Goal: Task Accomplishment & Management: Use online tool/utility

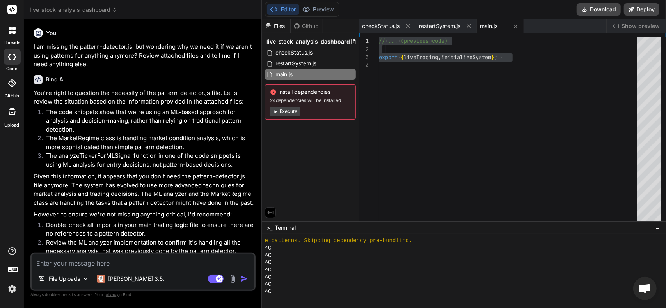
scroll to position [5080, 0]
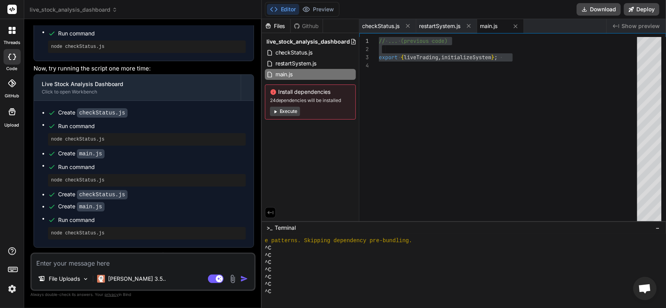
paste textarea "C:\Users\jcons\Desktop\Gratitude\stock-anaylysis-dashboard>node checkStatus.js …"
type textarea "C:\Users\jcons\Desktop\Gratitude\stock-anaylysis-dashboard>node checkStatus.js …"
type textarea "x"
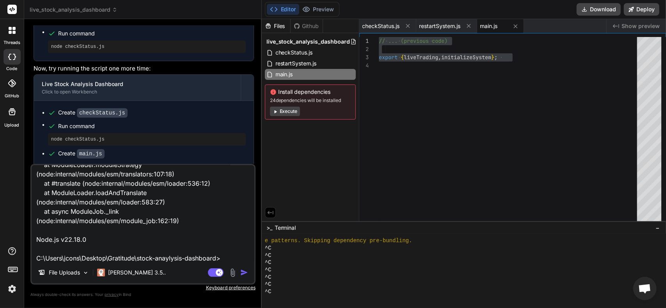
type textarea "C:\Users\jcons\Desktop\Gratitude\stock-anaylysis-dashboard>node checkStatus.js …"
click at [241, 273] on img "button" at bounding box center [244, 273] width 8 height 8
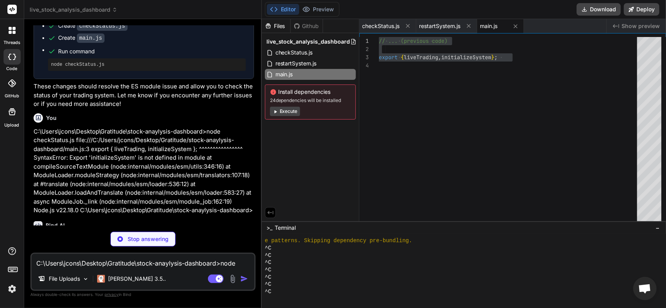
scroll to position [2929, 0]
type textarea "x"
type textarea "// Export both liveTrading and initializeSystem export { liveTrading, initializ…"
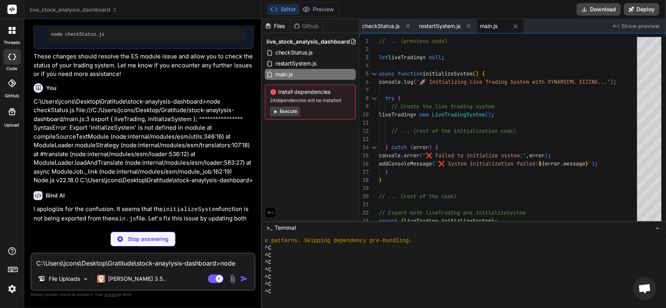
scroll to position [3046, 0]
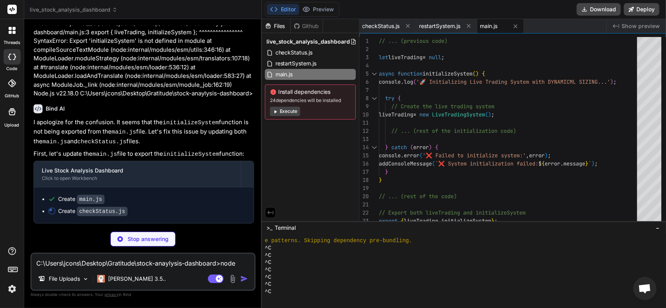
type textarea "x"
type textarea "checkStatus().catch(error => { console.error('Error checking status:', error); …"
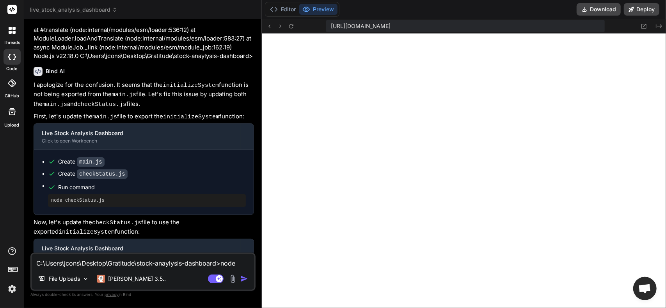
scroll to position [3085, 0]
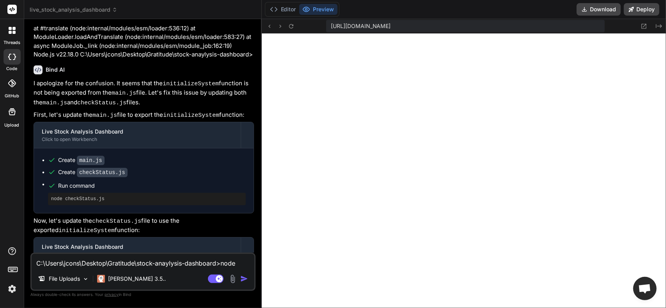
type textarea "x"
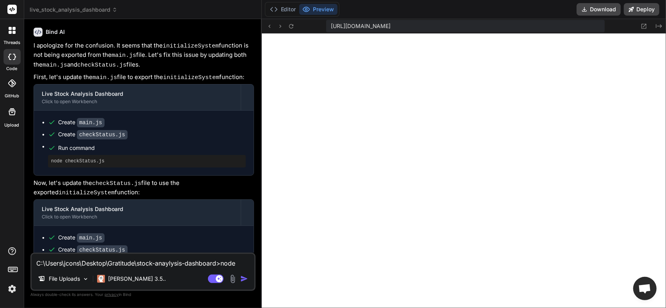
scroll to position [3124, 0]
click at [276, 9] on icon at bounding box center [274, 9] width 8 height 8
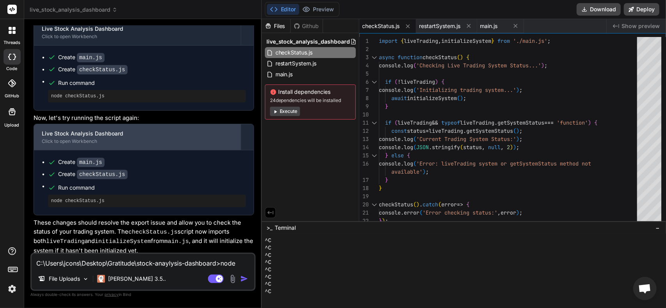
scroll to position [3303, 0]
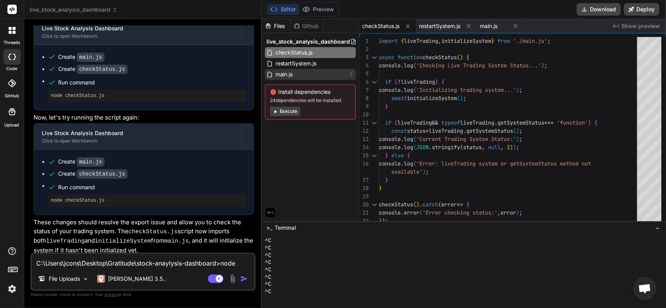
click at [300, 78] on div "main.js" at bounding box center [310, 74] width 91 height 11
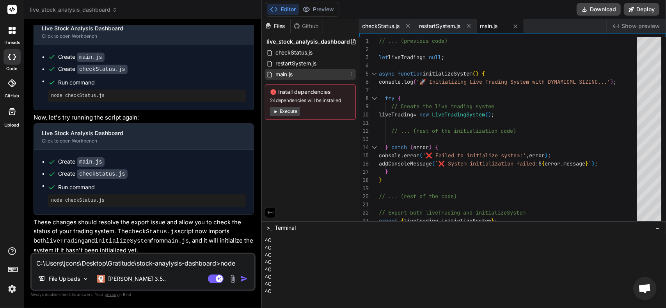
click at [301, 76] on div "main.js" at bounding box center [310, 74] width 91 height 11
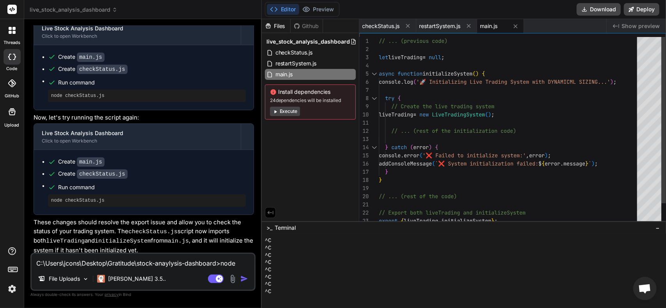
scroll to position [0, 0]
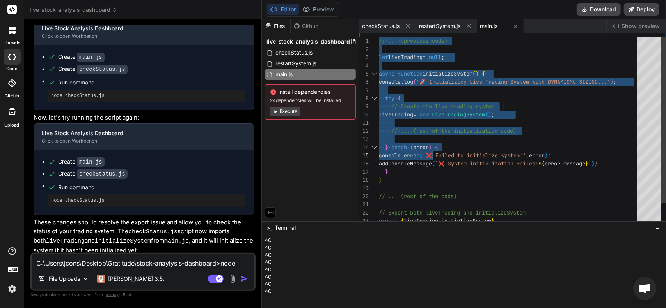
type textarea "// ... (previous code) let liveTrading = null; async function initializeSystem(…"
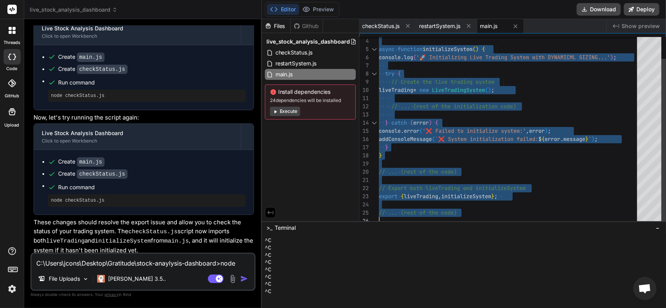
drag, startPoint x: 379, startPoint y: 39, endPoint x: 494, endPoint y: 300, distance: 285.2
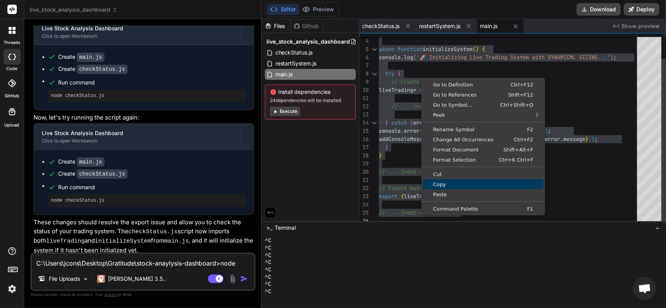
click at [453, 184] on span "Copy" at bounding box center [483, 184] width 120 height 5
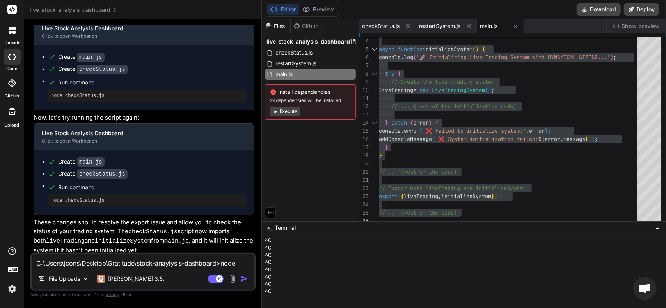
click at [78, 230] on p "These changes should resolve the export issue and allow you to check the status…" at bounding box center [144, 236] width 220 height 37
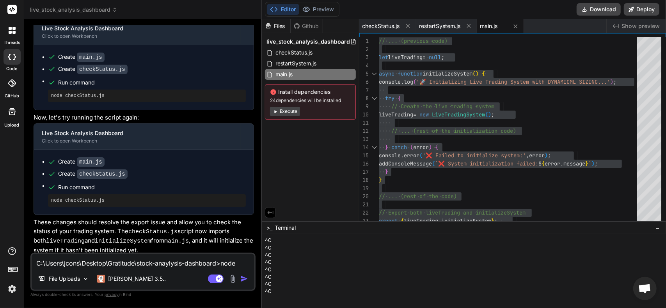
click at [116, 259] on textarea "C:\Users\jcons\Desktop\Gratitude\stock-anaylysis-dashboard>node checkStatus.js …" at bounding box center [143, 261] width 223 height 14
click at [90, 254] on textarea "C:\Users\jcons\Desktop\Gratitude\stock-anaylysis-dashboard>node checkStatus.js …" at bounding box center [143, 261] width 223 height 14
type textarea "I"
type textarea "x"
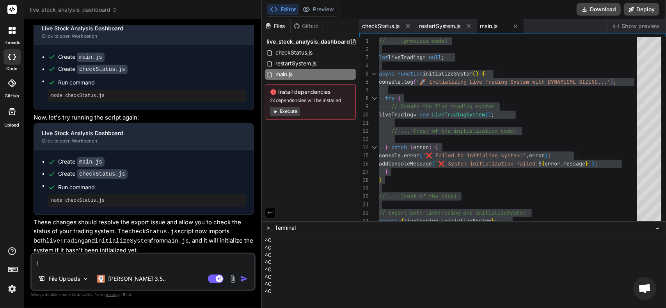
type textarea "x"
type textarea "I"
type textarea "x"
type textarea "I"
type textarea "x"
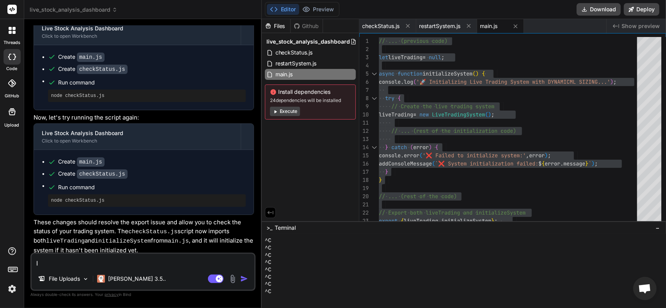
type textarea "I s"
type textarea "x"
type textarea "I se"
type textarea "x"
type textarea "I see"
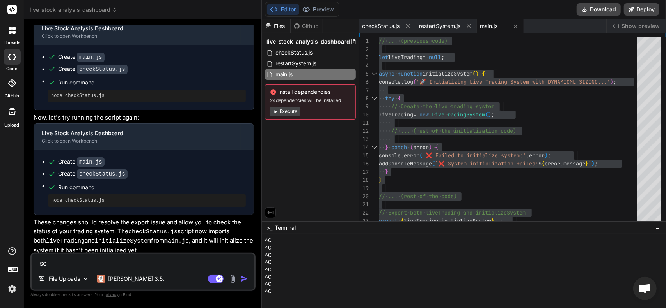
type textarea "x"
type textarea "I see"
type textarea "x"
type textarea "I see y"
type textarea "x"
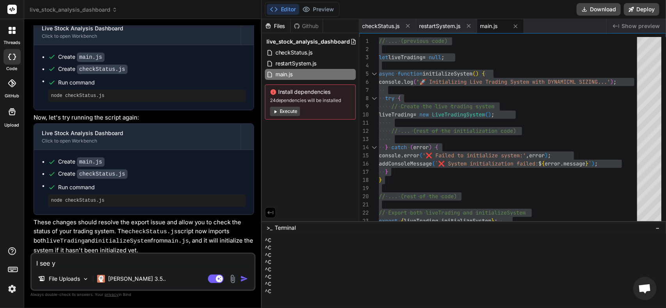
type textarea "I see yo"
type textarea "x"
type textarea "I see you"
type textarea "x"
type textarea "I see you"
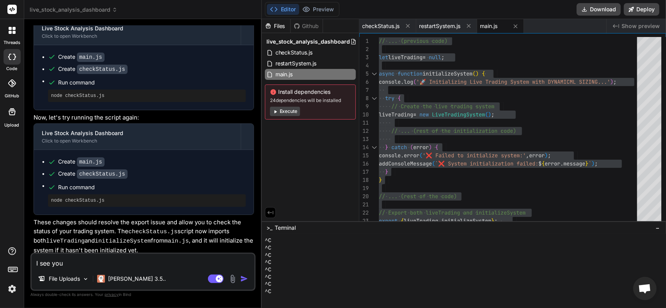
type textarea "x"
type textarea "I see you a"
type textarea "x"
type textarea "I see you ar"
type textarea "x"
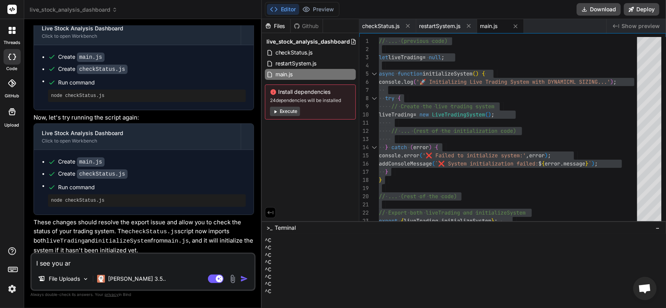
type textarea "I see you are"
type textarea "x"
type textarea "I see you are"
type textarea "x"
type textarea "I see you are o"
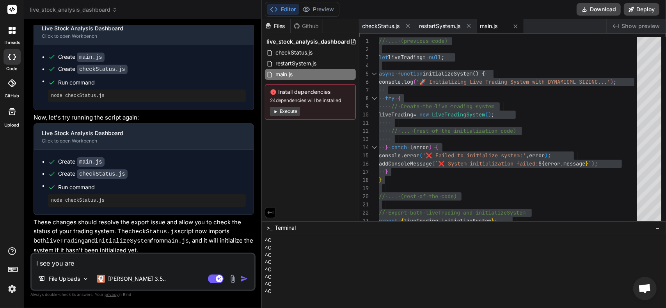
type textarea "x"
type textarea "I see you are on"
type textarea "x"
type textarea "I see you are onl"
type textarea "x"
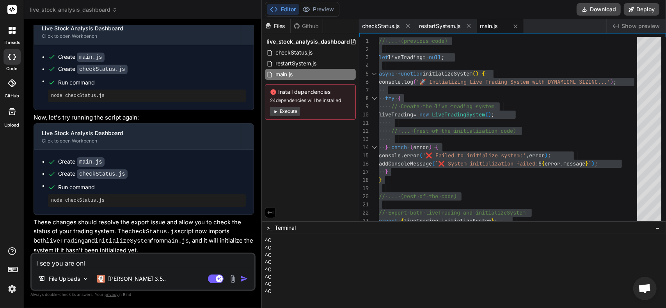
type textarea "I see you are only"
type textarea "x"
type textarea "I see you are only"
type textarea "x"
type textarea "I see you are only g"
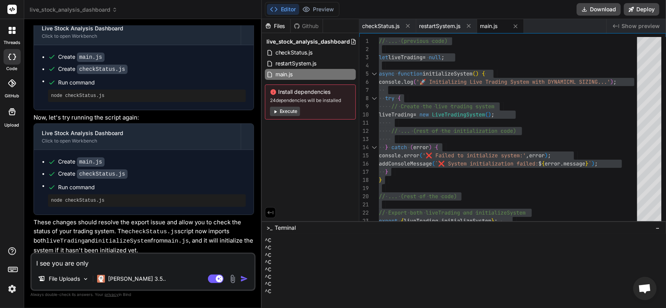
type textarea "x"
type textarea "I see you are only gi"
type textarea "x"
type textarea "I see you are only giv"
type textarea "x"
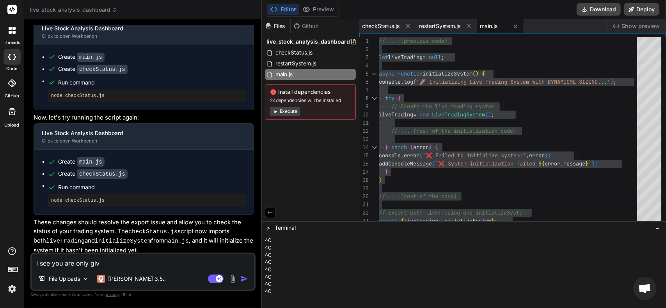
type textarea "I see you are only givi"
type textarea "x"
type textarea "I see you are only givin"
type textarea "x"
type textarea "I see you are only giving"
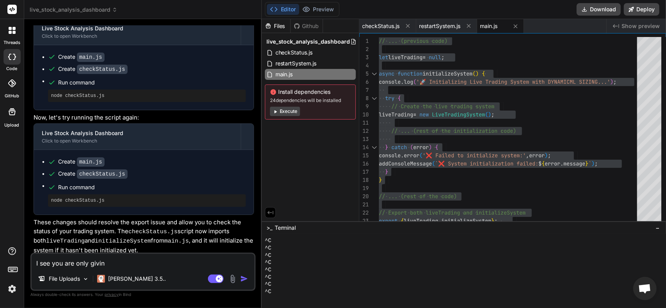
type textarea "x"
type textarea "I see you are only giving"
type textarea "x"
type textarea "I see you are only giving m"
type textarea "x"
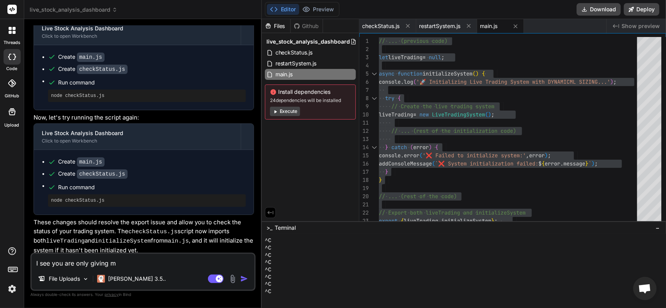
type textarea "I see you are only giving me"
type textarea "x"
type textarea "I see you are only giving me"
type textarea "x"
type textarea "I see you are only giving me a"
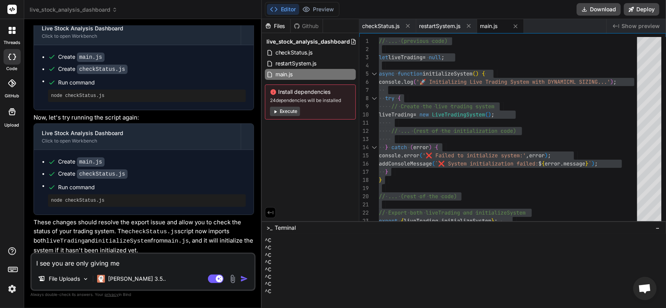
type textarea "x"
type textarea "I see you are only giving me a"
type textarea "x"
type textarea "I see you are only giving me a s"
type textarea "x"
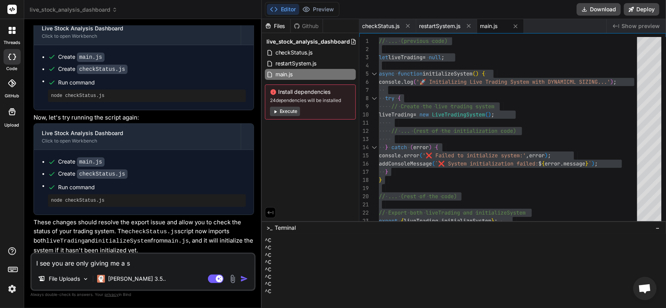
type textarea "I see you are only giving me a sn"
type textarea "x"
type textarea "I see you are only giving me a sni"
type textarea "x"
type textarea "I see you are only giving me a snip"
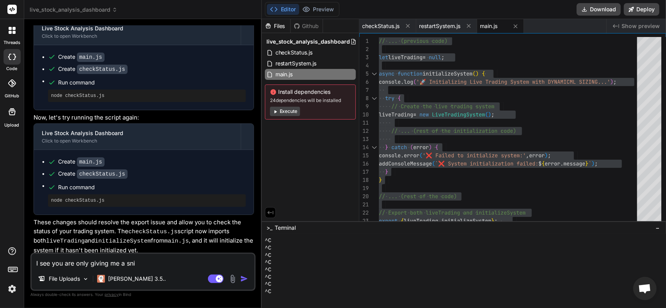
type textarea "x"
type textarea "I see you are only giving me a snipp"
type textarea "x"
type textarea "I see you are only giving me a snippe"
type textarea "x"
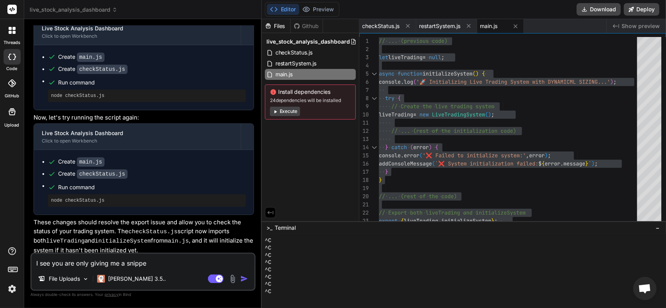
type textarea "I see you are only giving me a snippet"
type textarea "x"
type textarea "I see you are only giving me a snippet"
type textarea "x"
type textarea "I see you are only giving me a snippet o"
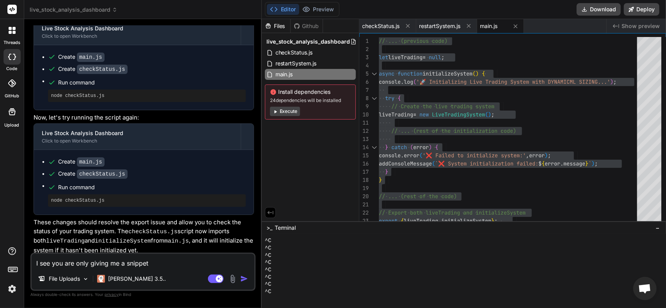
type textarea "x"
type textarea "I see you are only giving me a snippet of"
type textarea "x"
type textarea "I see you are only giving me a snippet of"
type textarea "x"
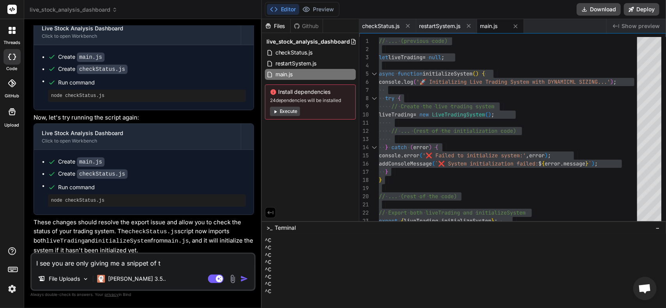
type textarea "I see you are only giving me a snippet of th"
type textarea "x"
type textarea "I see you are only giving me a snippet of the"
type textarea "x"
type textarea "I see you are only giving me a snippet of the"
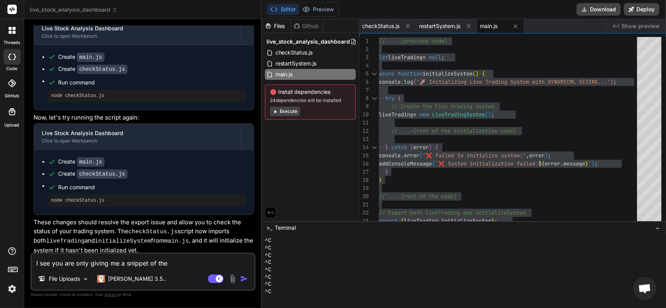
type textarea "x"
type textarea "I see you are only giving me a snippet of the m"
type textarea "x"
type textarea "I see you are only giving me a snippet of the ma"
type textarea "x"
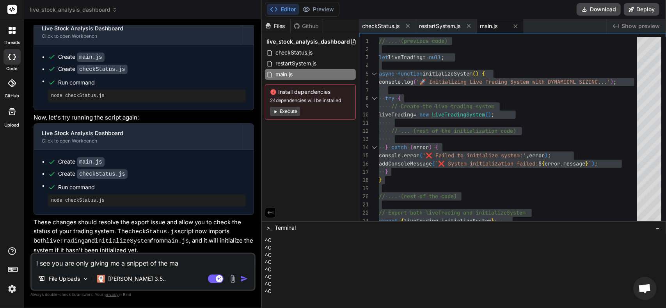
type textarea "I see you are only giving me a snippet of the mai"
type textarea "x"
type textarea "I see you are only giving me a snippet of the main"
type textarea "x"
type textarea "I see you are only giving me a snippet of the main"
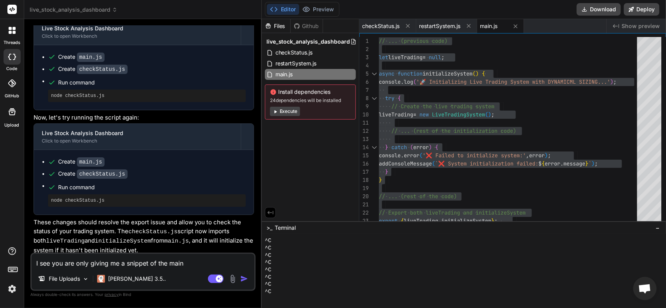
type textarea "x"
type textarea "I see you are only giving me a snippet of the main f"
type textarea "x"
type textarea "I see you are only giving me a snippet of the main fi"
type textarea "x"
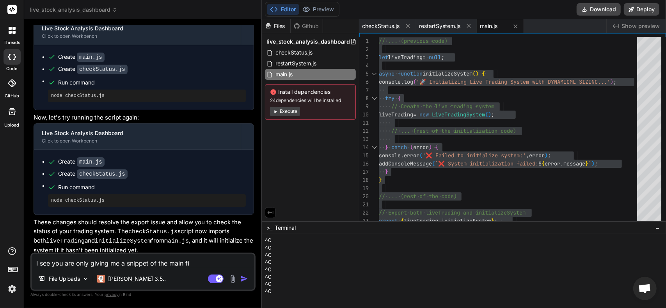
type textarea "I see you are only giving me a snippet of the main fil"
type textarea "x"
type textarea "I see you are only giving me a snippet of the main file"
type textarea "x"
type textarea "I see you are only giving me a snippet of the main file."
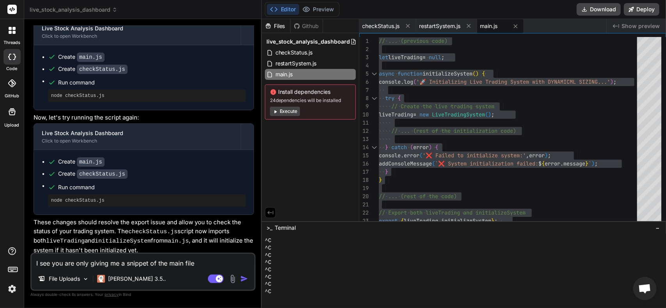
type textarea "x"
type textarea "I see you are only giving me a snippet of the main file."
type textarea "x"
type textarea "I see you are only giving me a snippet of the main file."
type textarea "x"
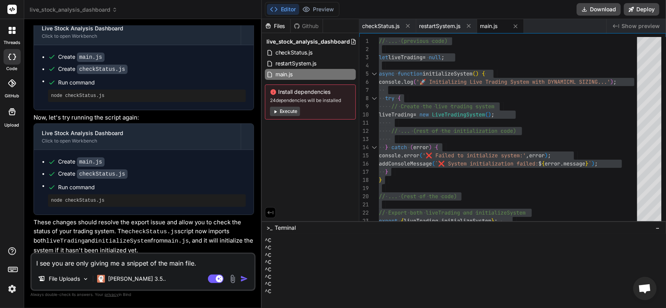
type textarea "I see you are only giving me a snippet of the main file. C"
type textarea "x"
type textarea "I see you are only giving me a snippet of the main file. Ca"
type textarea "x"
type textarea "I see you are only giving me a snippet of the main file. Can"
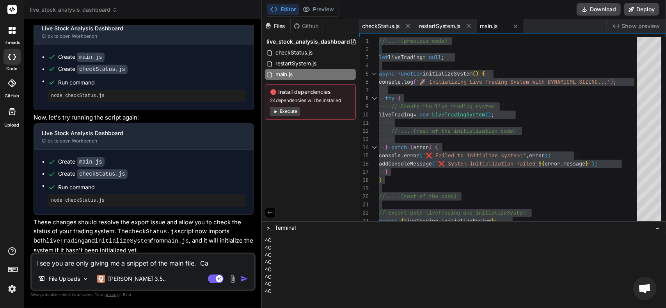
type textarea "x"
type textarea "I see you are only giving me a snippet of the main file. Can"
type textarea "x"
type textarea "I see you are only giving me a snippet of the main file. Can y"
type textarea "x"
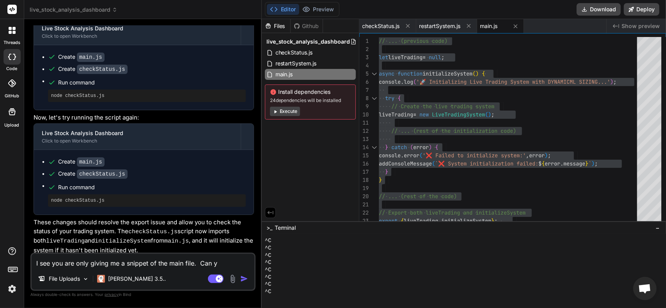
type textarea "I see you are only giving me a snippet of the main file. Can yo"
type textarea "x"
type textarea "I see you are only giving me a snippet of the main file. Can you"
type textarea "x"
type textarea "I see you are only giving me a snippet of the main file. Can you"
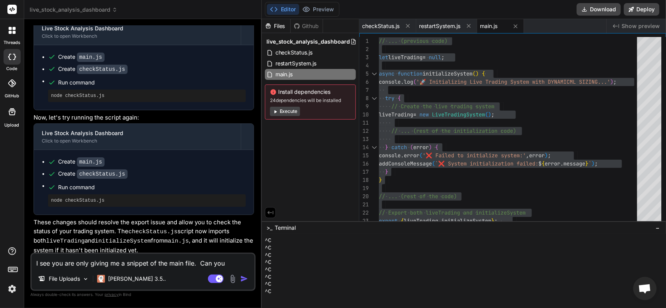
type textarea "x"
type textarea "I see you are only giving me a snippet of the main file. Can you g"
type textarea "x"
type textarea "I see you are only giving me a snippet of the main file. Can you gi"
type textarea "x"
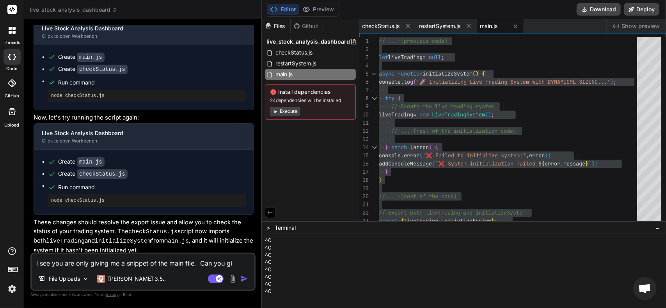
type textarea "I see you are only giving me a snippet of the main file. Can you gie"
type textarea "x"
type textarea "I see you are only giving me a snippet of the main file. Can you giev"
type textarea "x"
type textarea "I see you are only giving me a snippet of the main file. Can you gie"
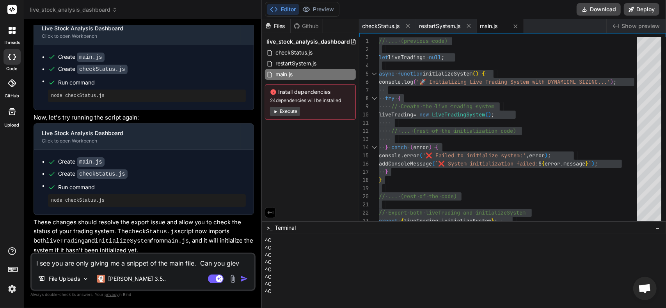
type textarea "x"
type textarea "I see you are only giving me a snippet of the main file. Can you gi"
type textarea "x"
type textarea "I see you are only giving me a snippet of the main file. Can you giv"
type textarea "x"
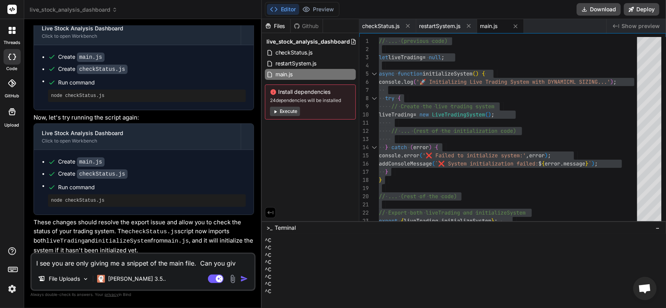
type textarea "I see you are only giving me a snippet of the main file. Can you give"
type textarea "x"
type textarea "I see you are only giving me a snippet of the main file. Can you give"
type textarea "x"
type textarea "I see you are only giving me a snippet of the main file. Can you give m"
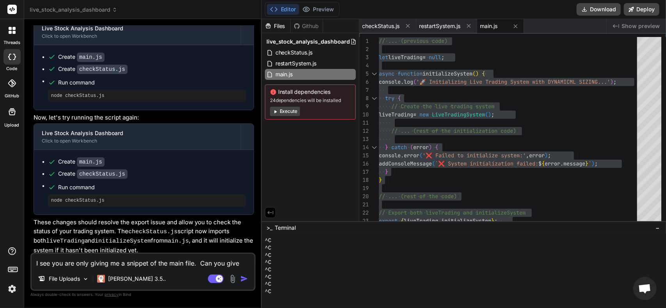
type textarea "x"
type textarea "I see you are only giving me a snippet of the main file. Can you give me"
type textarea "x"
type textarea "I see you are only giving me a snippet of the main file. Can you give me"
type textarea "x"
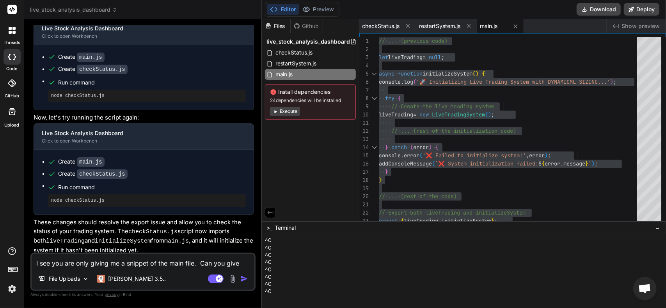
type textarea "I see you are only giving me a snippet of the main file. Can you give me t"
type textarea "x"
type textarea "I see you are only giving me a snippet of the main file. Can you give me th"
type textarea "x"
type textarea "I see you are only giving me a snippet of the main file. Can you give me the"
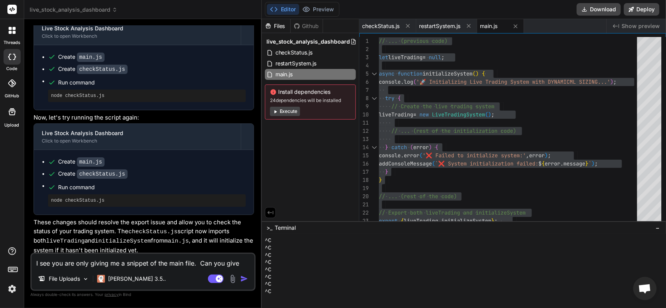
type textarea "x"
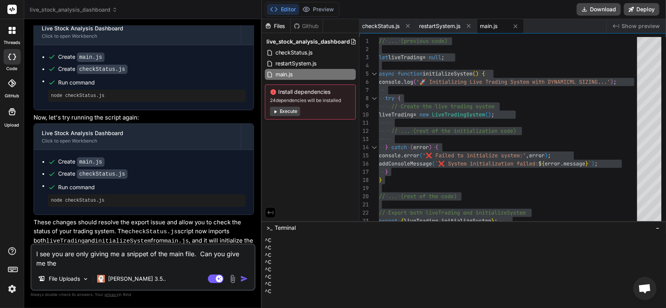
type textarea "I see you are only giving me a snippet of the main file. Can you give me the"
type textarea "x"
type textarea "I see you are only giving me a snippet of the main file. Can you give me the w"
type textarea "x"
type textarea "I see you are only giving me a snippet of the main file. Can you give me the wh"
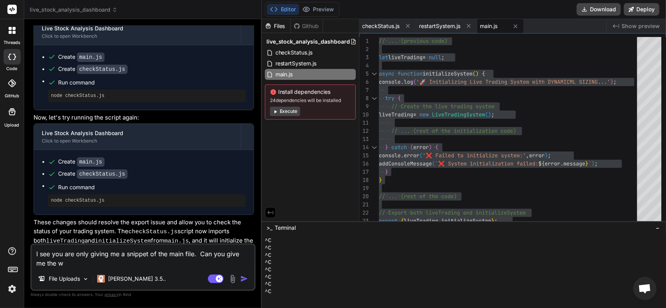
type textarea "x"
type textarea "I see you are only giving me a snippet of the main file. Can you give me the who"
type textarea "x"
type textarea "I see you are only giving me a snippet of the main file. Can you give me the wh…"
type textarea "x"
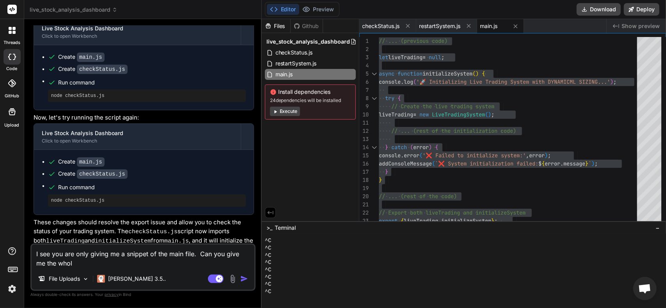
type textarea "I see you are only giving me a snippet of the main file. Can you give me the wh…"
type textarea "x"
type textarea "I see you are only giving me a snippet of the main file. Can you give me the wh…"
type textarea "x"
type textarea "I see you are only giving me a snippet of the main file. Can you give me the wh…"
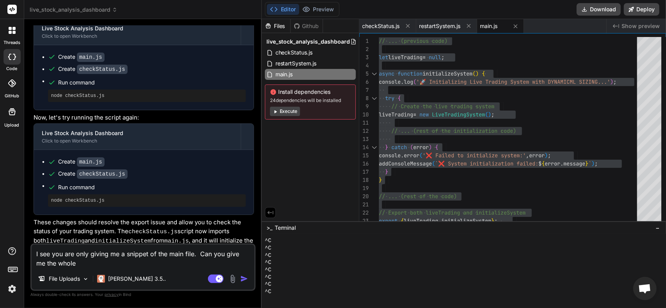
type textarea "x"
type textarea "I see you are only giving me a snippet of the main file. Can you give me the wh…"
type textarea "x"
type textarea "I see you are only giving me a snippet of the main file. Can you give me the wh…"
type textarea "x"
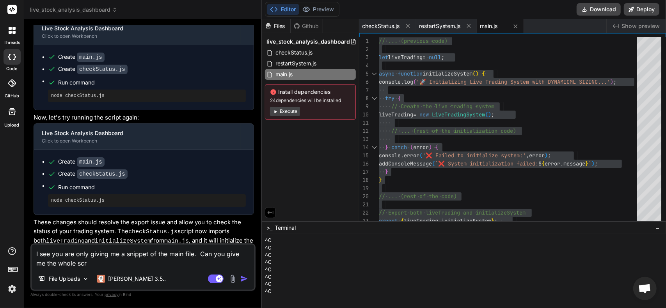
type textarea "I see you are only giving me a snippet of the main file. Can you give me the wh…"
type textarea "x"
type textarea "I see you are only giving me a snippet of the main file. Can you give me the wh…"
type textarea "x"
type textarea "I see you are only giving me a snippet of the main file. Can you give me the wh…"
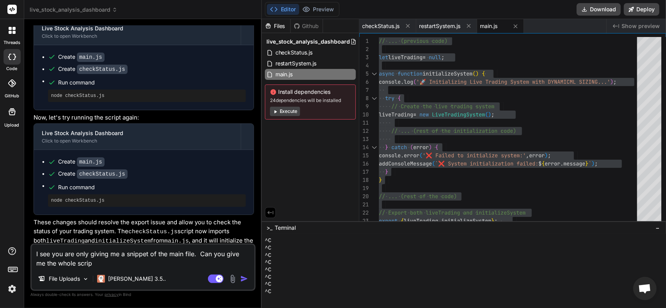
type textarea "x"
type textarea "I see you are only giving me a snippet of the main file. Can you give me the wh…"
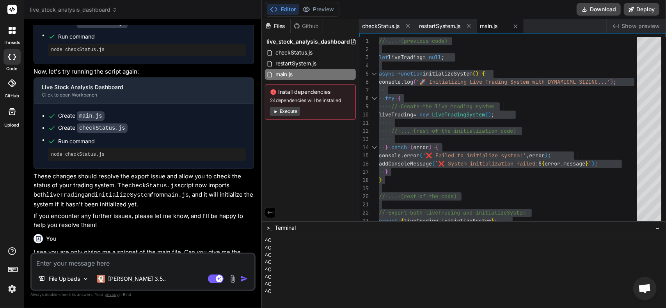
scroll to position [3393, 0]
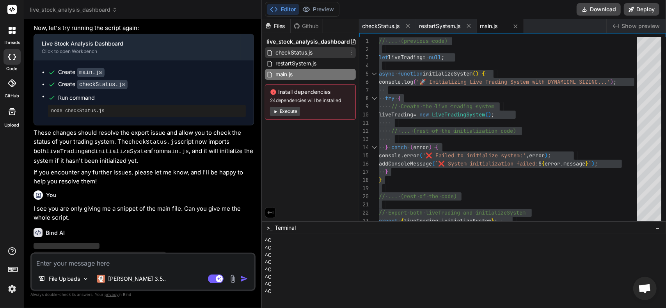
click at [296, 56] on span "checkStatus.js" at bounding box center [293, 52] width 39 height 9
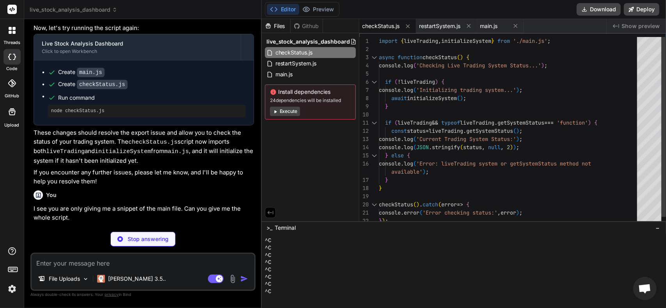
click at [378, 42] on div "1" at bounding box center [368, 41] width 19 height 8
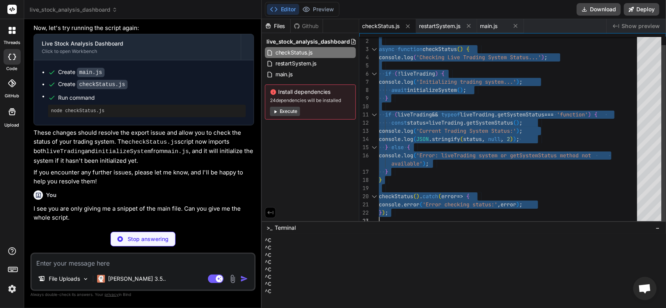
drag, startPoint x: 379, startPoint y: 40, endPoint x: 506, endPoint y: 286, distance: 276.7
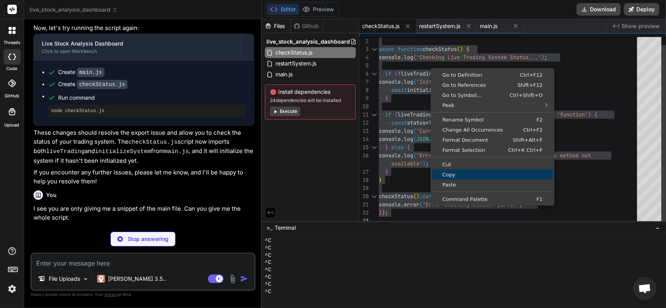
click at [457, 176] on span "Copy" at bounding box center [492, 174] width 120 height 5
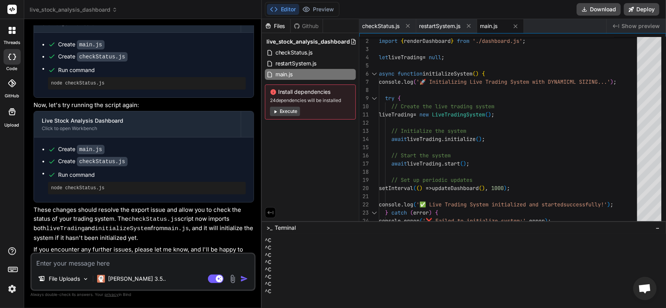
scroll to position [3313, 0]
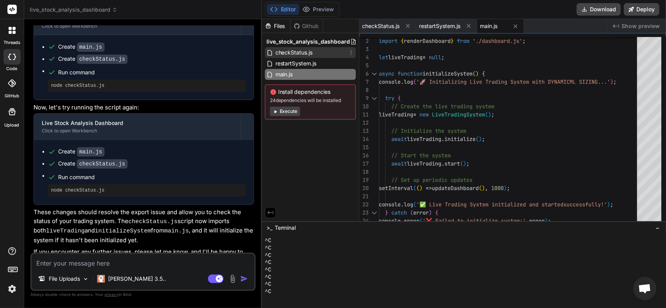
click at [309, 55] on span "checkStatus.js" at bounding box center [293, 52] width 39 height 9
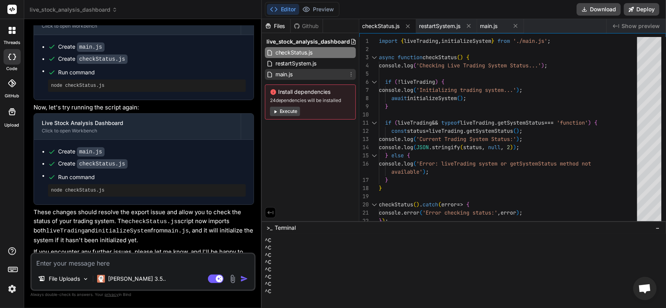
click at [289, 74] on span "main.js" at bounding box center [283, 74] width 19 height 9
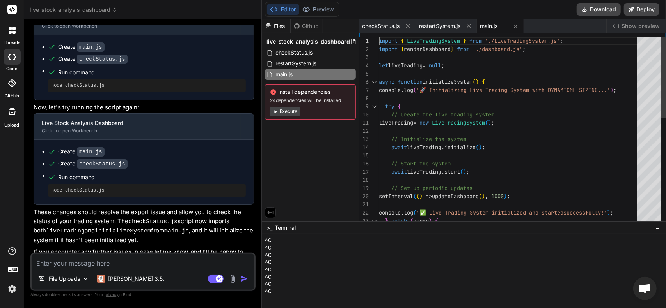
scroll to position [0, 0]
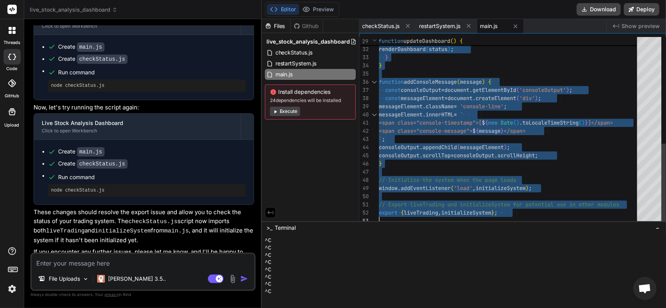
drag, startPoint x: 379, startPoint y: 39, endPoint x: 505, endPoint y: 313, distance: 301.5
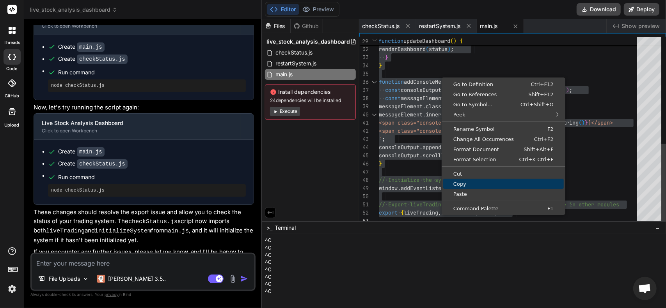
click at [464, 185] on span "Copy" at bounding box center [503, 184] width 120 height 5
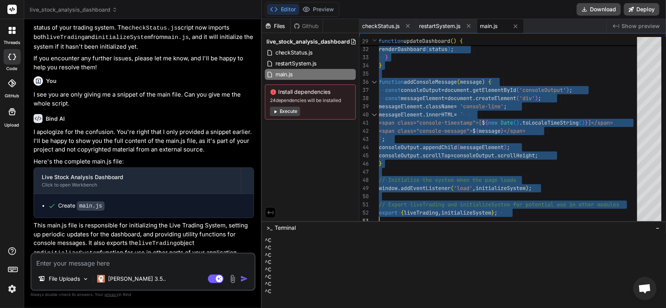
scroll to position [3508, 0]
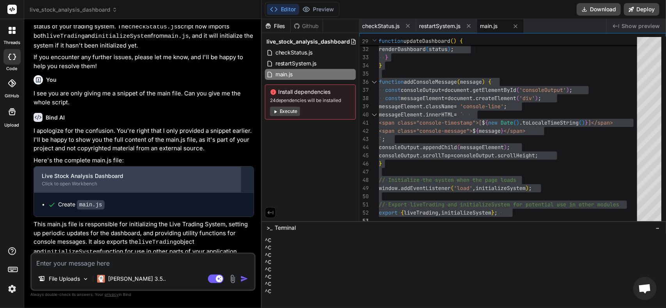
click at [35, 167] on div "Live Stock Analysis Dashboard Click to open Workbench" at bounding box center [137, 180] width 207 height 26
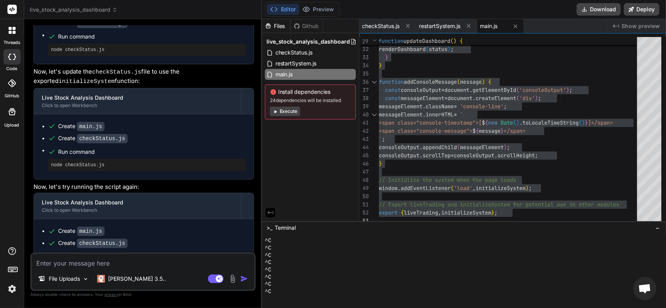
scroll to position [3313, 0]
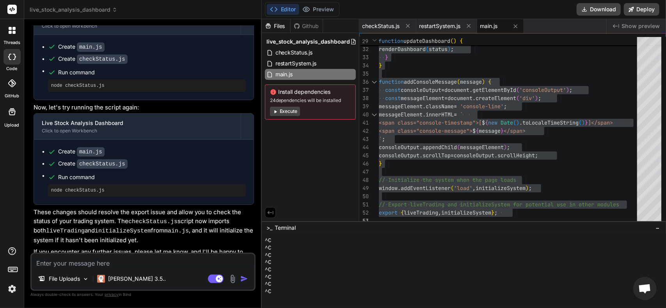
click at [97, 184] on div "node checkStatus.js" at bounding box center [147, 190] width 198 height 12
click at [93, 188] on pre "node checkStatus.js" at bounding box center [146, 191] width 191 height 6
drag, startPoint x: 101, startPoint y: 168, endPoint x: 45, endPoint y: 164, distance: 55.9
click at [45, 164] on ul "Create main.js Create checkStatus.js Run command node checkStatus.js" at bounding box center [144, 172] width 204 height 49
copy pre "node checkStatus.js"
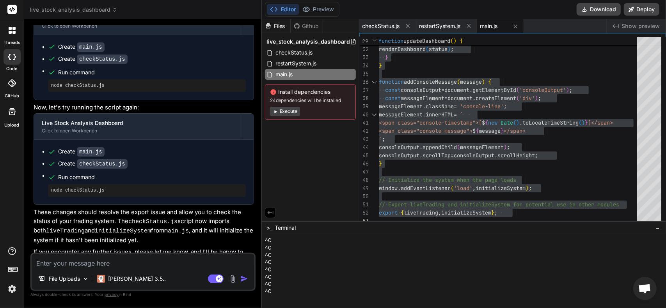
click at [50, 258] on textarea at bounding box center [143, 261] width 223 height 14
click at [144, 269] on div "File Uploads [PERSON_NAME] 3.5.. Agent Mode. When this toggle is activated, AI …" at bounding box center [142, 272] width 225 height 38
click at [118, 264] on textarea at bounding box center [143, 261] width 223 height 14
paste textarea "C:\Users\jcons\Desktop\Gratitude\stock-anaylysis-dashboard>node checkStatus.js …"
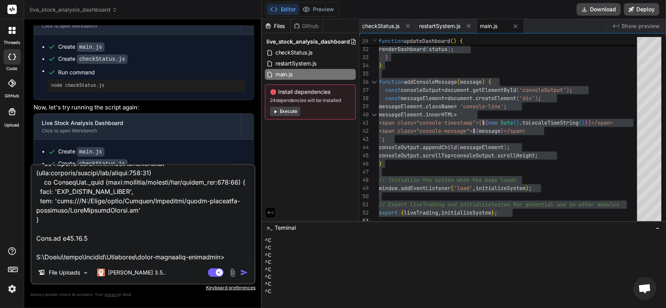
scroll to position [195, 0]
click at [243, 274] on img "button" at bounding box center [244, 273] width 8 height 8
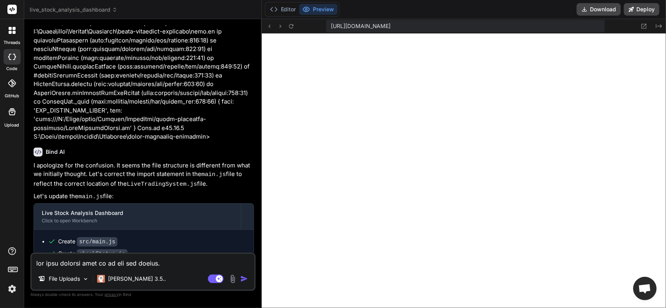
scroll to position [3834, 0]
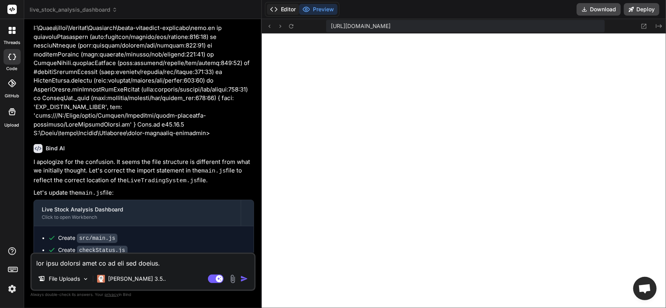
click at [281, 9] on button "Editor" at bounding box center [283, 9] width 32 height 11
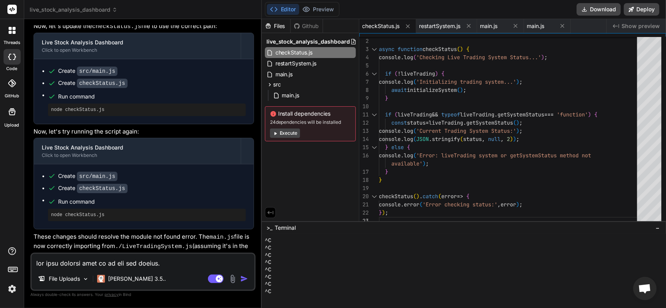
scroll to position [4113, 0]
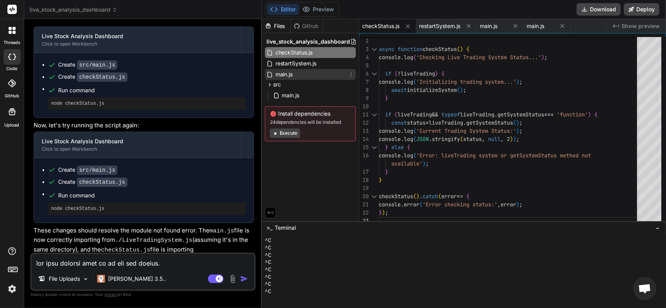
click at [310, 73] on div "main.js" at bounding box center [310, 74] width 91 height 11
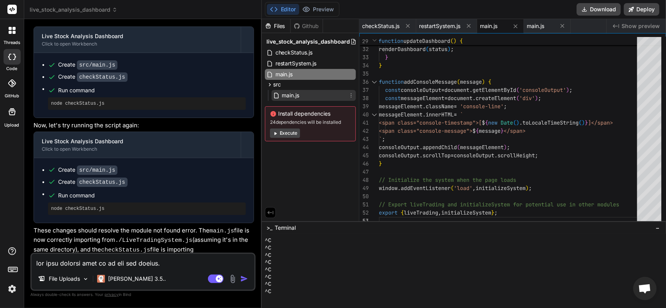
click at [298, 93] on span "main.js" at bounding box center [290, 95] width 19 height 9
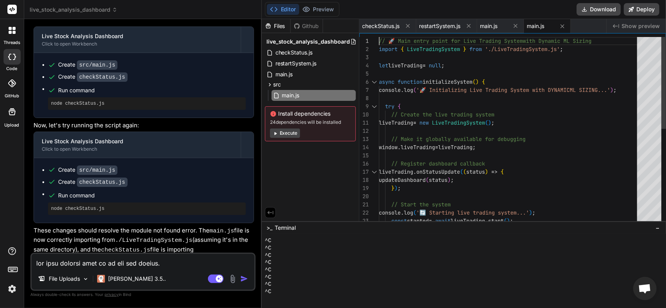
scroll to position [0, 0]
click at [380, 39] on div "console . log ( '🔄 Starting live trading system...' ) ; const started = await l…" at bounding box center [510, 229] width 263 height 385
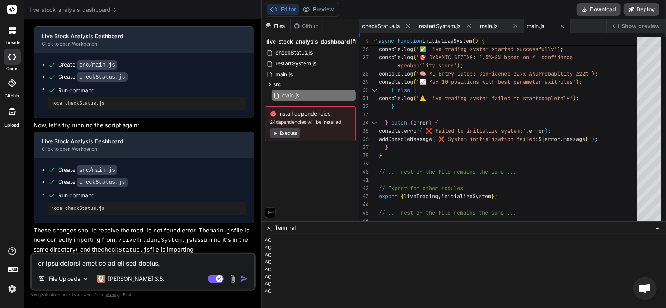
click at [161, 266] on textarea at bounding box center [143, 261] width 223 height 14
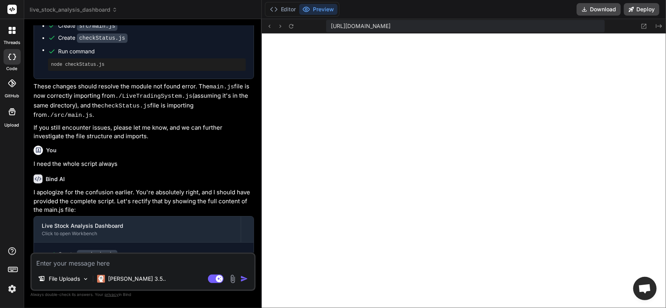
scroll to position [4310, 0]
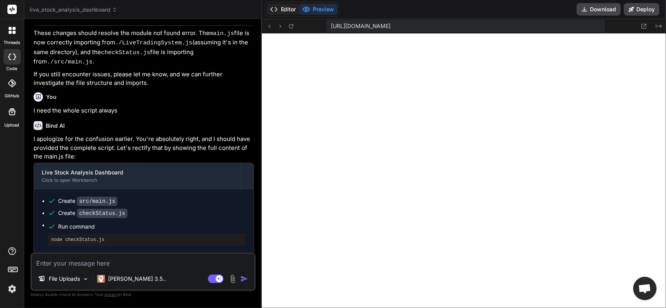
click at [289, 10] on button "Editor" at bounding box center [283, 9] width 32 height 11
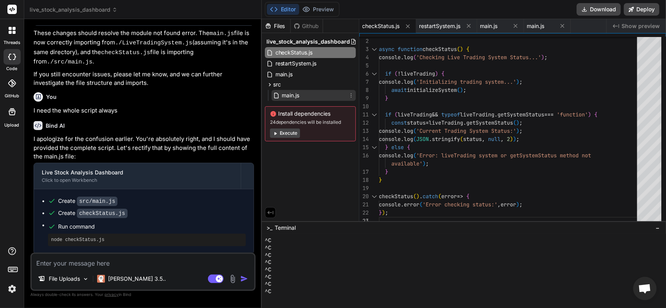
click at [294, 95] on span "main.js" at bounding box center [290, 95] width 19 height 9
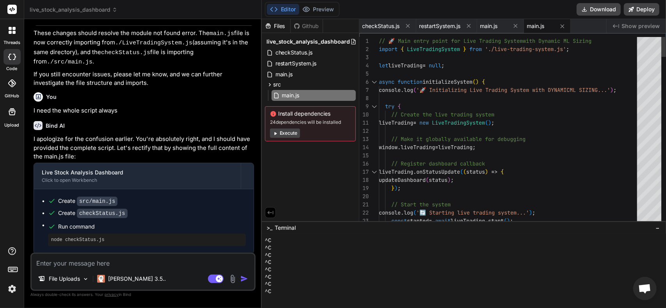
scroll to position [0, 0]
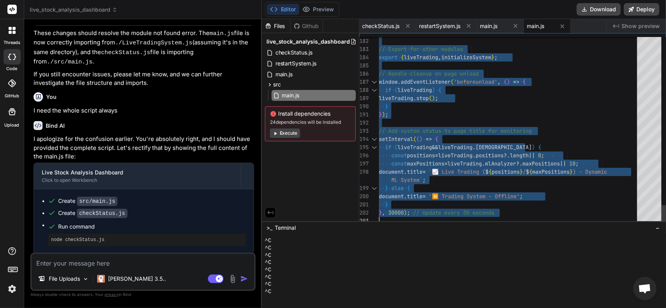
drag, startPoint x: 379, startPoint y: 40, endPoint x: 498, endPoint y: 327, distance: 310.3
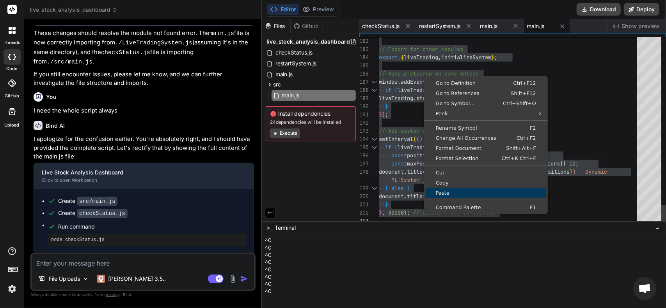
click at [444, 188] on link "Paste" at bounding box center [485, 193] width 120 height 10
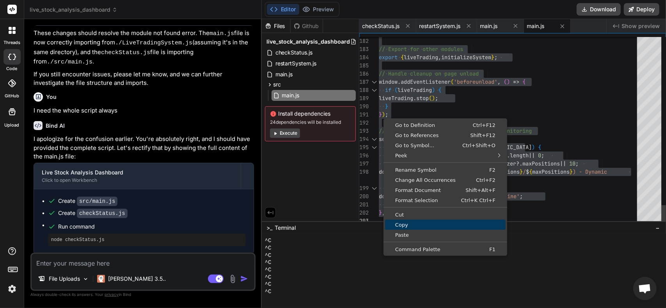
click at [407, 227] on link "Copy" at bounding box center [445, 225] width 120 height 10
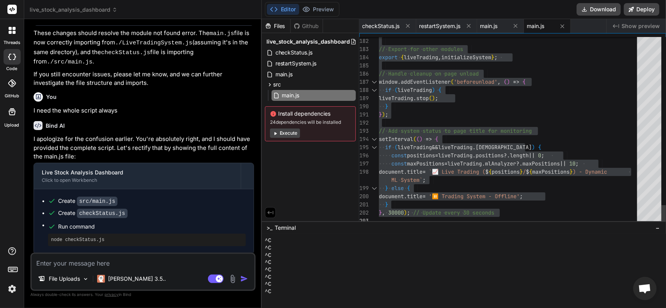
click at [89, 89] on div "You I need the whole script always" at bounding box center [144, 102] width 220 height 26
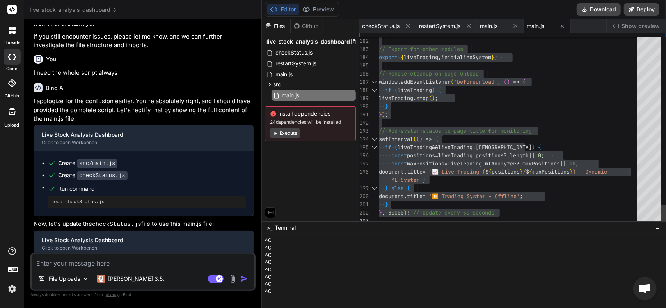
scroll to position [4349, 0]
click at [294, 54] on span "checkStatus.js" at bounding box center [293, 52] width 39 height 9
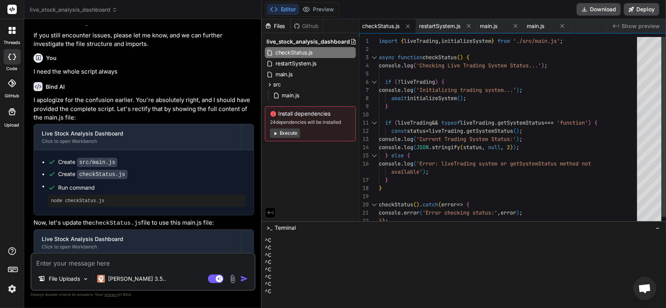
scroll to position [0, 0]
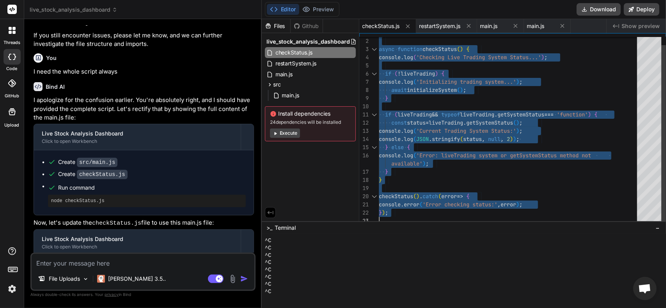
drag, startPoint x: 379, startPoint y: 39, endPoint x: 505, endPoint y: 289, distance: 279.9
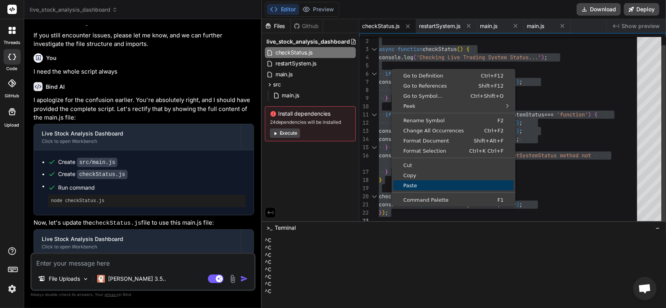
click at [413, 178] on span "Copy" at bounding box center [453, 175] width 120 height 5
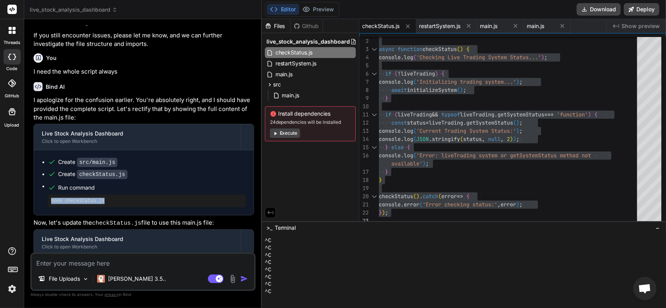
drag, startPoint x: 108, startPoint y: 167, endPoint x: 36, endPoint y: 164, distance: 72.2
click at [36, 164] on div "Create src/main.js Create checkStatus.js Run command node checkStatus.js" at bounding box center [144, 183] width 220 height 65
copy pre "node checkStatus.js"
click at [123, 266] on textarea at bounding box center [143, 261] width 223 height 14
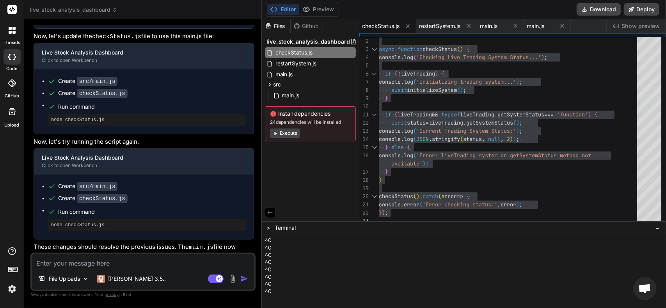
scroll to position [4537, 0]
paste textarea "C:\Users\jcons\Desktop\Gratitude\stock-anaylysis-dashboard>node checkStatus.js …"
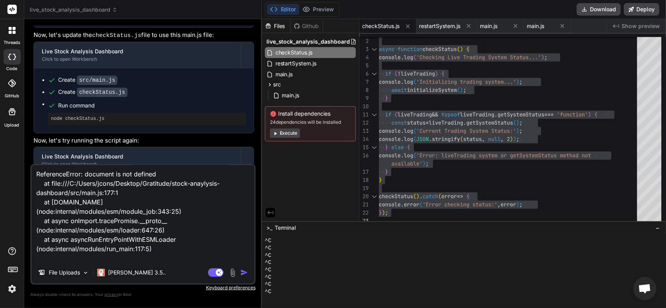
click at [243, 274] on img "button" at bounding box center [244, 273] width 8 height 8
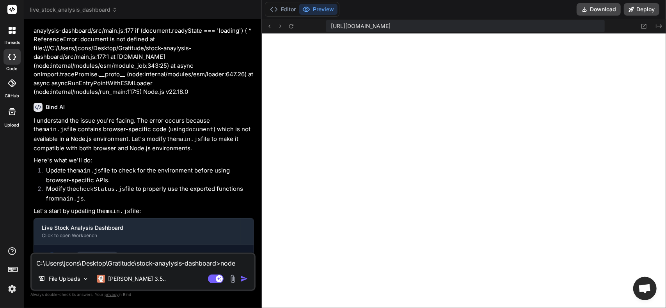
scroll to position [5109, 0]
click at [283, 10] on button "Editor" at bounding box center [283, 9] width 32 height 11
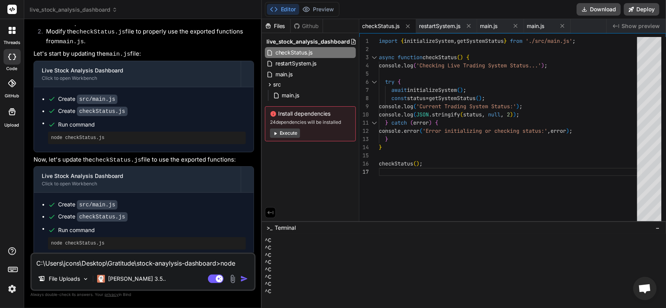
scroll to position [5020, 0]
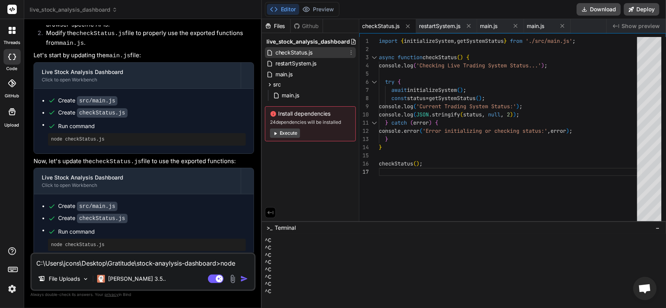
click at [300, 55] on span "checkStatus.js" at bounding box center [293, 52] width 39 height 9
drag, startPoint x: 378, startPoint y: 39, endPoint x: 456, endPoint y: 172, distance: 153.8
click at [456, 172] on div "2 3 4 5 6 7 8 9 10 11 12 13 14 15 16 17 1 async function checkStatus ( ) { cons…" at bounding box center [512, 131] width 306 height 188
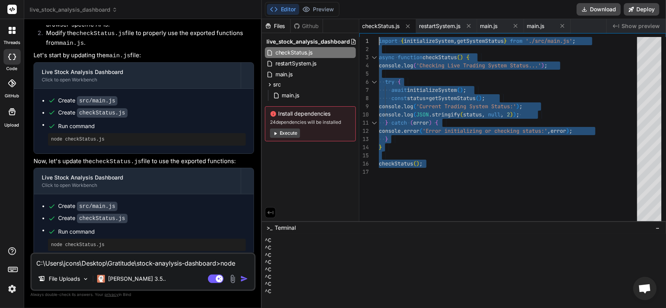
drag, startPoint x: 428, startPoint y: 165, endPoint x: 363, endPoint y: 38, distance: 142.1
click at [379, 38] on div "async function checkStatus ( ) { console . log ( 'Checking Live Trading System …" at bounding box center [510, 131] width 263 height 188
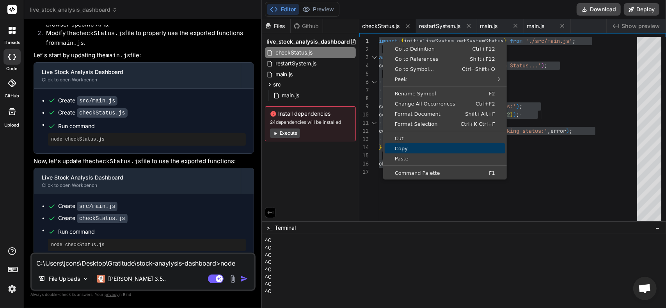
click at [410, 147] on span "Copy" at bounding box center [444, 148] width 120 height 5
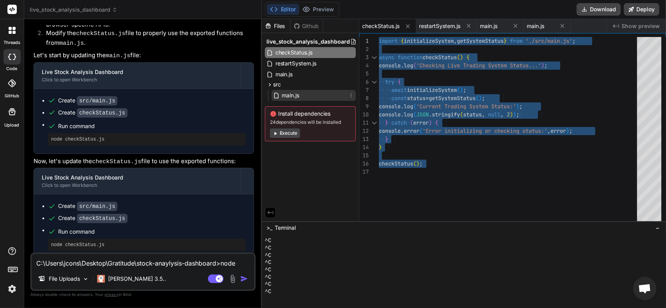
click at [292, 100] on div "main.js" at bounding box center [313, 95] width 84 height 11
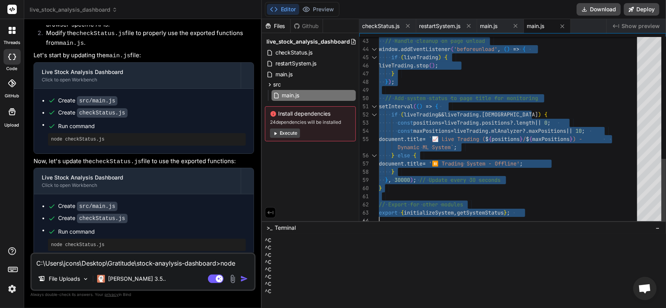
drag, startPoint x: 379, startPoint y: 42, endPoint x: 498, endPoint y: 305, distance: 288.3
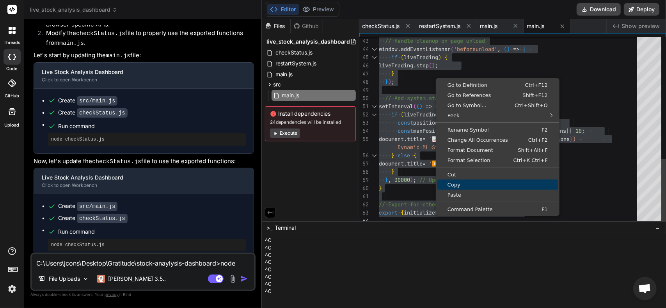
click at [457, 188] on link "Copy" at bounding box center [497, 185] width 120 height 10
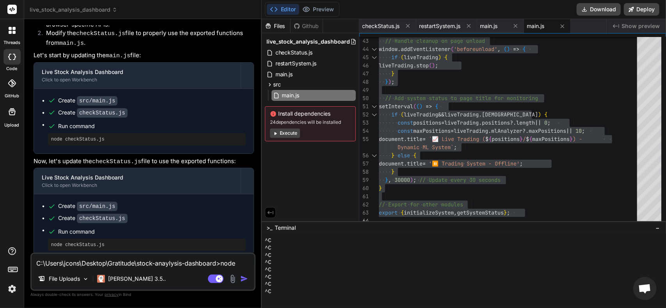
click at [41, 195] on div "Create src/main.js Create checkStatus.js Run command node checkStatus.js" at bounding box center [144, 227] width 220 height 65
drag, startPoint x: 103, startPoint y: 203, endPoint x: 30, endPoint y: 200, distance: 73.0
click at [30, 200] on div "You I am missing the pattern-detector.js, but wondering why we need it if we ar…" at bounding box center [142, 166] width 225 height 283
copy pre "node checkStatus.js"
click at [154, 272] on div "File Uploads [PERSON_NAME] 3.5.." at bounding box center [143, 280] width 223 height 19
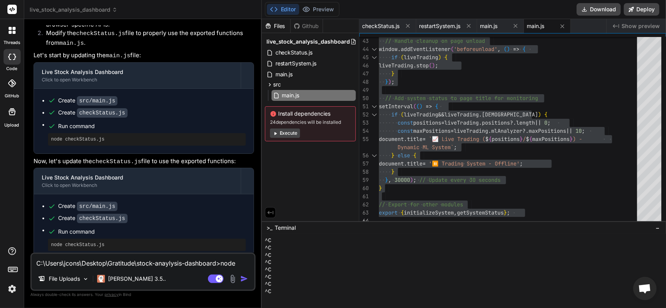
click at [89, 262] on textarea "C:\Users\jcons\Desktop\Gratitude\stock-anaylysis-dashboard>node checkStatus.js …" at bounding box center [143, 261] width 223 height 14
paste textarea "Loremips Dolo Sitamet Consec Adipis... 🚀 Elitseddoeiu Temp Incidid Utlabo etdo …"
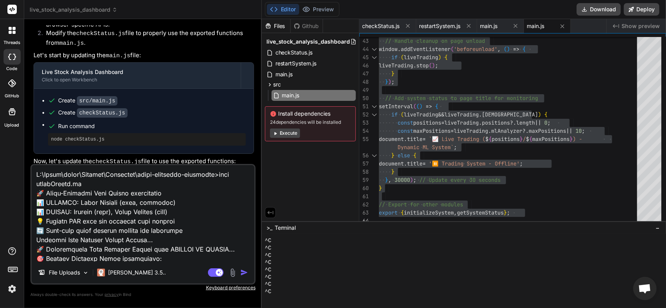
scroll to position [478, 0]
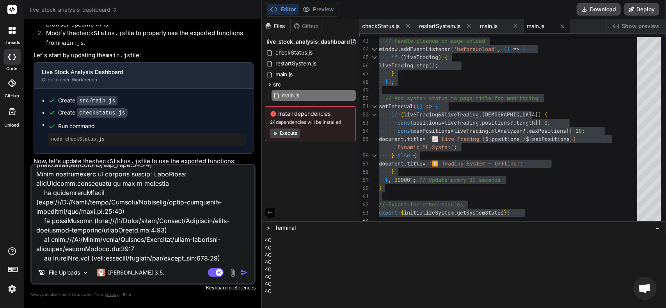
click at [244, 275] on img "button" at bounding box center [244, 273] width 8 height 8
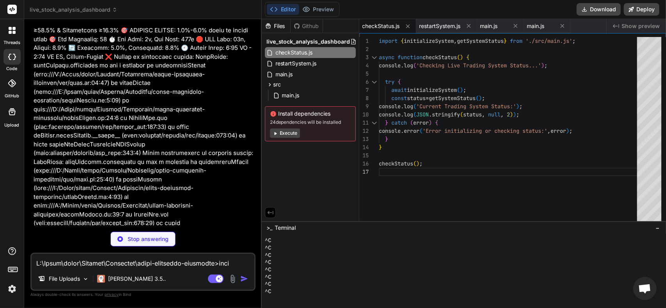
scroll to position [5116, 0]
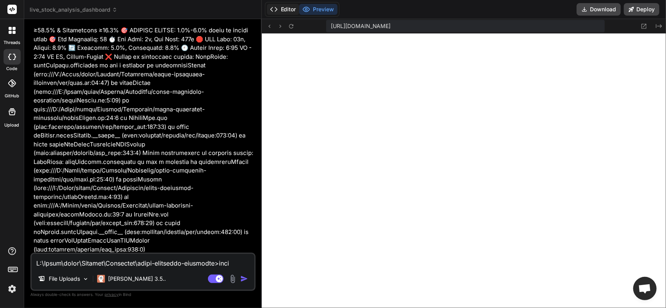
click at [295, 9] on button "Editor" at bounding box center [283, 9] width 32 height 11
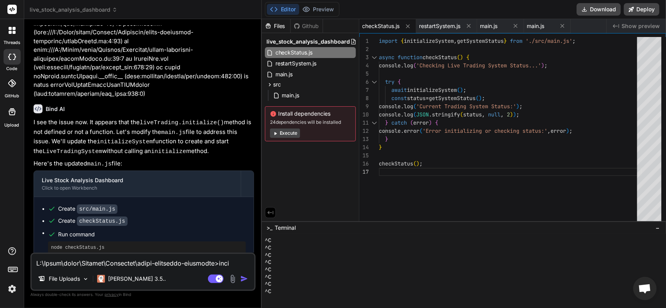
scroll to position [5784, 0]
click at [292, 96] on span "main.js" at bounding box center [290, 95] width 19 height 9
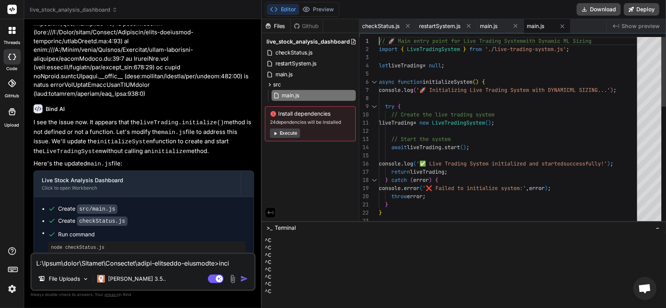
scroll to position [0, 0]
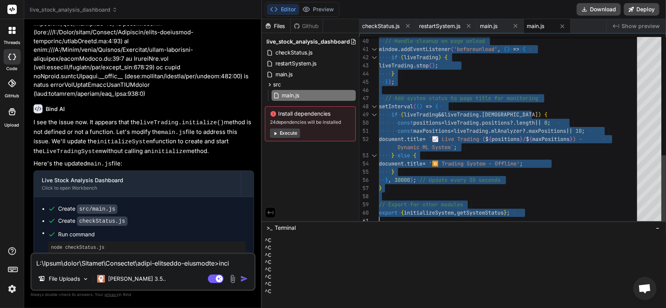
drag, startPoint x: 379, startPoint y: 40, endPoint x: 493, endPoint y: 293, distance: 277.8
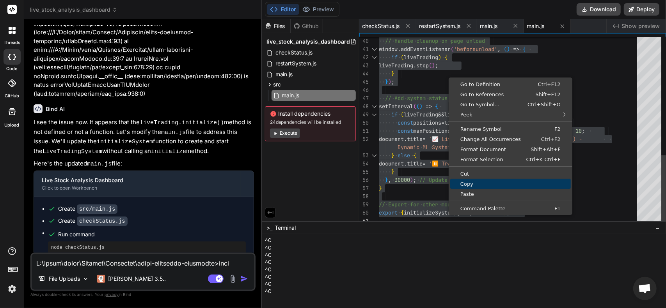
click at [474, 185] on span "Copy" at bounding box center [510, 184] width 120 height 5
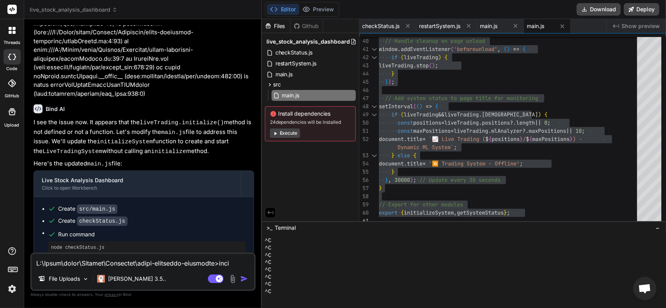
click at [69, 118] on p "I see the issue now. It appears that the liveTrading.initialize() method is not…" at bounding box center [144, 137] width 220 height 38
click at [292, 54] on span "checkStatus.js" at bounding box center [293, 52] width 39 height 9
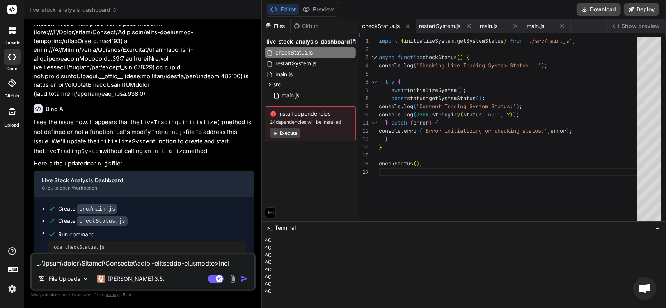
drag, startPoint x: 376, startPoint y: 40, endPoint x: 412, endPoint y: 89, distance: 60.4
click at [416, 99] on div "1 2 3 4 5 6 7 8 9 10 11 12 13 14 15 16 17 import { initializeSystem , getSystem…" at bounding box center [512, 131] width 306 height 188
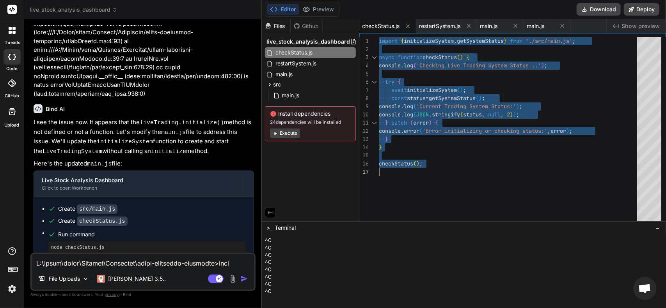
drag, startPoint x: 379, startPoint y: 41, endPoint x: 425, endPoint y: 180, distance: 146.4
click at [425, 180] on div "import { initializeSystem , getSystemStatus } from './src/main.js' ; async func…" at bounding box center [510, 131] width 263 height 188
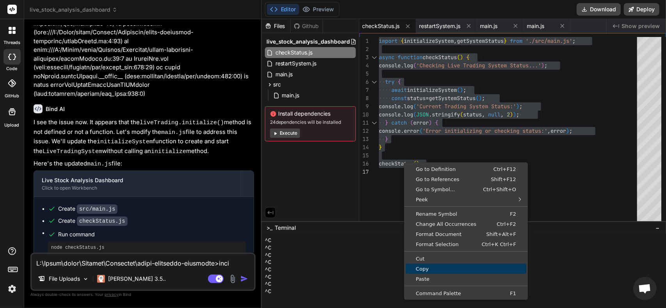
click at [422, 269] on span "Copy" at bounding box center [466, 269] width 120 height 5
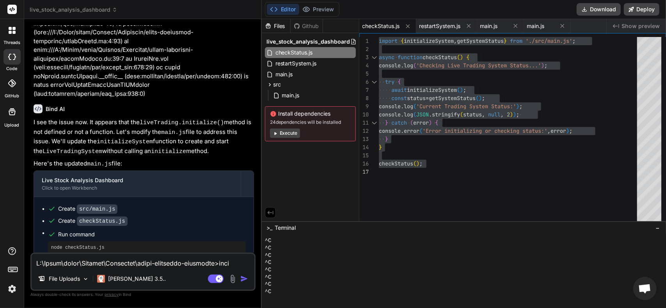
click at [73, 104] on div "Bind AI" at bounding box center [144, 108] width 220 height 9
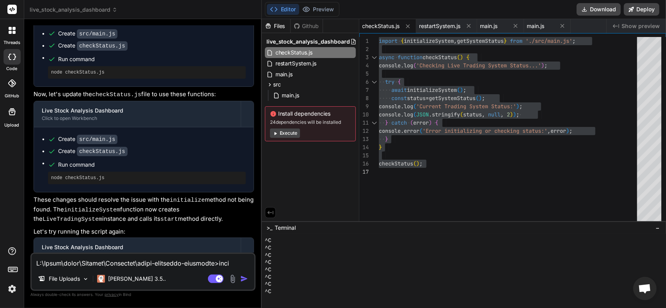
scroll to position [5994, 0]
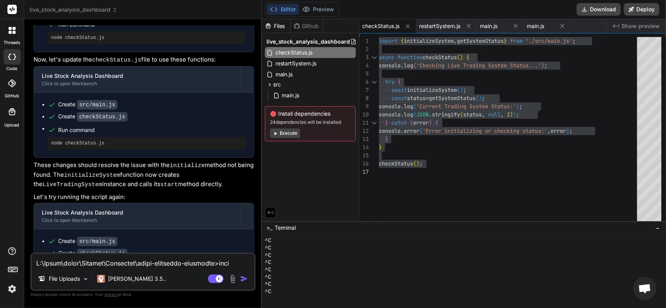
drag, startPoint x: 96, startPoint y: 215, endPoint x: 35, endPoint y: 210, distance: 61.0
click at [35, 230] on div "Create src/main.js Create checkStatus.js Run command node checkStatus.js" at bounding box center [144, 262] width 220 height 65
copy pre "node checkStatus.js"
click at [155, 259] on textarea at bounding box center [143, 261] width 223 height 14
click at [176, 257] on textarea at bounding box center [143, 261] width 223 height 14
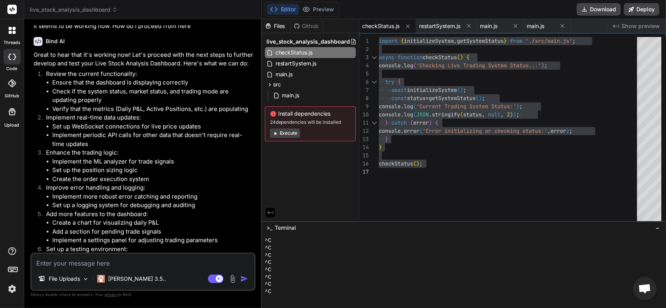
scroll to position [6309, 0]
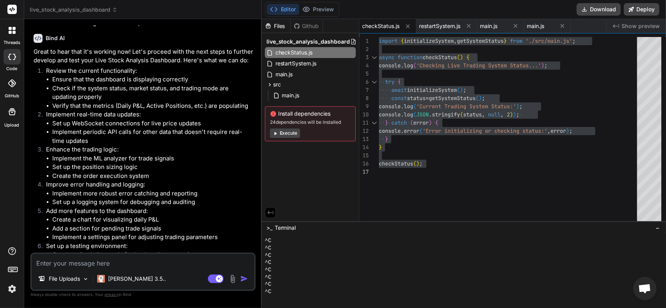
click at [108, 265] on textarea at bounding box center [143, 261] width 223 height 14
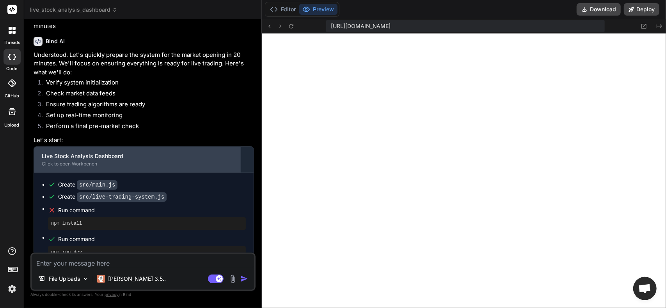
scroll to position [6633, 0]
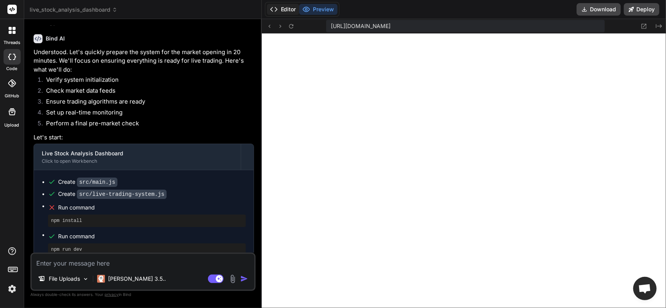
click at [277, 8] on icon at bounding box center [274, 9] width 8 height 8
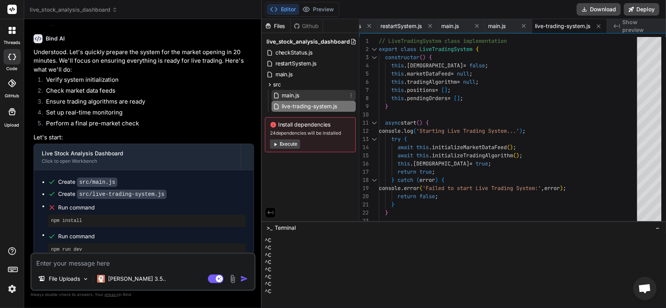
click at [299, 92] on span "main.js" at bounding box center [290, 95] width 19 height 9
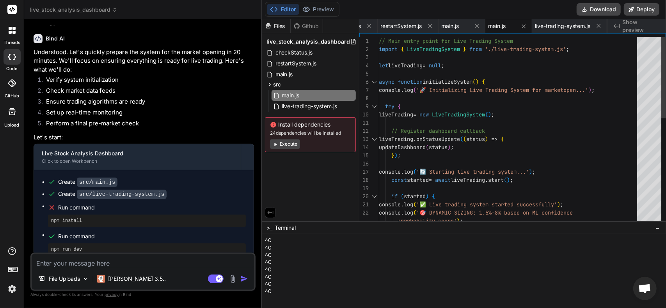
scroll to position [0, 0]
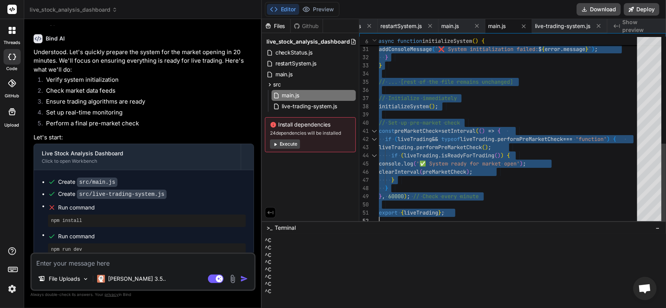
drag, startPoint x: 380, startPoint y: 41, endPoint x: 521, endPoint y: 326, distance: 318.6
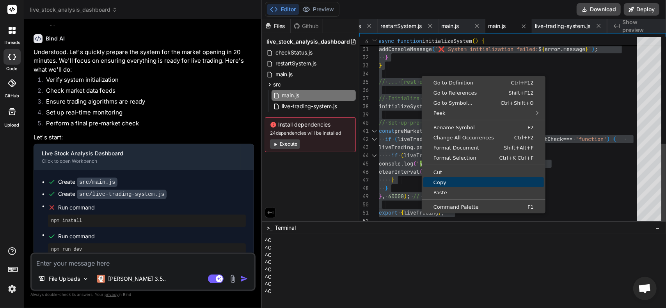
click at [449, 183] on span "Copy" at bounding box center [483, 182] width 120 height 5
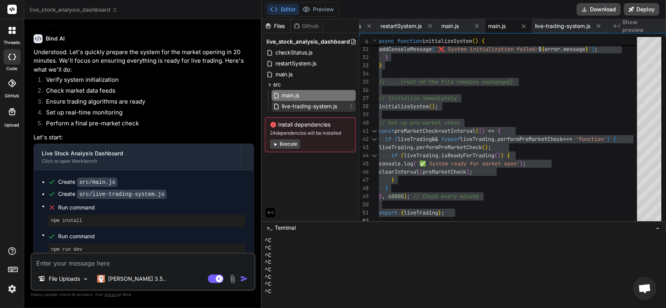
click at [321, 106] on span "live-trading-system.js" at bounding box center [309, 106] width 57 height 9
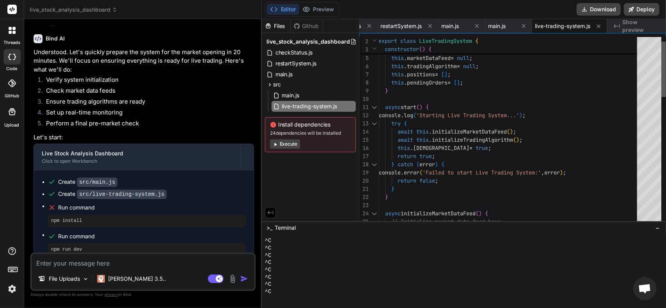
click at [665, 77] on div at bounding box center [663, 69] width 5 height 55
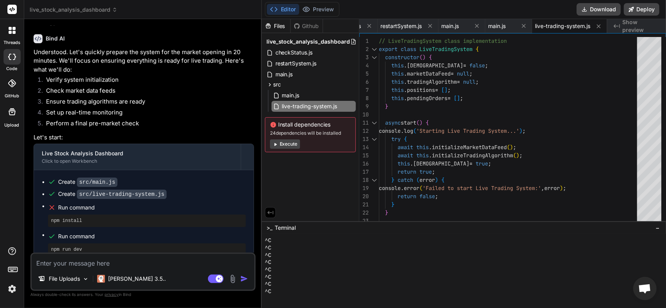
click at [159, 260] on textarea at bounding box center [143, 261] width 223 height 14
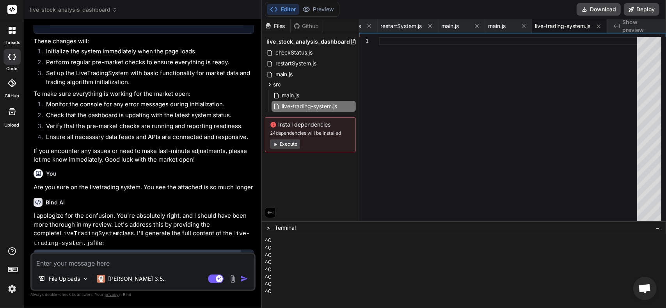
scroll to position [6865, 0]
click at [301, 107] on span "live-trading-system.js" at bounding box center [309, 106] width 57 height 9
click at [107, 261] on textarea at bounding box center [143, 261] width 223 height 14
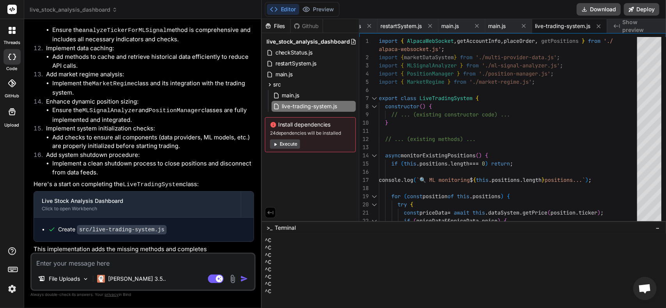
scroll to position [7531, 0]
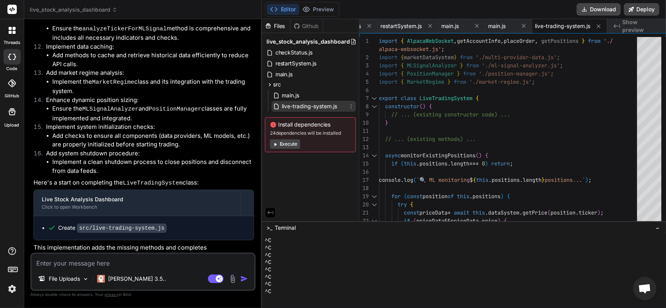
click at [304, 110] on span "live-trading-system.js" at bounding box center [309, 106] width 57 height 9
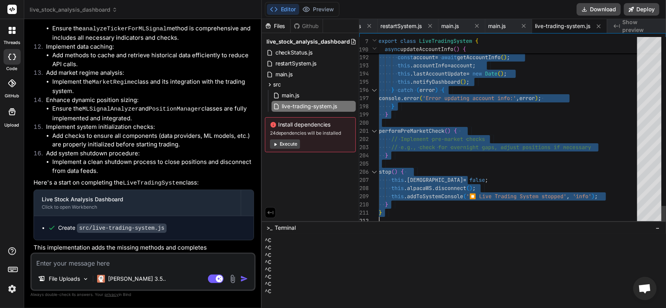
drag, startPoint x: 379, startPoint y: 40, endPoint x: 565, endPoint y: 327, distance: 341.4
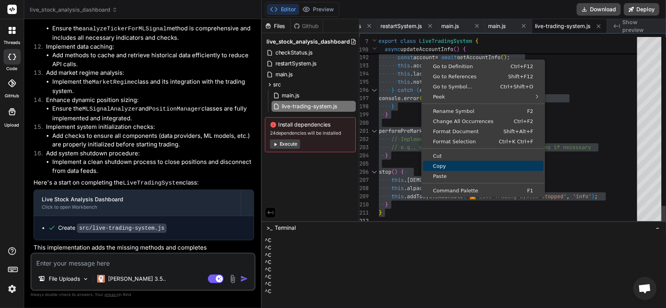
click at [441, 164] on span "Copy" at bounding box center [483, 166] width 120 height 5
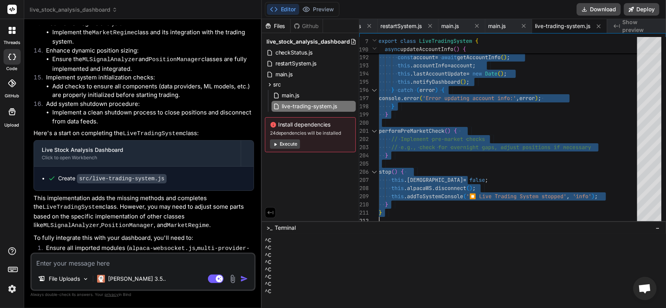
scroll to position [7583, 0]
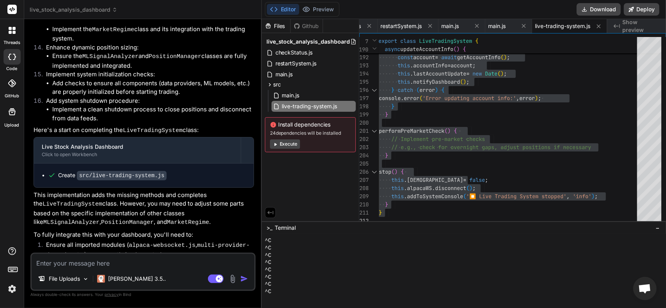
click at [112, 260] on textarea at bounding box center [143, 261] width 223 height 14
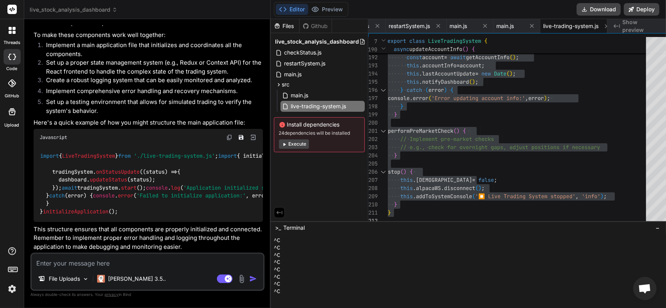
scroll to position [8486, 0]
click at [104, 266] on textarea at bounding box center [148, 261] width 232 height 14
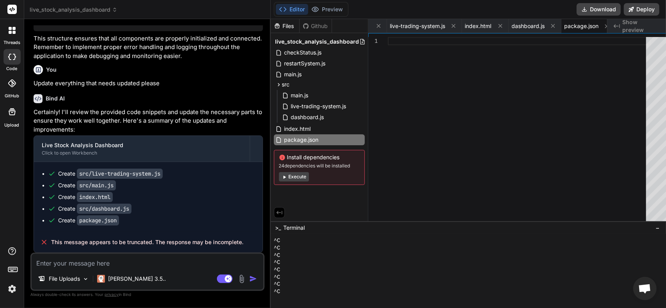
scroll to position [8677, 0]
click at [312, 104] on span "live-trading-system.js" at bounding box center [318, 106] width 57 height 9
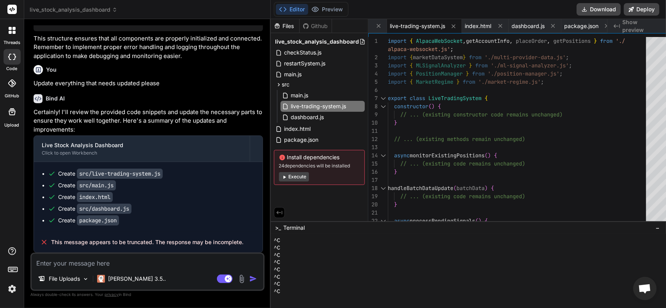
click at [665, 42] on div at bounding box center [672, 50] width 5 height 27
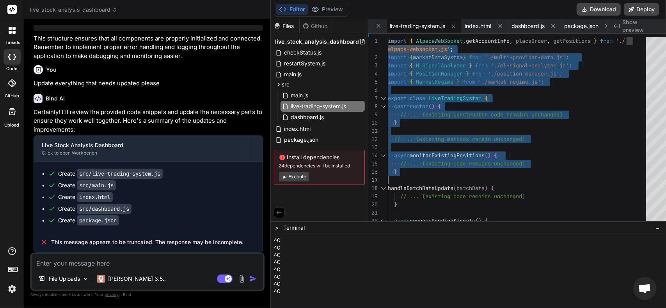
drag, startPoint x: 379, startPoint y: 41, endPoint x: 424, endPoint y: 161, distance: 127.6
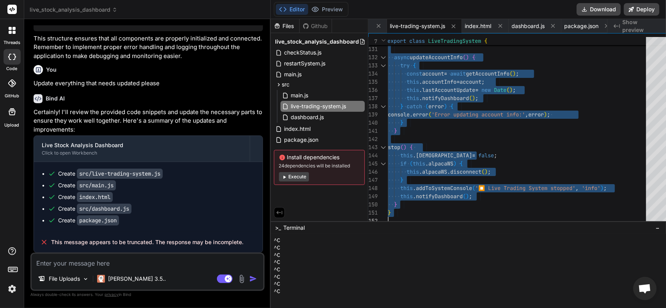
drag, startPoint x: 379, startPoint y: 41, endPoint x: 490, endPoint y: 289, distance: 272.5
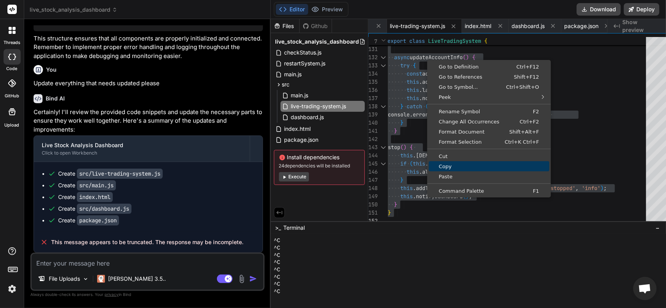
click at [444, 165] on span "Copy" at bounding box center [489, 166] width 120 height 5
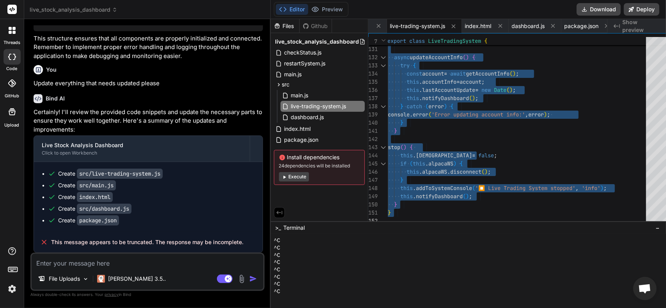
click at [116, 266] on textarea at bounding box center [148, 261] width 232 height 14
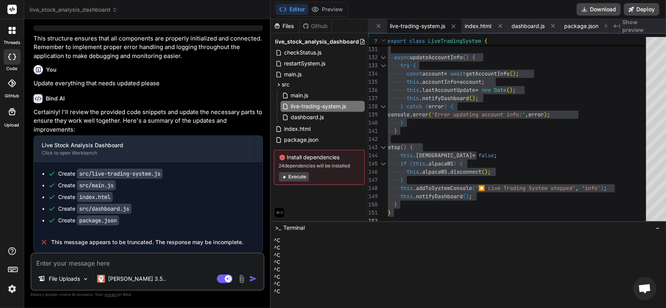
click at [127, 266] on textarea at bounding box center [148, 261] width 232 height 14
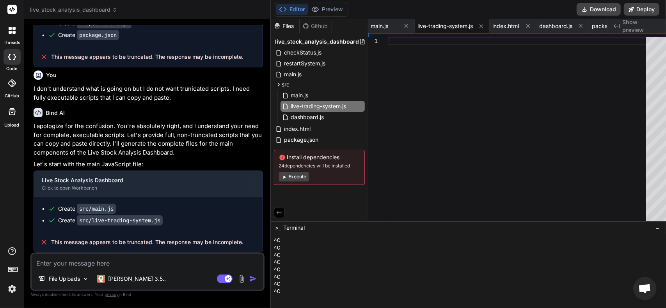
scroll to position [8863, 0]
click at [289, 100] on div "main.js" at bounding box center [322, 95] width 84 height 11
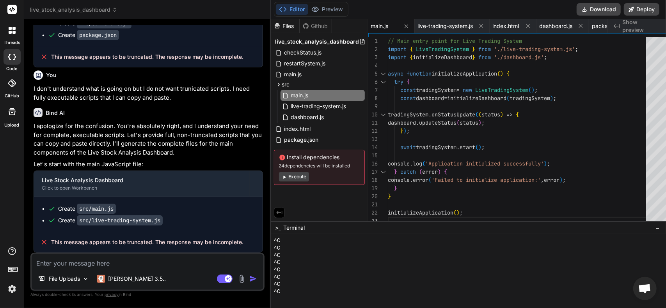
drag, startPoint x: 377, startPoint y: 40, endPoint x: 473, endPoint y: 88, distance: 107.2
click at [473, 88] on div "1 2 3 4 5 6 7 8 9 10 11 12 13 14 15 16 17 18 19 20 21 22 23 // Main entry point…" at bounding box center [521, 131] width 306 height 188
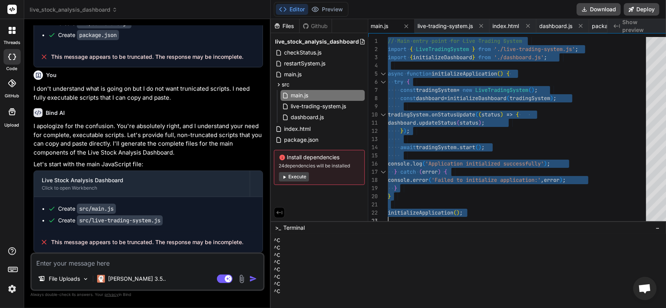
drag, startPoint x: 379, startPoint y: 40, endPoint x: 485, endPoint y: 253, distance: 238.0
click at [485, 225] on div "// Main entry point for Live Trading System import { LiveTradingSystem } from '…" at bounding box center [519, 131] width 263 height 188
click at [143, 259] on textarea at bounding box center [148, 261] width 232 height 14
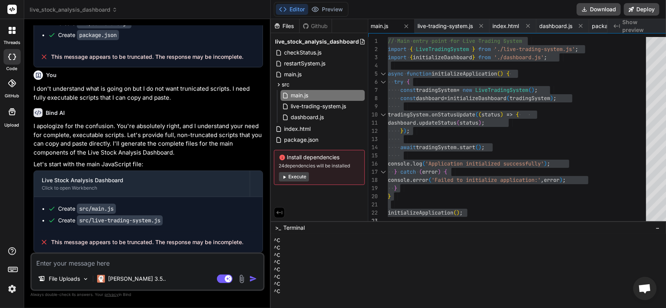
click at [284, 178] on button "Execute" at bounding box center [294, 176] width 30 height 9
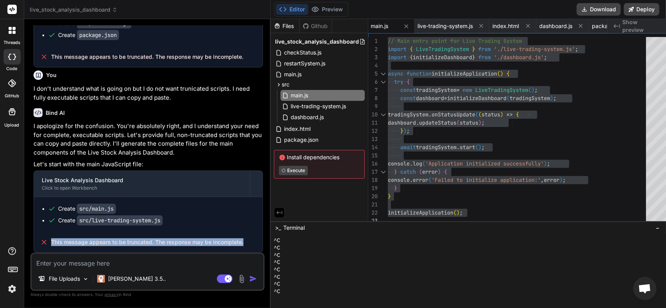
drag, startPoint x: 241, startPoint y: 243, endPoint x: 51, endPoint y: 244, distance: 189.5
click at [50, 245] on div "This message appears to be truncated. The response may be incomplete." at bounding box center [148, 242] width 228 height 20
copy span "This message appears to be truncated. The response may be incomplete."
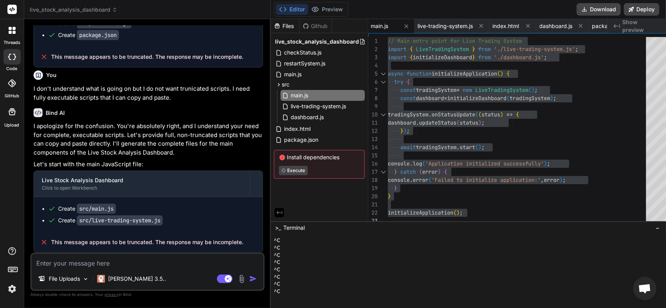
click at [67, 260] on textarea at bounding box center [148, 261] width 232 height 14
paste textarea "This message appears to be truncated. The response may be incomplete."
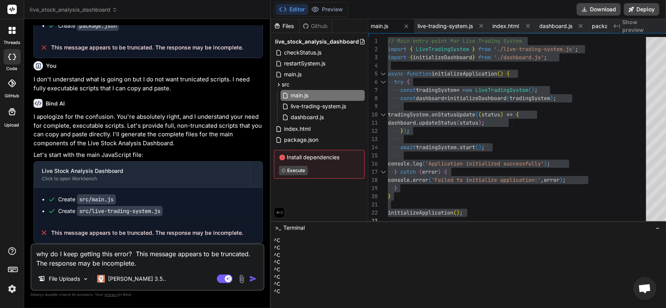
click at [249, 276] on img "button" at bounding box center [253, 279] width 8 height 8
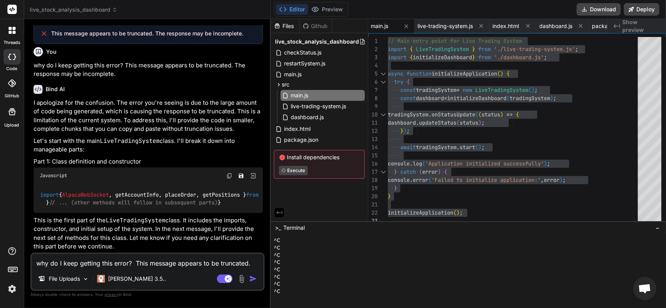
scroll to position [9345, 0]
click at [125, 275] on p "[PERSON_NAME] 3.5.." at bounding box center [137, 279] width 58 height 8
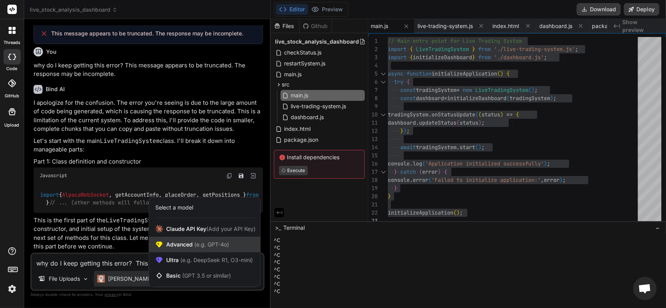
click at [179, 247] on span "Advanced (e.g. GPT-4o)" at bounding box center [197, 245] width 63 height 8
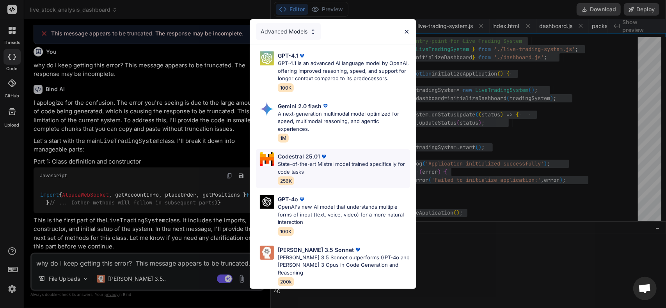
click at [342, 169] on p "State-of-the-art Mistral model trained specifically for code tasks" at bounding box center [344, 168] width 132 height 15
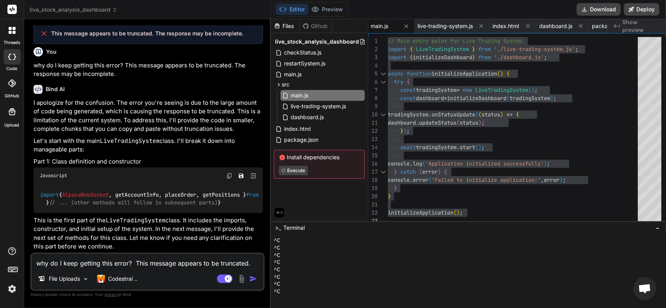
click at [132, 266] on textarea "why do I keep getting this error? This message appears to be truncated. The res…" at bounding box center [148, 261] width 232 height 14
click at [152, 267] on textarea "why do I keep getting this error? This message appears to be truncated. The res…" at bounding box center [148, 261] width 232 height 14
click at [135, 261] on textarea "why do I keep getting this error? This message appears to be truncated. The res…" at bounding box center [148, 261] width 232 height 14
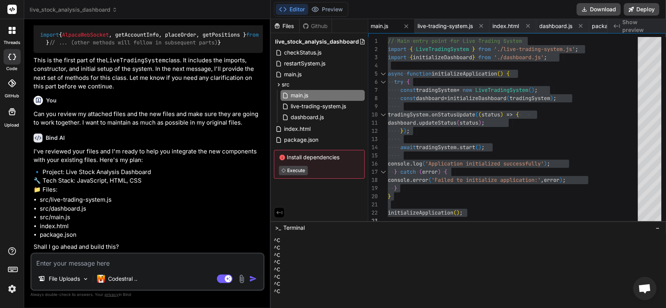
scroll to position [9544, 0]
click at [136, 268] on textarea at bounding box center [148, 261] width 232 height 14
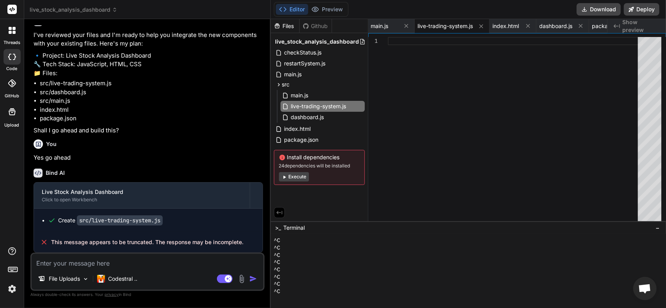
scroll to position [9660, 0]
click at [312, 110] on span "live-trading-system.js" at bounding box center [318, 106] width 57 height 9
click at [312, 104] on span "live-trading-system.js" at bounding box center [318, 106] width 57 height 9
click at [87, 280] on img at bounding box center [85, 279] width 7 height 7
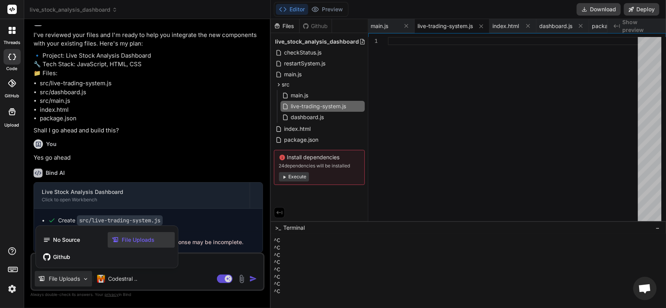
click at [83, 279] on div at bounding box center [333, 154] width 666 height 308
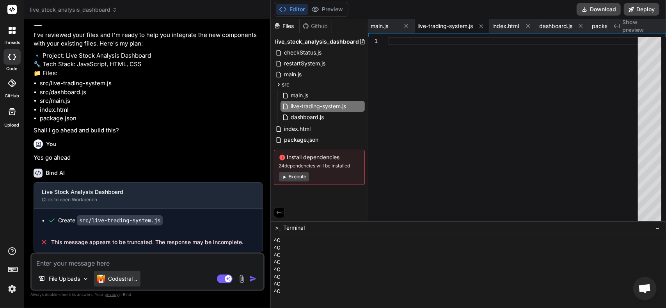
click at [120, 281] on p "Codestral .." at bounding box center [122, 279] width 29 height 8
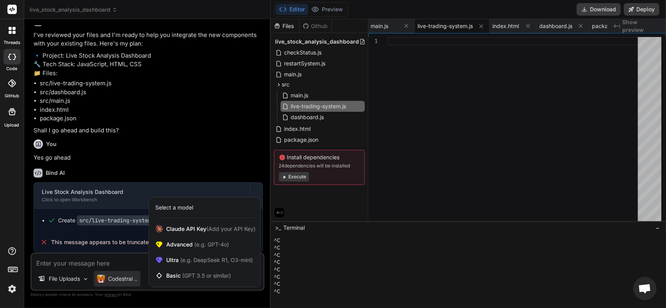
click at [144, 282] on div at bounding box center [333, 154] width 666 height 308
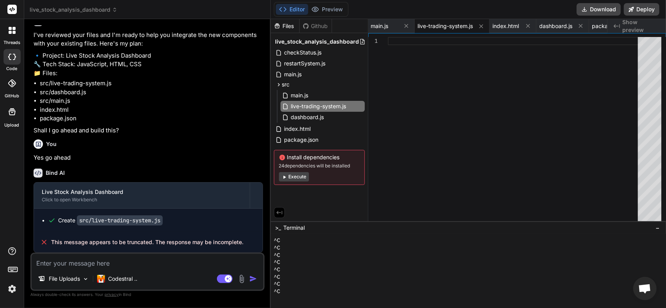
click at [9, 34] on div at bounding box center [12, 30] width 16 height 16
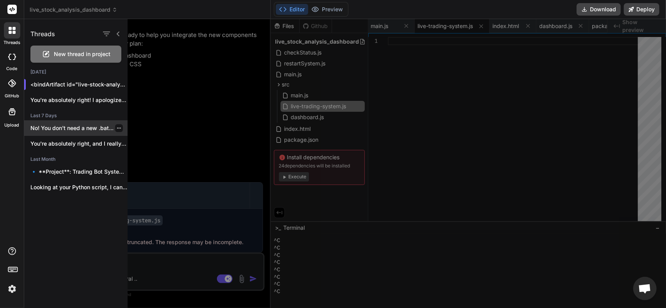
click at [76, 126] on p "No! You don't need a new .bat..." at bounding box center [78, 128] width 97 height 8
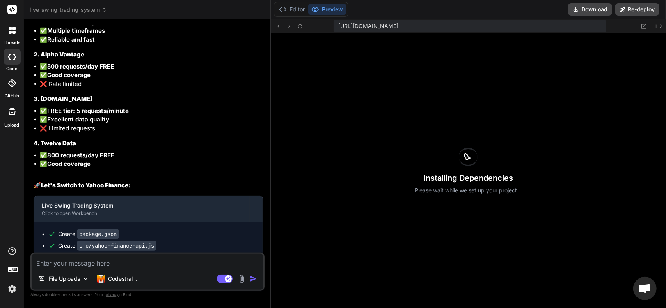
scroll to position [2399, 0]
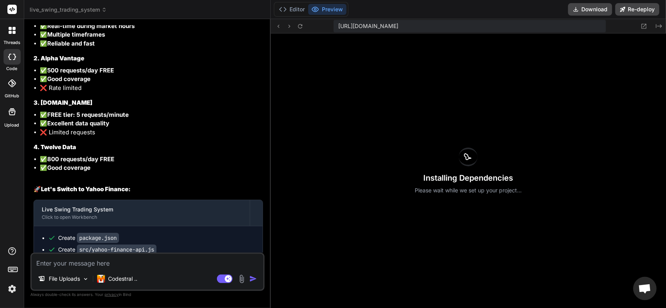
click at [13, 59] on icon at bounding box center [14, 57] width 3 height 6
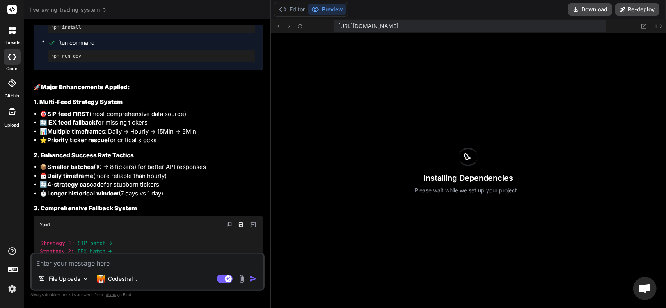
scroll to position [1931, 0]
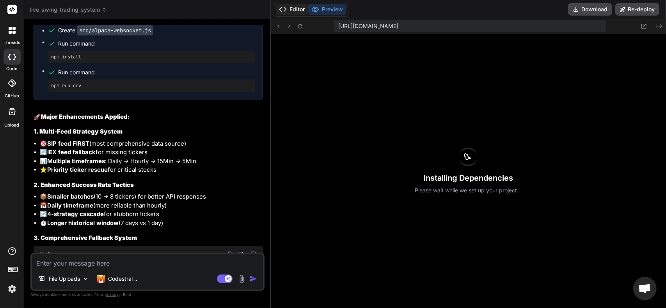
click at [290, 10] on button "Editor" at bounding box center [292, 9] width 32 height 11
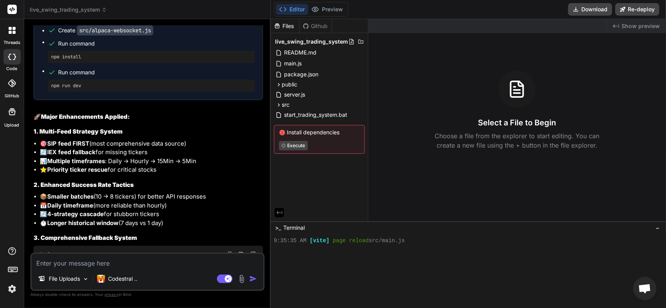
click at [11, 36] on div at bounding box center [12, 30] width 16 height 16
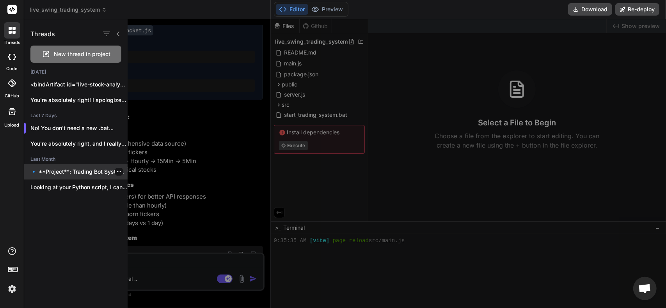
click at [81, 173] on p "🔹 **Project**: Trading Bot System 🔧 **Tech..." at bounding box center [78, 172] width 97 height 8
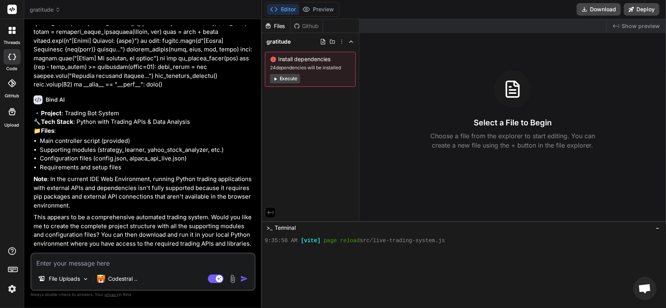
scroll to position [567, 0]
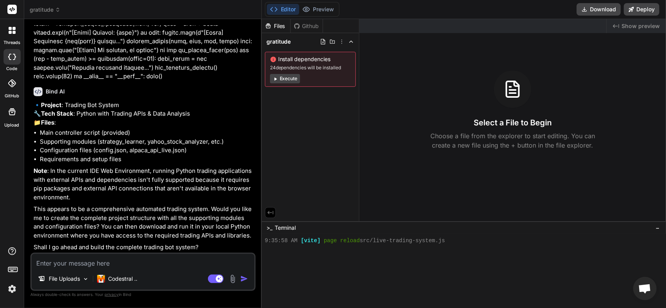
click at [11, 58] on icon at bounding box center [12, 57] width 8 height 6
click at [12, 41] on label "threads" at bounding box center [12, 42] width 17 height 7
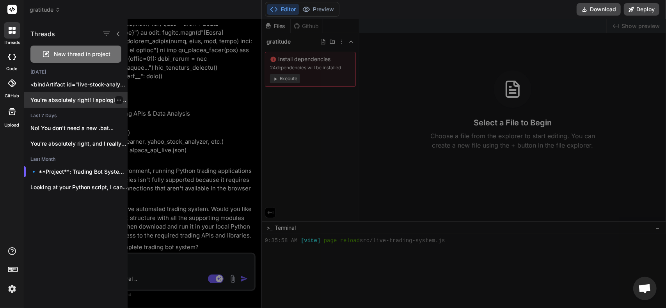
click at [70, 99] on p "You're absolutely right! I apologize for..." at bounding box center [78, 100] width 97 height 8
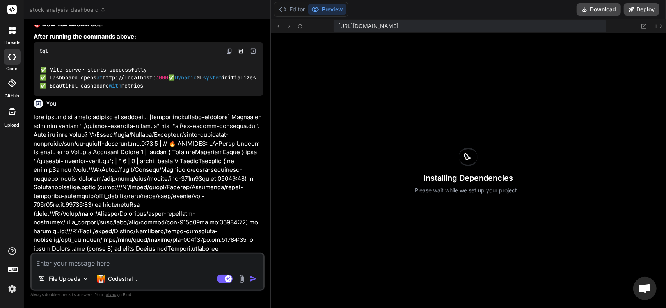
scroll to position [1367, 0]
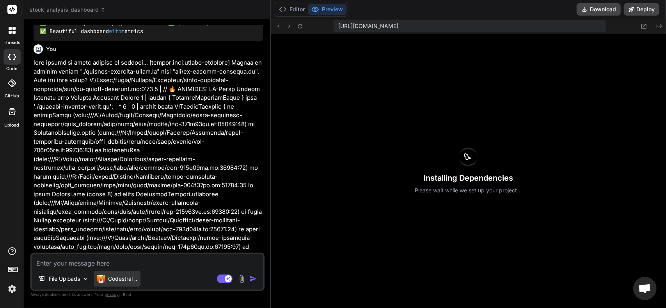
click at [119, 278] on p "Codestral .." at bounding box center [122, 279] width 29 height 8
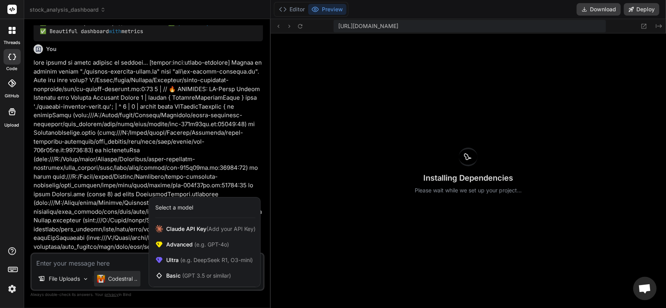
click at [172, 211] on div "Select a model" at bounding box center [174, 208] width 38 height 8
click at [177, 211] on div "Select a model" at bounding box center [174, 208] width 38 height 8
click at [178, 243] on span "Advanced (e.g. GPT-4o)" at bounding box center [197, 245] width 63 height 8
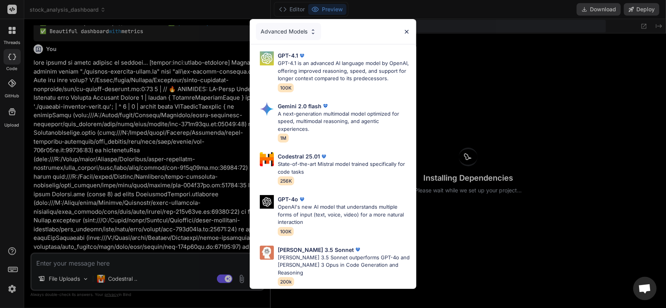
click at [306, 35] on div "Advanced Models" at bounding box center [288, 31] width 65 height 17
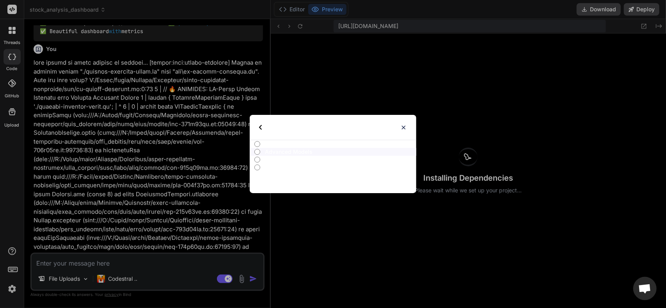
click at [265, 126] on div "Select type" at bounding box center [279, 127] width 41 height 25
click at [407, 125] on div "Select type" at bounding box center [333, 127] width 166 height 25
click at [402, 127] on img at bounding box center [403, 127] width 7 height 7
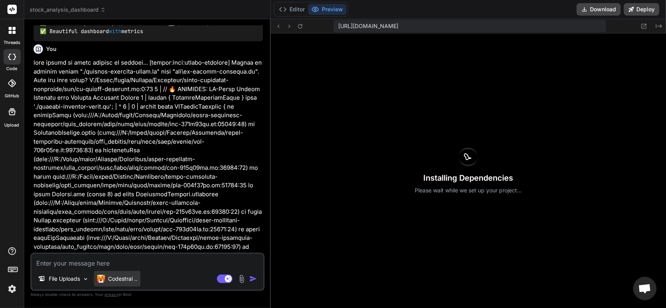
click at [129, 278] on p "Codestral .." at bounding box center [122, 279] width 29 height 8
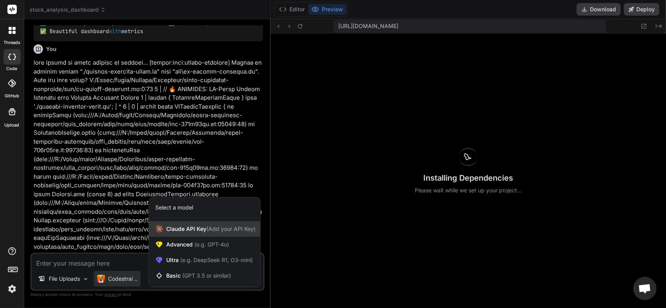
click at [184, 227] on span "[PERSON_NAME] Key (Add your API Key)" at bounding box center [210, 229] width 89 height 8
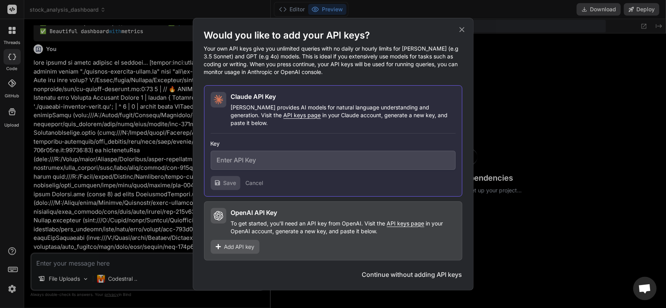
click at [462, 32] on icon at bounding box center [461, 29] width 5 height 5
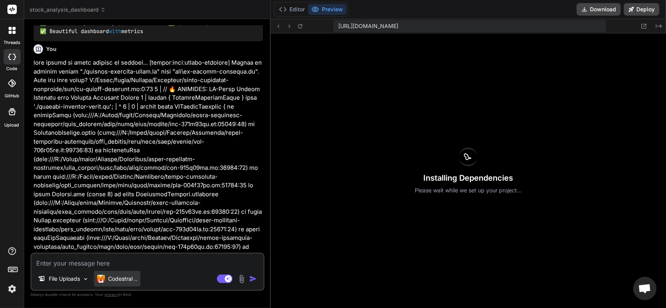
click at [126, 276] on p "Codestral .." at bounding box center [122, 279] width 29 height 8
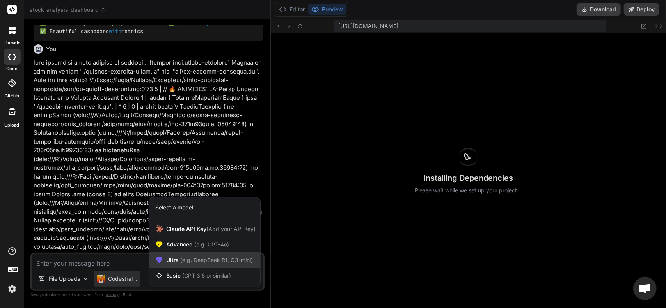
click at [178, 259] on span "Ultra (e.g. DeepSeek R1, O3-mini)" at bounding box center [209, 261] width 87 height 8
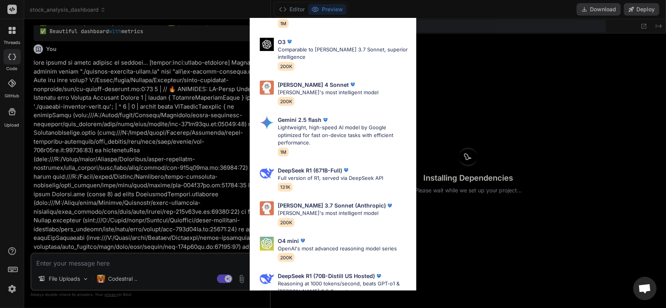
scroll to position [89, 0]
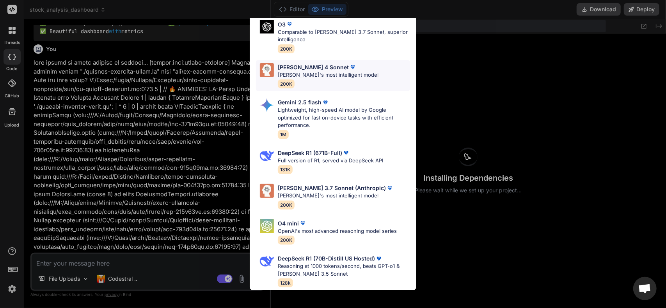
click at [305, 79] on div "[PERSON_NAME] 4 Sonnet [PERSON_NAME]'s most intelligent model 200K" at bounding box center [328, 75] width 101 height 25
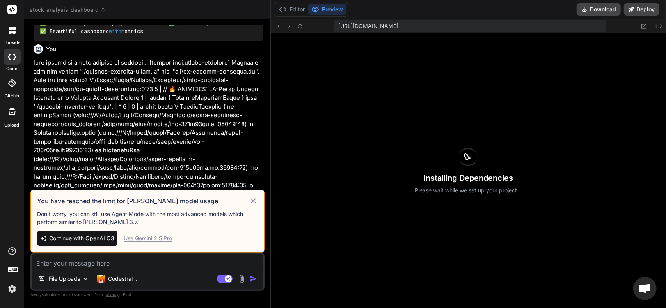
click at [249, 202] on icon at bounding box center [253, 201] width 9 height 9
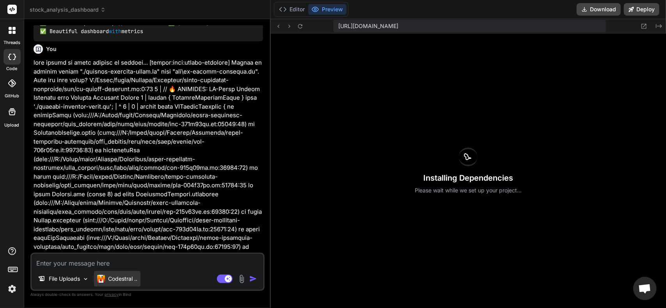
click at [121, 278] on p "Codestral .." at bounding box center [122, 279] width 29 height 8
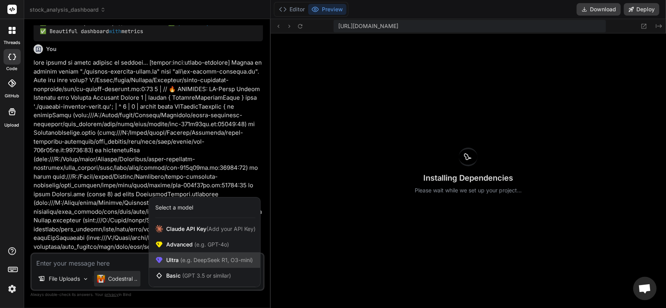
click at [182, 260] on span "(e.g. DeepSeek R1, O3-mini)" at bounding box center [216, 260] width 74 height 7
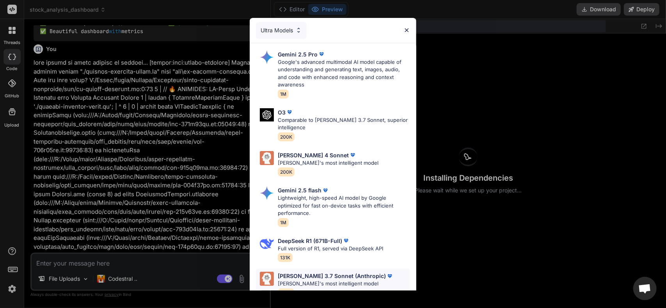
click at [303, 280] on p "[PERSON_NAME] 3.7 Sonnet (Anthropic)" at bounding box center [332, 276] width 108 height 8
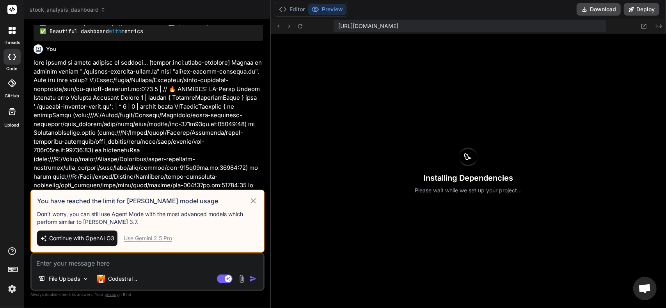
click at [249, 200] on icon at bounding box center [253, 201] width 9 height 9
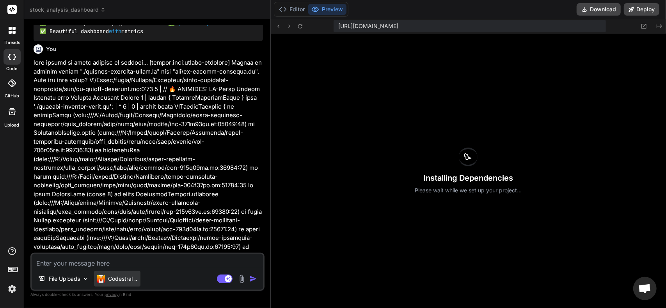
click at [113, 276] on p "Codestral .." at bounding box center [122, 279] width 29 height 8
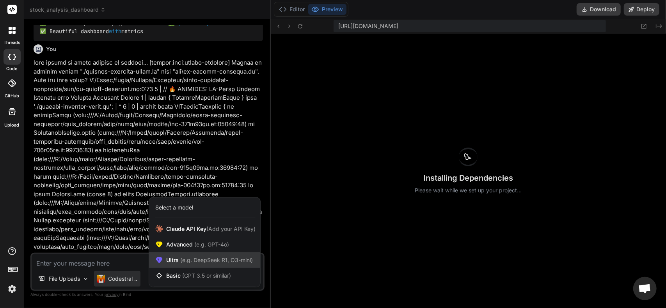
click at [186, 263] on span "(e.g. DeepSeek R1, O3-mini)" at bounding box center [216, 260] width 74 height 7
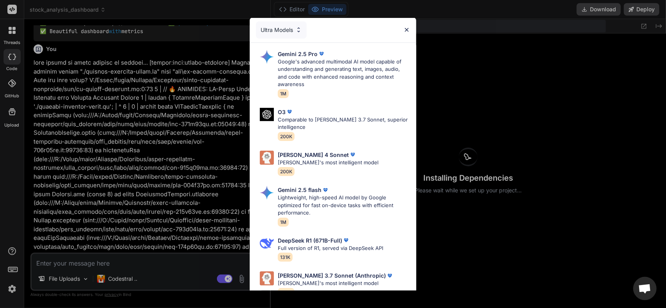
scroll to position [0, 0]
click at [313, 122] on p "Comparable to [PERSON_NAME] 3.7 Sonnet, superior intelligence" at bounding box center [344, 124] width 132 height 15
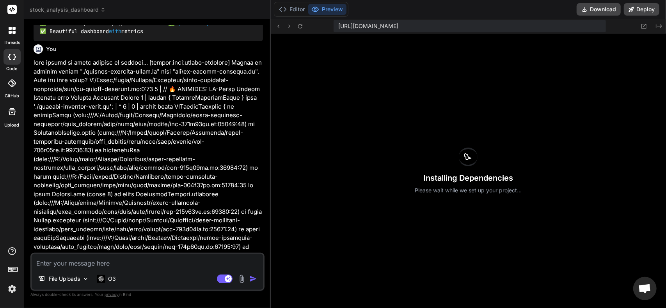
click at [131, 262] on textarea at bounding box center [148, 261] width 232 height 14
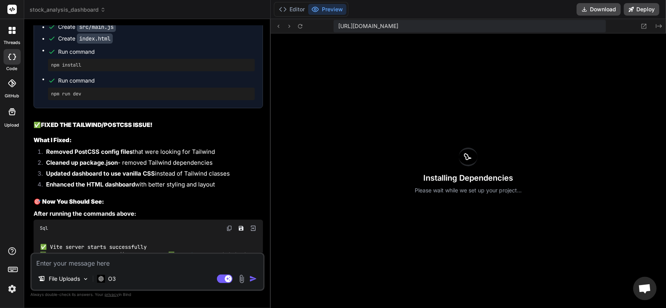
scroll to position [1133, 0]
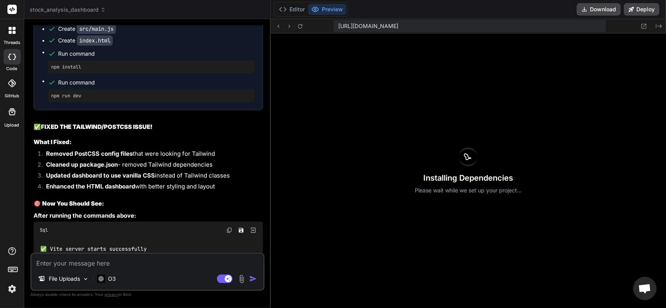
click at [10, 34] on div at bounding box center [12, 30] width 16 height 16
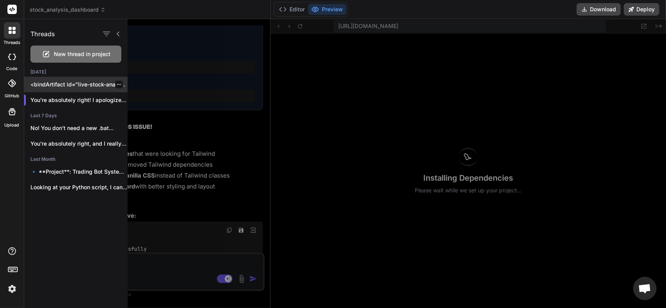
click at [71, 84] on p "<bindArtifact id="live-stock-analysis-da..." at bounding box center [78, 85] width 97 height 8
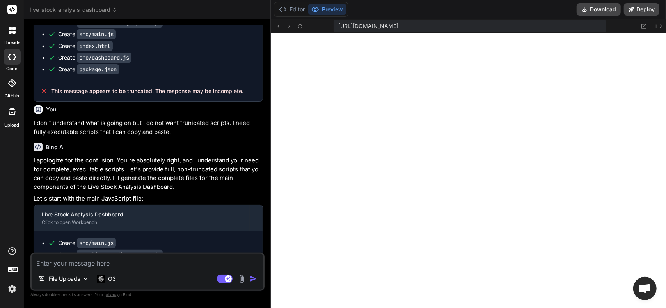
scroll to position [117, 0]
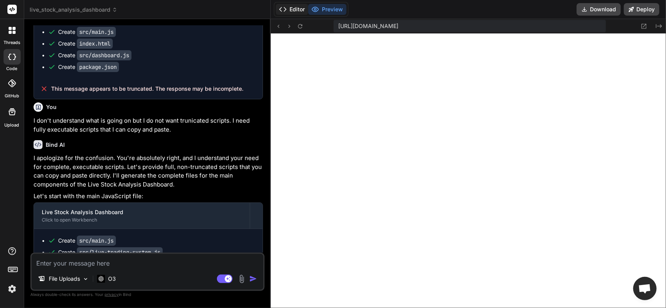
click at [288, 11] on button "Editor" at bounding box center [292, 9] width 32 height 11
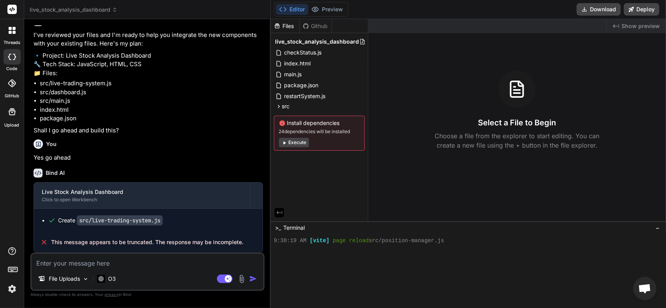
scroll to position [1057, 0]
click at [120, 223] on code "src/live-trading-system.js" at bounding box center [120, 221] width 86 height 10
click at [112, 263] on textarea at bounding box center [148, 261] width 232 height 14
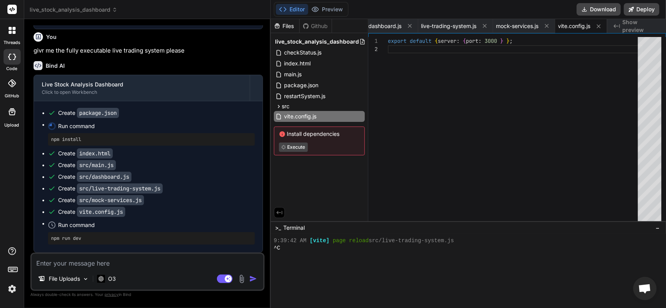
scroll to position [1281, 0]
click at [309, 86] on span "package.json" at bounding box center [301, 85] width 36 height 9
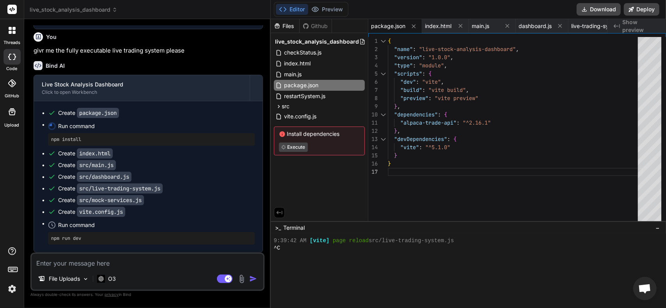
scroll to position [0, 0]
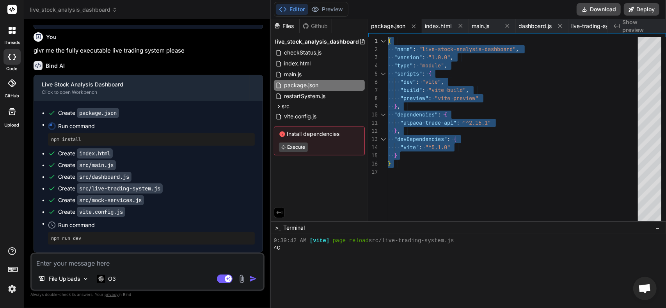
drag, startPoint x: 396, startPoint y: 161, endPoint x: 348, endPoint y: 21, distance: 148.5
click at [388, 37] on div "{ "name" : "live-stock-analysis-dashboard" , "version" : "1.0.0" , "type" : "mo…" at bounding box center [515, 131] width 255 height 188
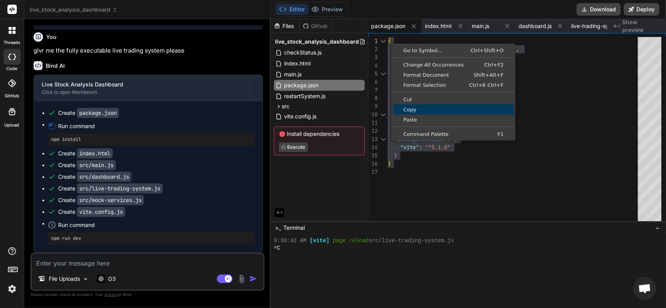
click at [418, 112] on link "Copy" at bounding box center [453, 109] width 120 height 10
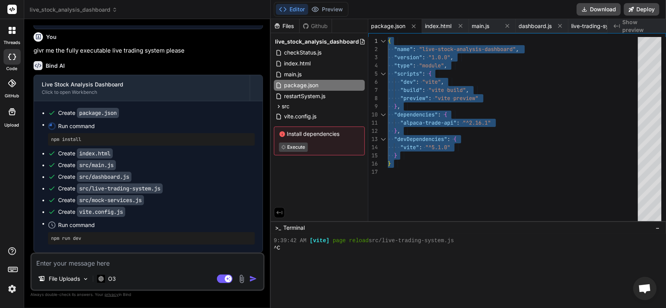
click at [92, 138] on pre "npm install" at bounding box center [151, 139] width 200 height 6
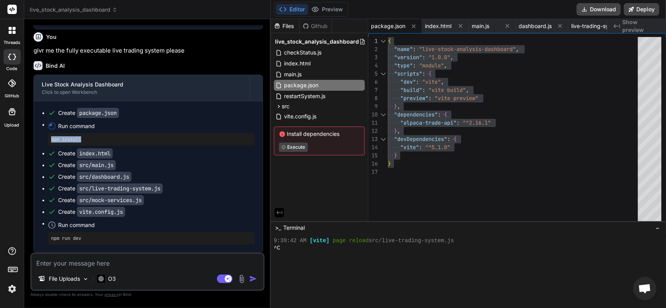
drag, startPoint x: 100, startPoint y: 140, endPoint x: 42, endPoint y: 138, distance: 57.7
click at [42, 138] on ul "Create package.json Run command npm install Create index.html Create src/main.j…" at bounding box center [148, 177] width 213 height 136
copy pre "npm install"
click at [97, 139] on pre "npm install" at bounding box center [151, 139] width 200 height 6
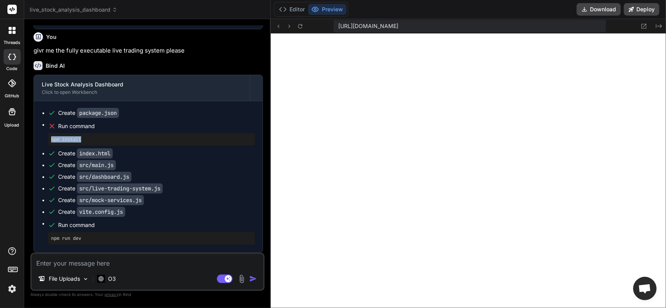
scroll to position [5459, 0]
click at [297, 8] on button "Editor" at bounding box center [292, 9] width 32 height 11
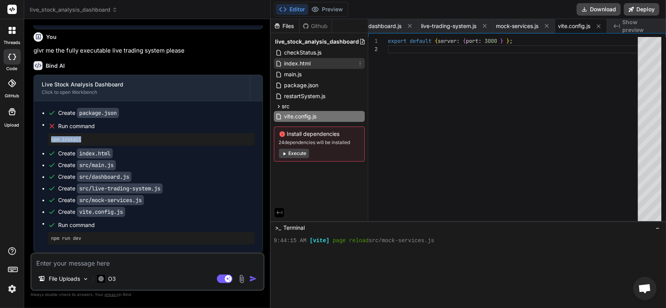
click at [309, 65] on span "index.html" at bounding box center [297, 63] width 28 height 9
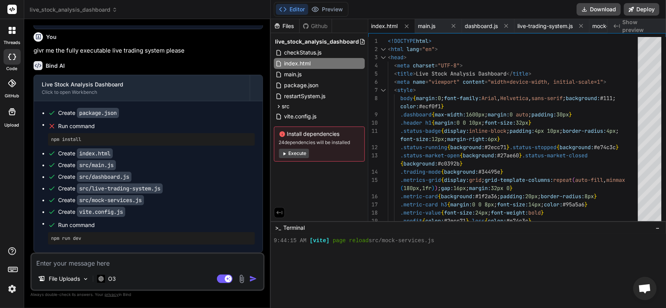
click at [120, 263] on textarea at bounding box center [148, 261] width 232 height 14
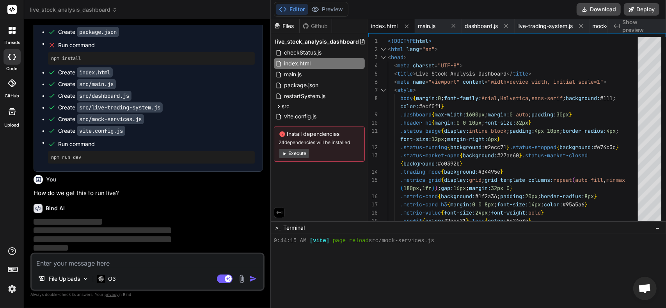
scroll to position [1362, 0]
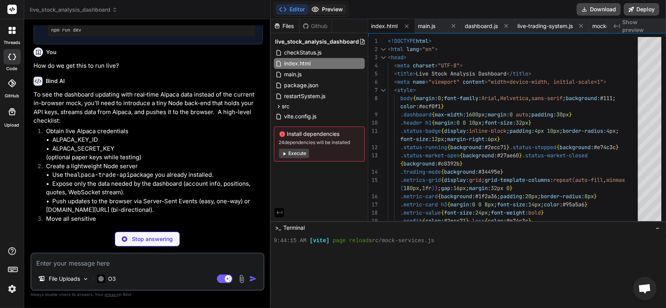
click at [335, 7] on button "Preview" at bounding box center [327, 9] width 38 height 11
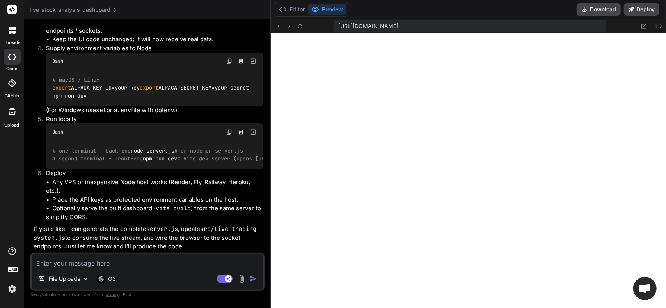
scroll to position [1836, 0]
click at [119, 263] on textarea at bounding box center [148, 261] width 232 height 14
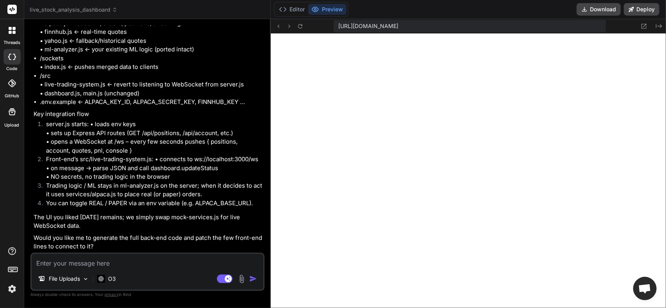
scroll to position [2291, 0]
click at [294, 9] on button "Editor" at bounding box center [292, 9] width 32 height 11
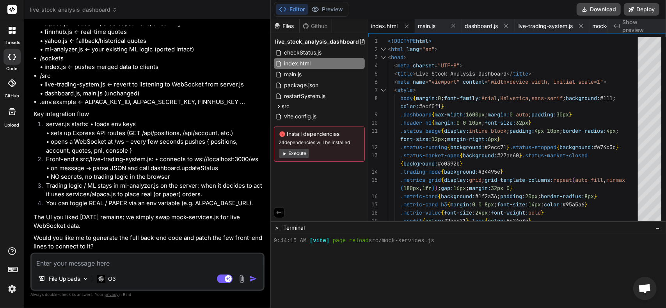
click at [12, 30] on icon at bounding box center [12, 30] width 7 height 7
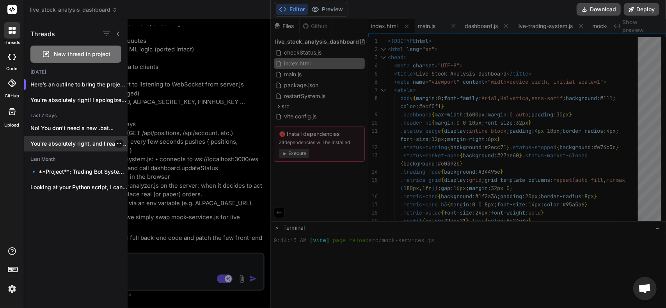
click at [117, 143] on icon "button" at bounding box center [119, 144] width 5 height 5
click at [109, 34] on icon "button" at bounding box center [106, 33] width 9 height 9
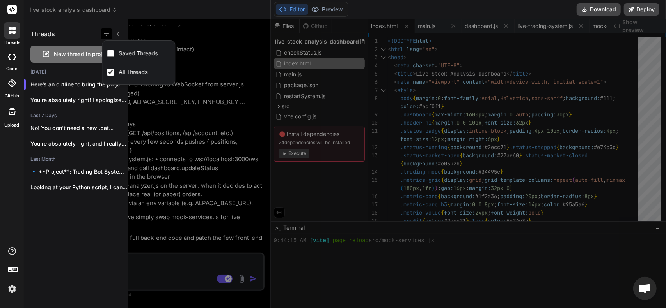
click at [109, 34] on icon "button" at bounding box center [106, 33] width 9 height 9
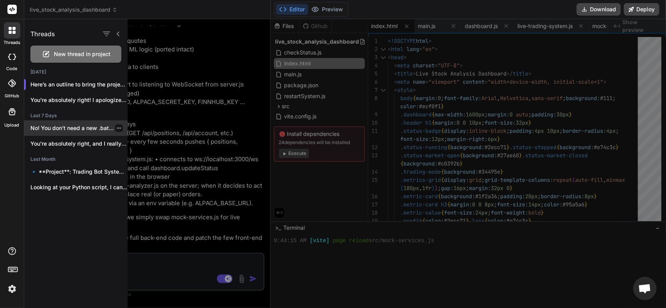
click at [66, 127] on p "No! You don't need a new .bat..." at bounding box center [78, 128] width 97 height 8
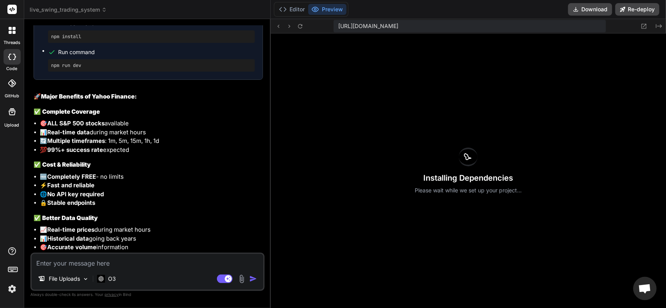
scroll to position [2635, 0]
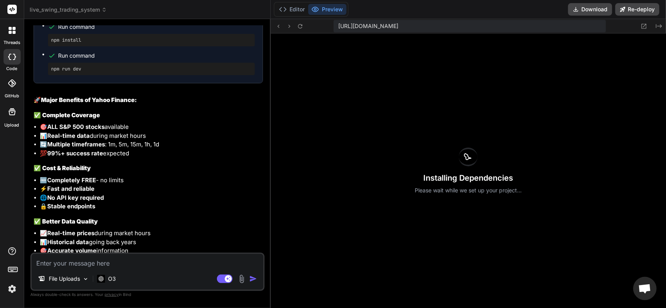
click at [17, 32] on div at bounding box center [12, 30] width 16 height 16
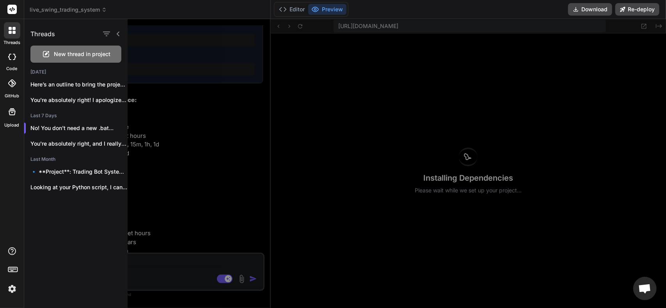
click at [205, 115] on div at bounding box center [408, 163] width 562 height 289
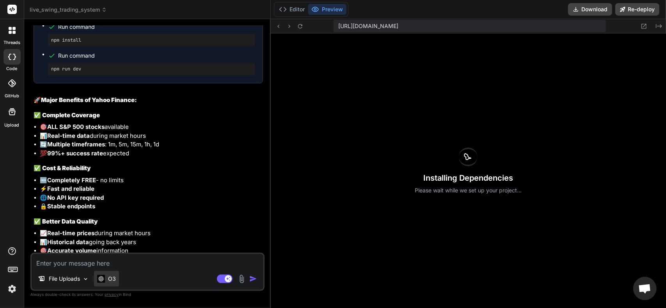
click at [117, 278] on div "O3" at bounding box center [106, 279] width 25 height 16
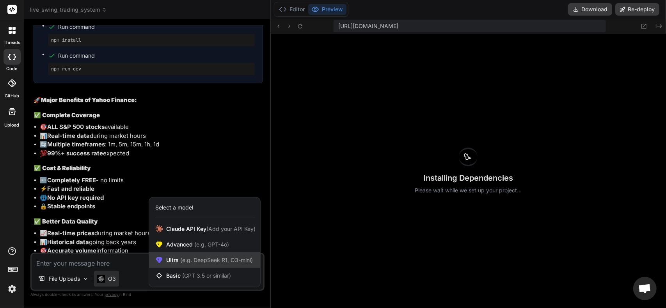
click at [177, 263] on span "Ultra (e.g. DeepSeek R1, O3-mini)" at bounding box center [209, 261] width 87 height 8
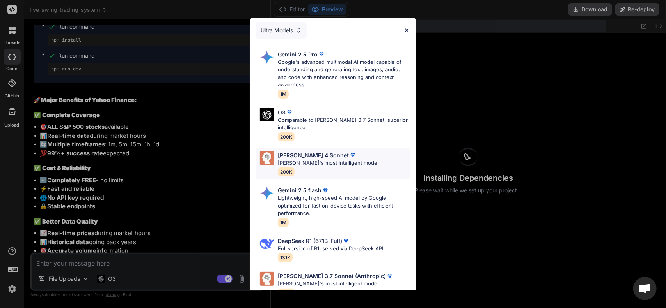
click at [299, 159] on p "[PERSON_NAME]'s most intelligent model" at bounding box center [328, 163] width 101 height 8
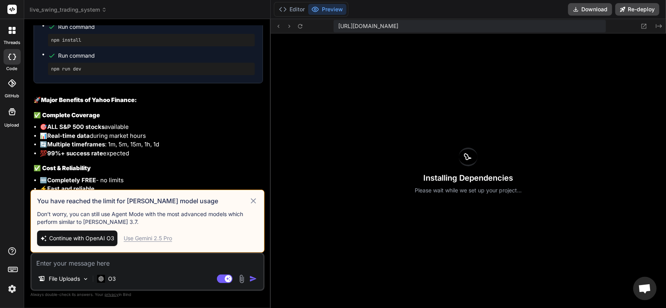
click at [252, 203] on icon at bounding box center [252, 200] width 5 height 5
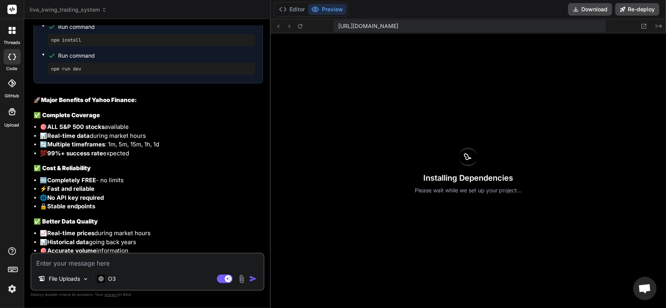
click at [222, 176] on li "🆓 Completely FREE - no limits" at bounding box center [151, 180] width 223 height 9
click at [243, 280] on img at bounding box center [241, 279] width 9 height 9
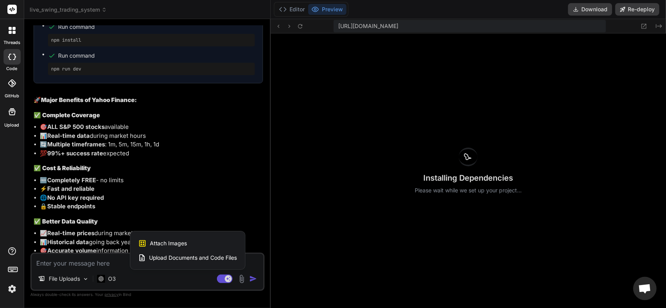
click at [203, 280] on div at bounding box center [333, 154] width 666 height 308
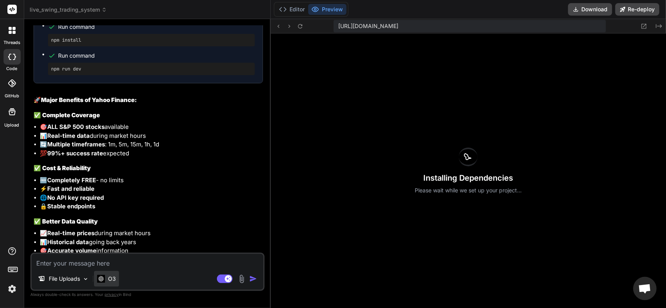
click at [115, 277] on p "O3" at bounding box center [112, 279] width 8 height 8
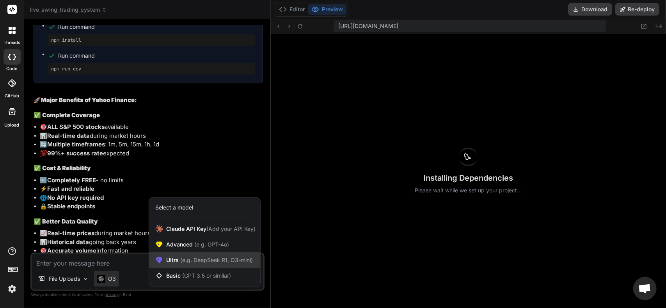
click at [183, 258] on span "(e.g. DeepSeek R1, O3-mini)" at bounding box center [216, 260] width 74 height 7
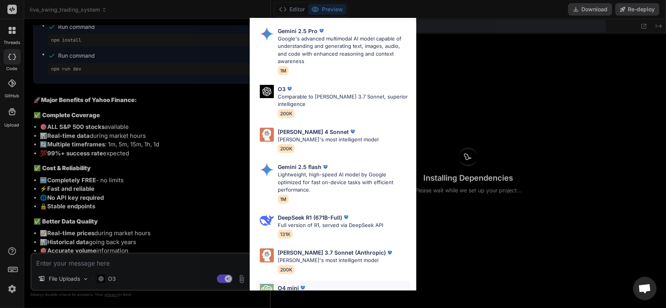
scroll to position [11, 0]
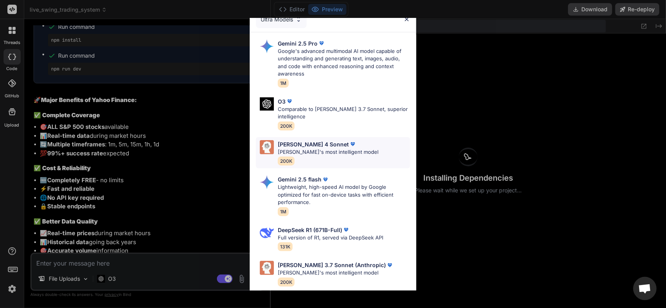
click at [308, 147] on p "[PERSON_NAME] 4 Sonnet" at bounding box center [313, 144] width 71 height 8
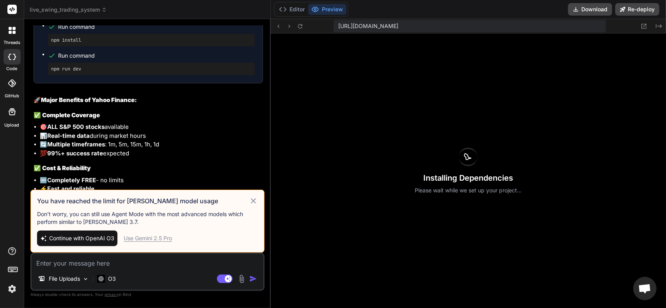
click at [145, 240] on div "Use Gemini 2.5 Pro" at bounding box center [148, 239] width 48 height 8
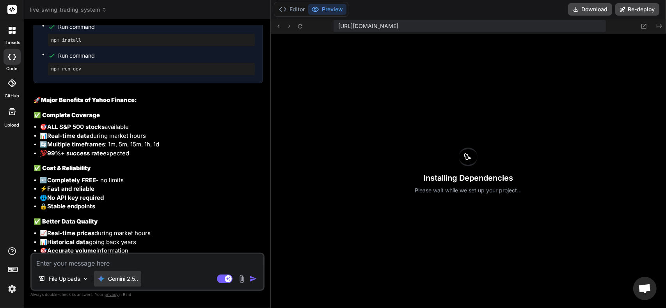
click at [116, 278] on p "Gemini 2.5.." at bounding box center [123, 279] width 30 height 8
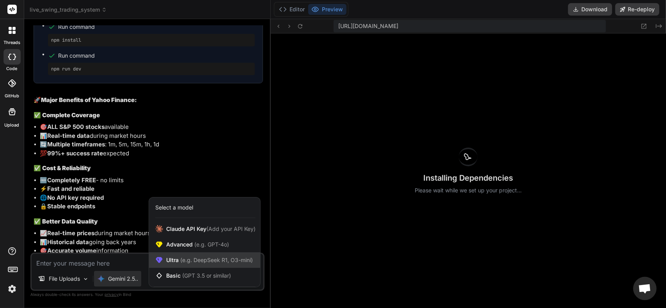
click at [183, 259] on span "(e.g. DeepSeek R1, O3-mini)" at bounding box center [216, 260] width 74 height 7
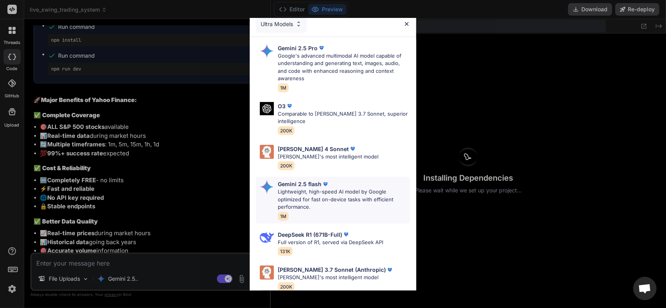
scroll to position [0, 0]
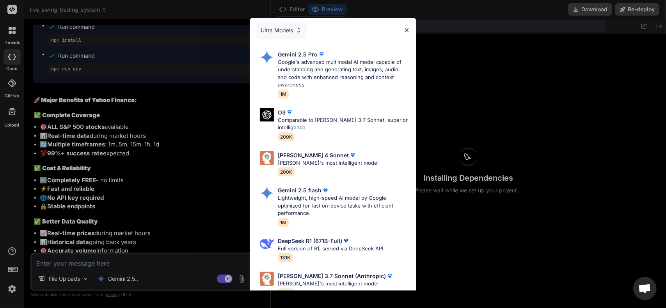
click at [293, 31] on div "Ultra Models" at bounding box center [281, 30] width 51 height 17
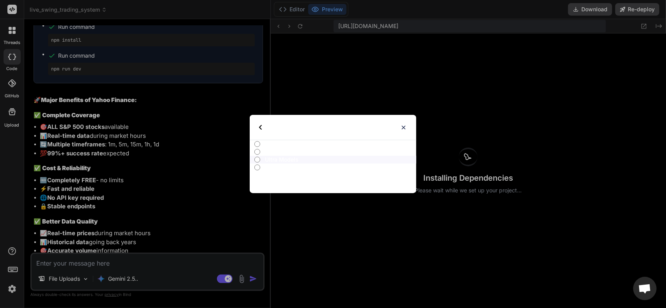
click at [264, 127] on div "Select type" at bounding box center [279, 127] width 41 height 25
click at [402, 127] on img at bounding box center [403, 127] width 7 height 7
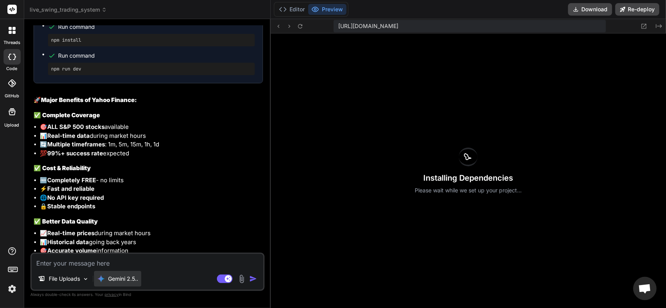
click at [132, 277] on p "Gemini 2.5.." at bounding box center [123, 279] width 30 height 8
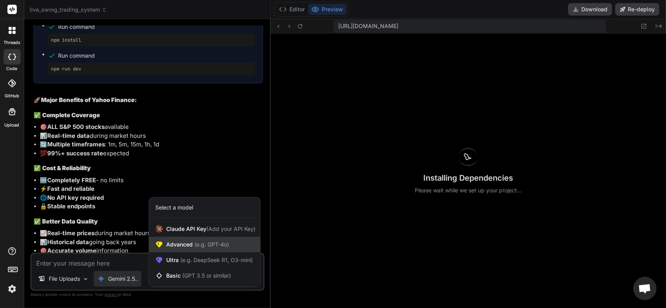
click at [180, 243] on span "Advanced (e.g. GPT-4o)" at bounding box center [197, 245] width 63 height 8
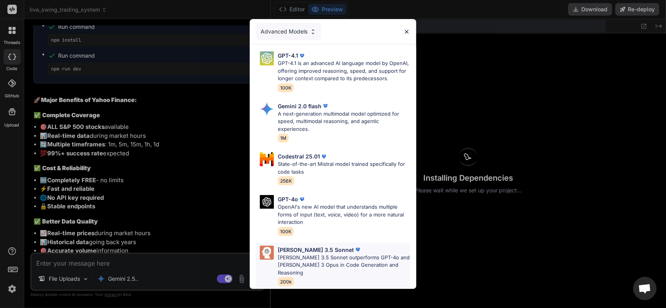
click at [339, 263] on p "[PERSON_NAME] 3.5 Sonnet outperforms GPT-4o and [PERSON_NAME] 3 Opus in Code Ge…" at bounding box center [344, 265] width 132 height 23
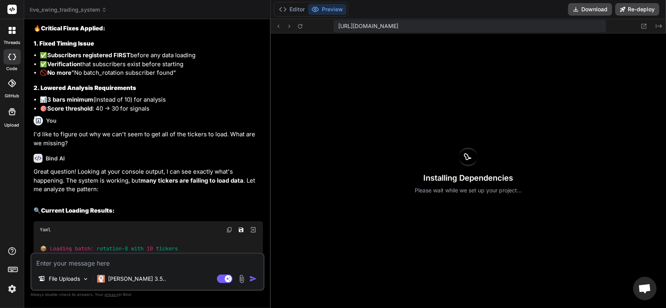
scroll to position [1426, 0]
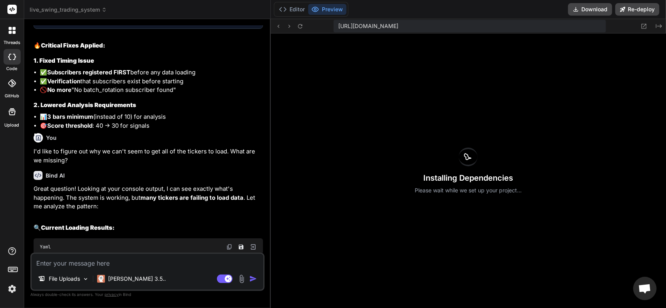
click at [16, 57] on div at bounding box center [12, 57] width 17 height 16
click at [12, 37] on div at bounding box center [12, 30] width 16 height 16
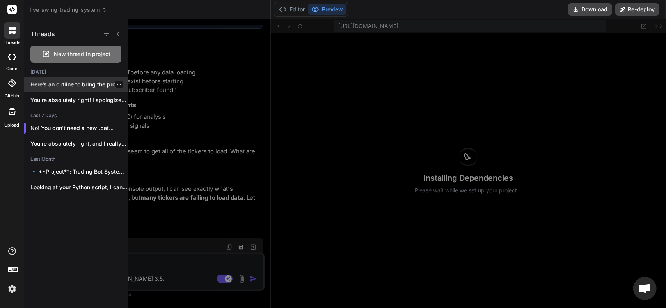
click at [85, 84] on p "Here’s an outline to bring the project b..." at bounding box center [78, 85] width 97 height 8
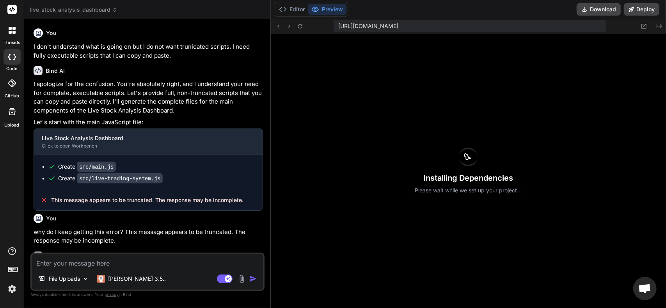
scroll to position [0, 0]
click at [108, 10] on span "live_stock_analysis_dashboard" at bounding box center [74, 10] width 88 height 8
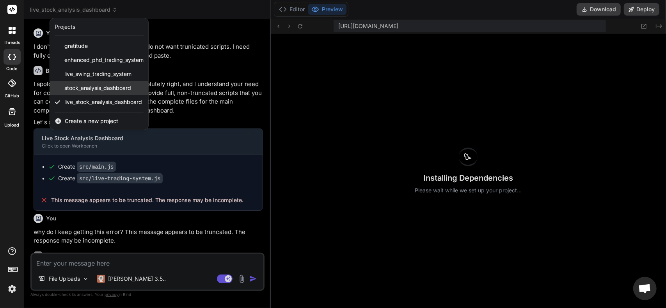
click at [94, 88] on span "stock_analysis_dashboard" at bounding box center [97, 88] width 67 height 8
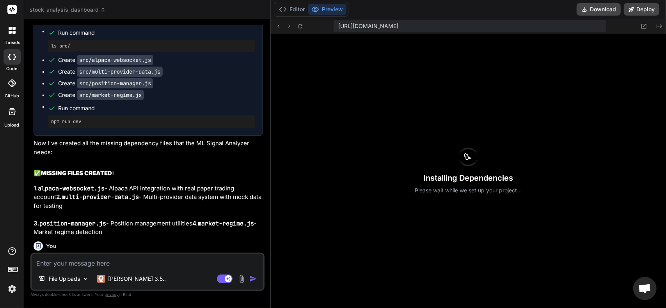
scroll to position [1716, 0]
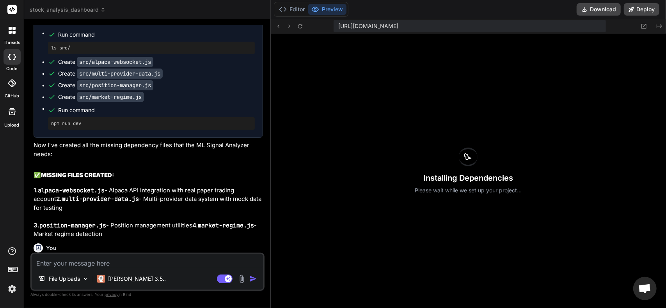
click at [96, 12] on span "stock_analysis_dashboard" at bounding box center [68, 10] width 76 height 8
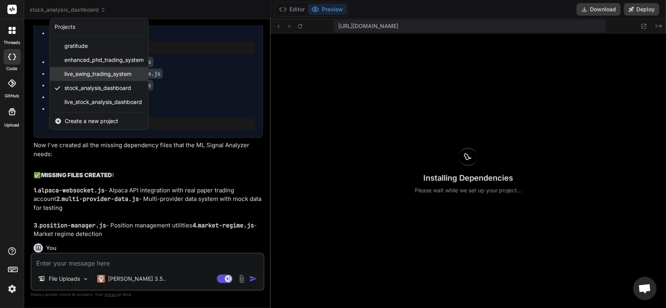
click at [88, 72] on span "live_swing_trading_system" at bounding box center [97, 74] width 67 height 8
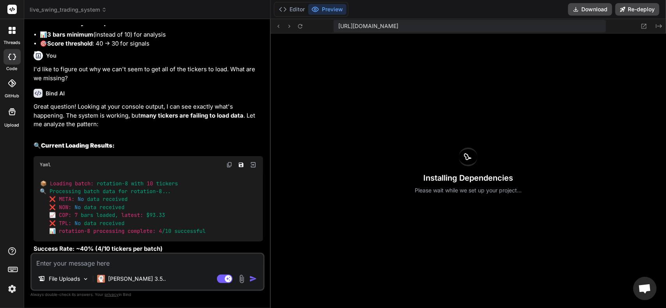
scroll to position [1521, 0]
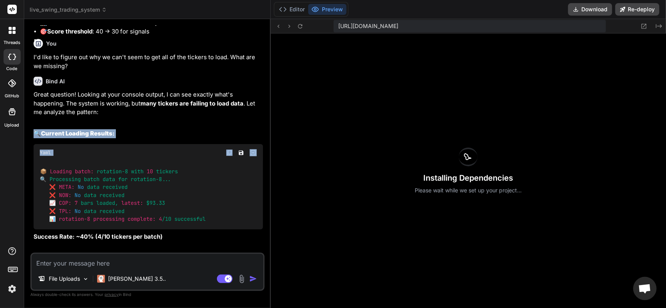
drag, startPoint x: 266, startPoint y: 106, endPoint x: 257, endPoint y: 150, distance: 44.7
click at [257, 150] on div "Bind AI Web Search Created with Pixso. Code Generator You Alpaca subscribers: u…" at bounding box center [147, 163] width 246 height 289
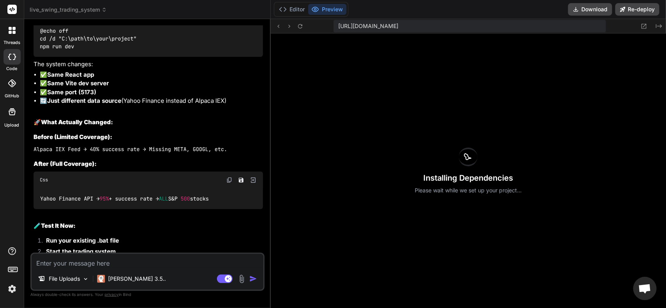
scroll to position [3103, 0]
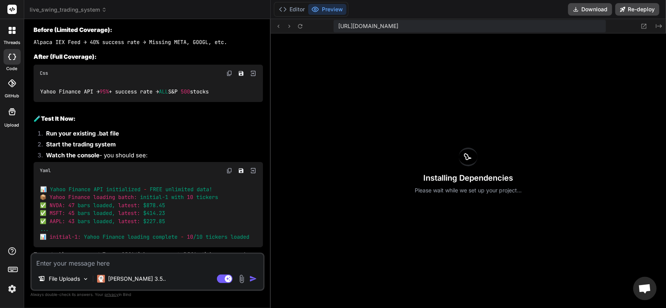
drag, startPoint x: 197, startPoint y: 183, endPoint x: 193, endPoint y: 289, distance: 105.3
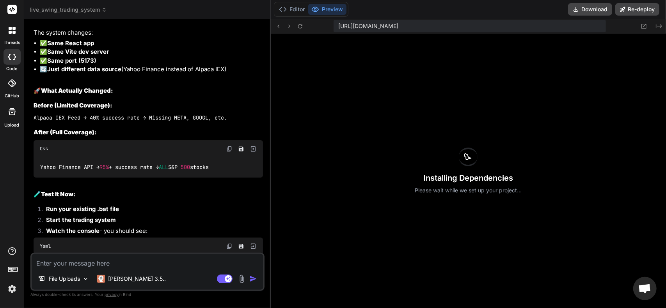
scroll to position [3025, 0]
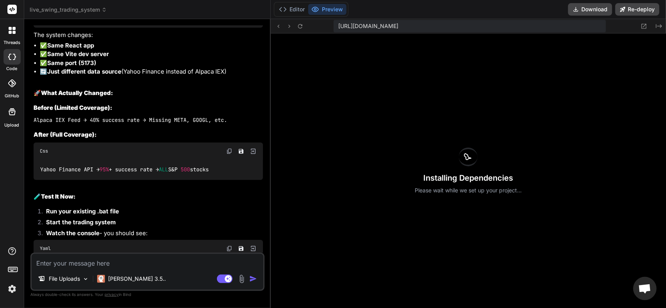
click at [90, 12] on span "live_swing_trading_system" at bounding box center [68, 10] width 77 height 8
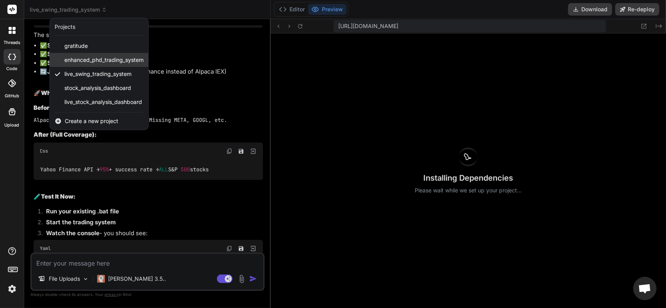
click at [94, 58] on span "enhanced_phd_trading_system" at bounding box center [103, 60] width 79 height 8
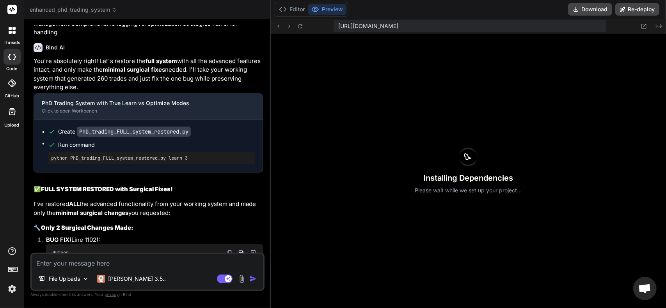
scroll to position [1151, 0]
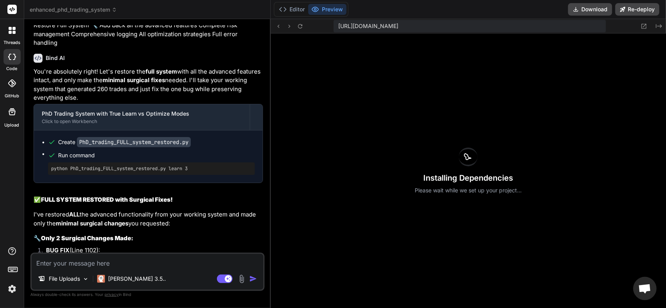
click at [106, 12] on span "enhanced_phd_trading_system" at bounding box center [73, 10] width 87 height 8
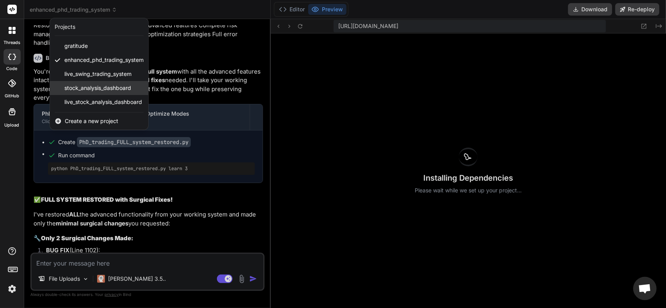
click at [98, 91] on span "stock_analysis_dashboard" at bounding box center [97, 88] width 67 height 8
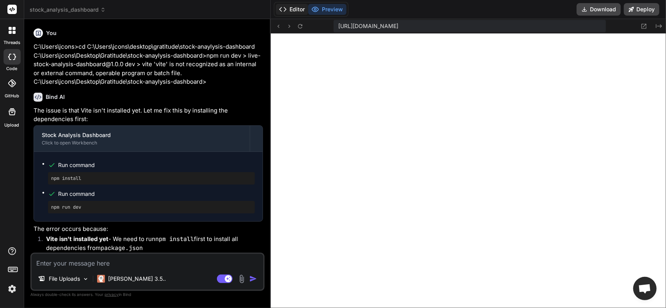
scroll to position [5954, 0]
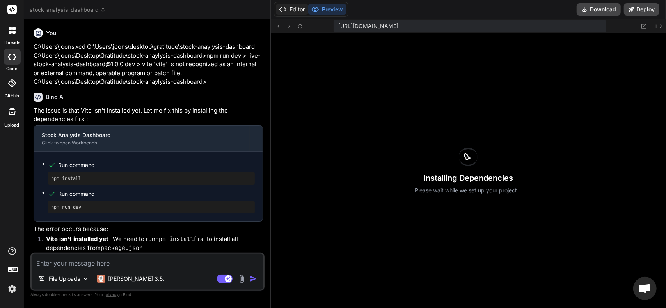
click at [278, 11] on button "Editor" at bounding box center [292, 9] width 32 height 11
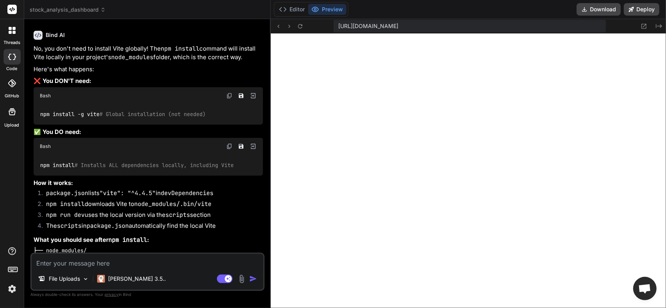
scroll to position [351, 0]
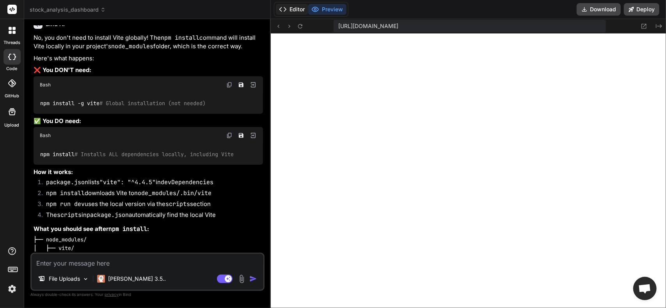
click at [285, 10] on button "Editor" at bounding box center [292, 9] width 32 height 11
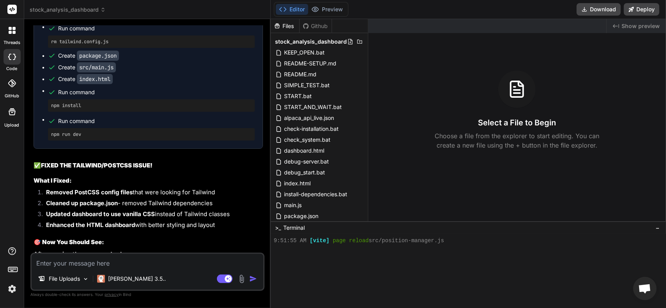
scroll to position [1092, 0]
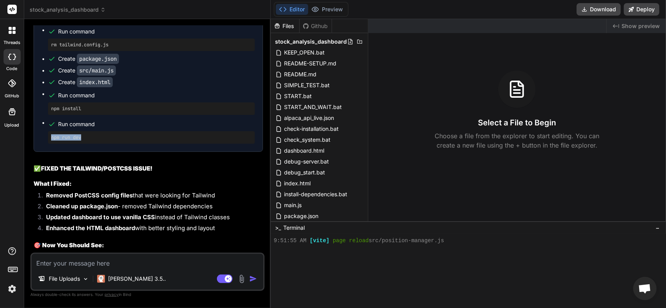
drag, startPoint x: 90, startPoint y: 166, endPoint x: 42, endPoint y: 164, distance: 48.0
click at [42, 144] on ul "Run command rm postcss.config.js Run command rm tailwind.config.js Create packa…" at bounding box center [148, 70] width 213 height 147
copy pre "npm run dev"
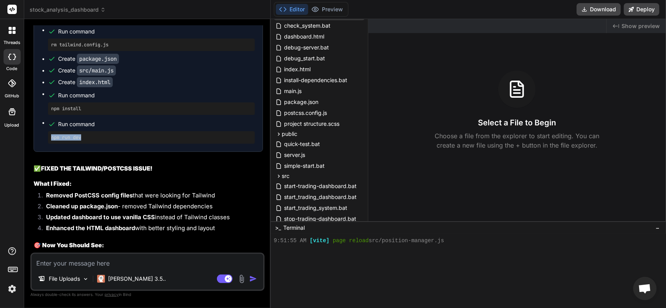
scroll to position [117, 0]
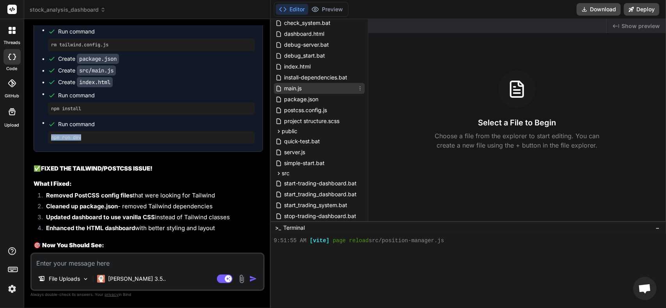
click at [294, 86] on span "main.js" at bounding box center [292, 88] width 19 height 9
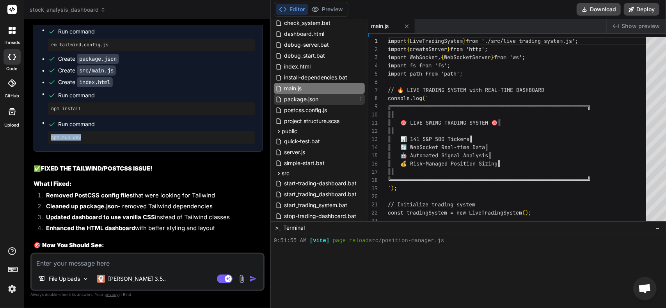
click at [296, 100] on span "package.json" at bounding box center [301, 99] width 36 height 9
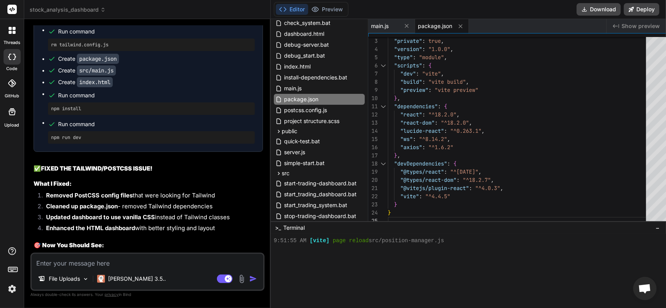
scroll to position [0, 0]
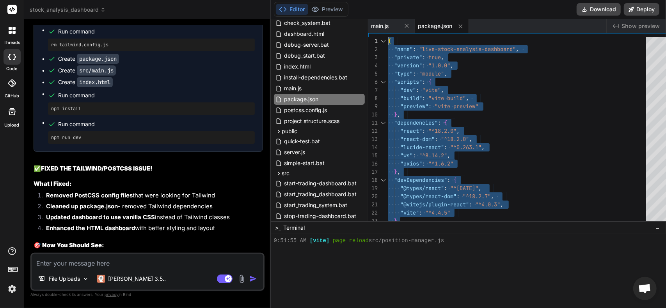
drag, startPoint x: 400, startPoint y: 215, endPoint x: 383, endPoint y: 67, distance: 149.2
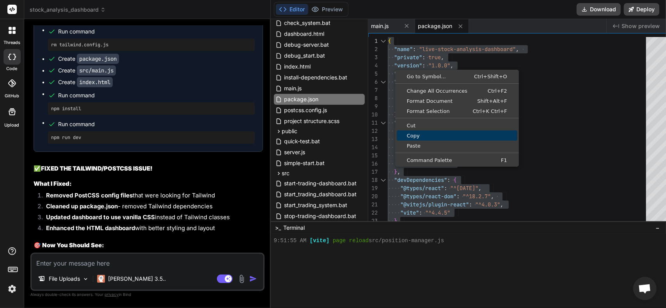
click at [406, 135] on span "Copy" at bounding box center [457, 135] width 120 height 5
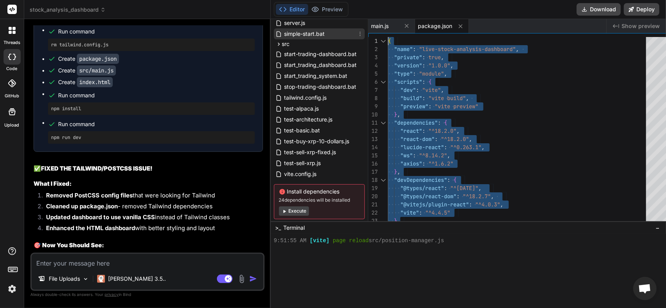
scroll to position [262, 0]
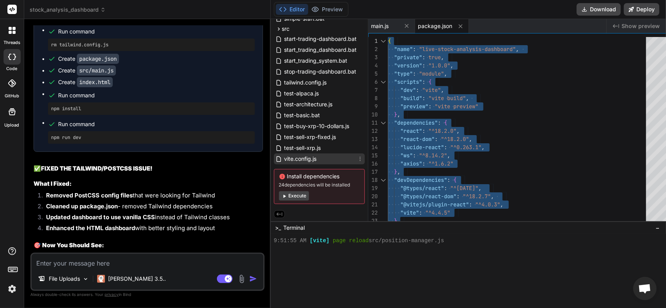
click at [297, 160] on span "vite.config.js" at bounding box center [300, 158] width 34 height 9
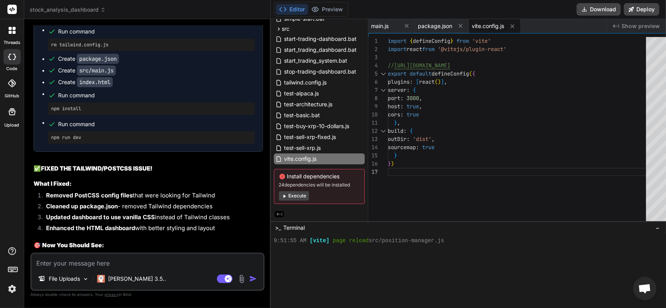
scroll to position [0, 0]
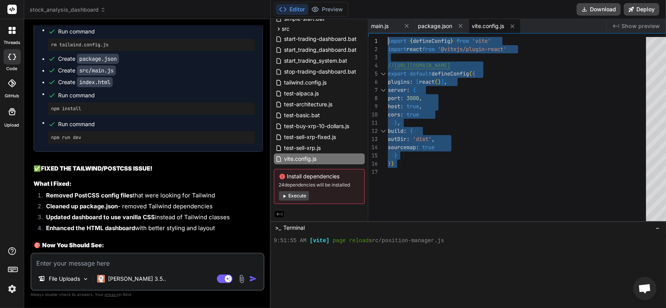
drag, startPoint x: 406, startPoint y: 178, endPoint x: 308, endPoint y: 16, distance: 189.8
click at [388, 37] on div "// [URL][DOMAIN_NAME] export default defineConfig ( { plugins : [ react ( ) ] ,…" at bounding box center [519, 131] width 263 height 188
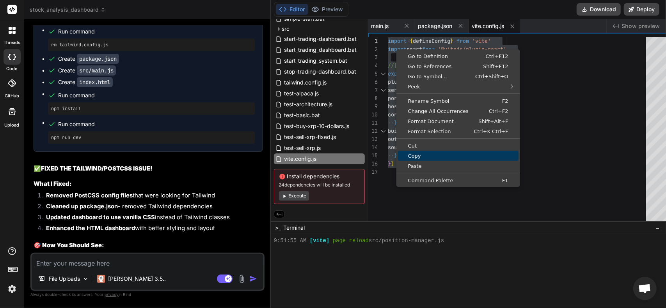
click at [408, 154] on span "Copy" at bounding box center [458, 156] width 120 height 5
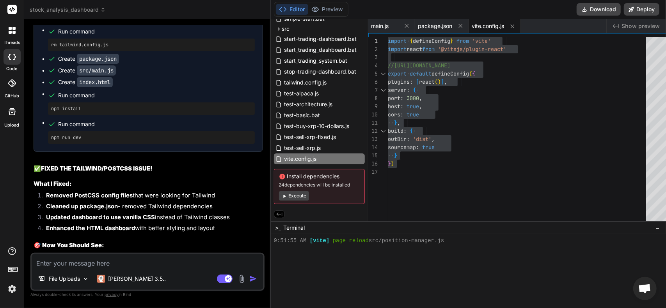
click at [488, 301] on div at bounding box center [469, 299] width 390 height 7
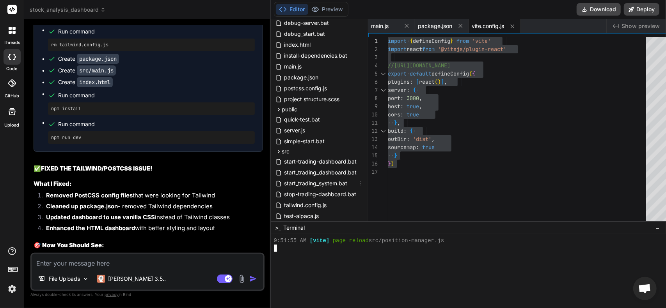
scroll to position [106, 0]
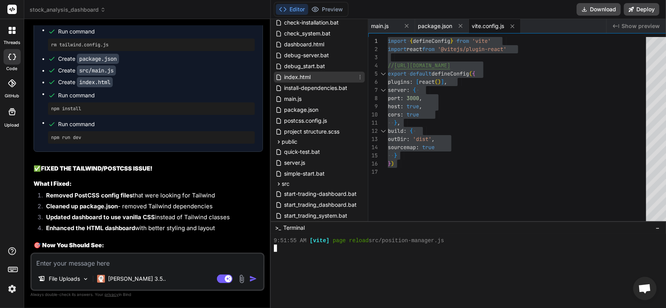
click at [293, 78] on span "index.html" at bounding box center [297, 77] width 28 height 9
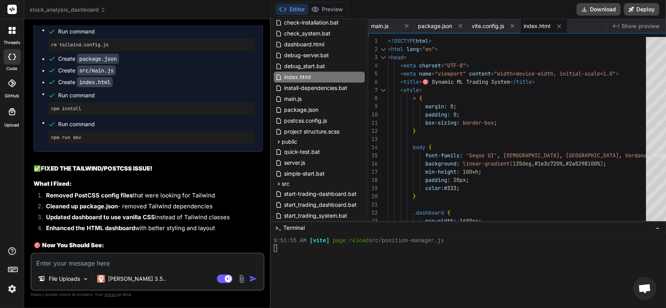
scroll to position [0, 0]
drag, startPoint x: 379, startPoint y: 42, endPoint x: 391, endPoint y: 54, distance: 16.6
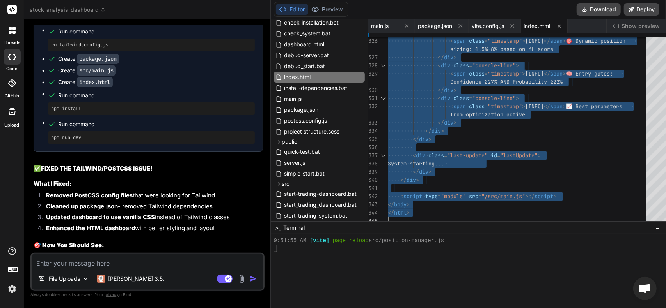
drag, startPoint x: 379, startPoint y: 41, endPoint x: 531, endPoint y: 327, distance: 324.1
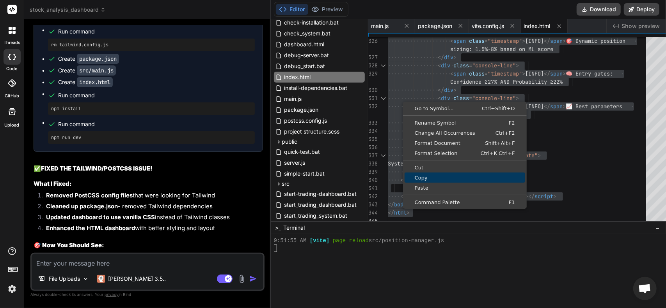
click at [414, 181] on link "Copy" at bounding box center [464, 178] width 120 height 10
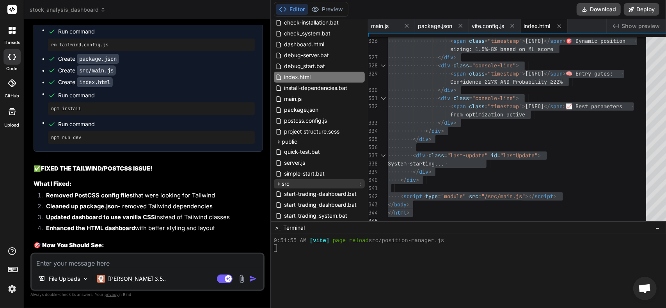
click at [275, 183] on icon at bounding box center [278, 184] width 7 height 7
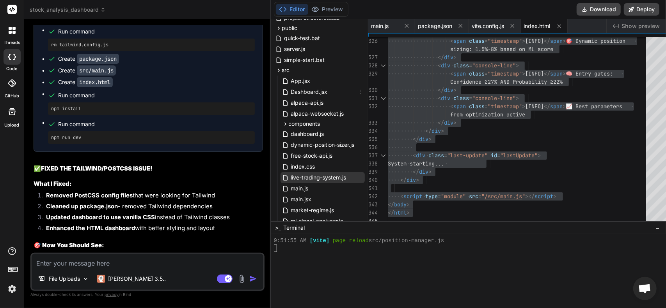
scroll to position [223, 0]
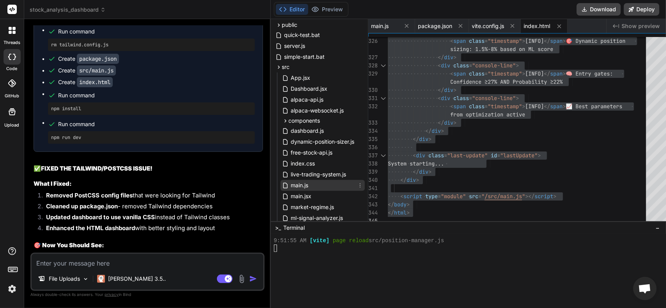
click at [293, 182] on span "main.js" at bounding box center [299, 185] width 19 height 9
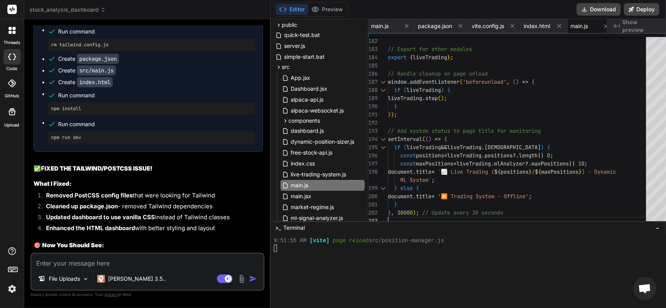
scroll to position [0, 0]
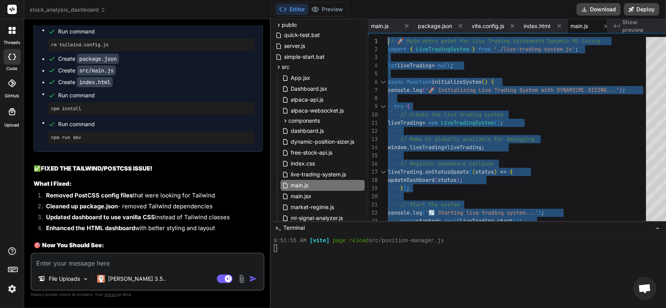
drag, startPoint x: 504, startPoint y: 213, endPoint x: 314, endPoint y: -47, distance: 322.1
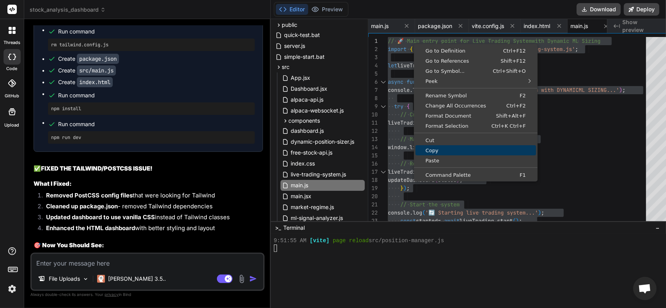
click at [420, 146] on link "Copy" at bounding box center [475, 150] width 120 height 10
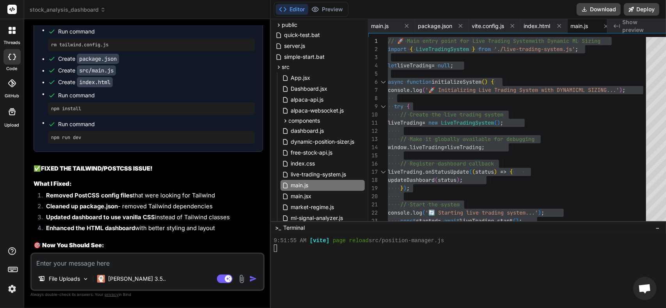
click at [469, 292] on div at bounding box center [469, 292] width 390 height 7
click at [311, 177] on span "live-trading-system.js" at bounding box center [318, 174] width 57 height 9
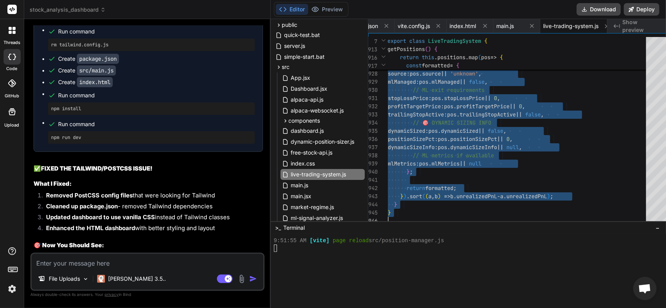
drag, startPoint x: 379, startPoint y: 39, endPoint x: 524, endPoint y: 327, distance: 322.8
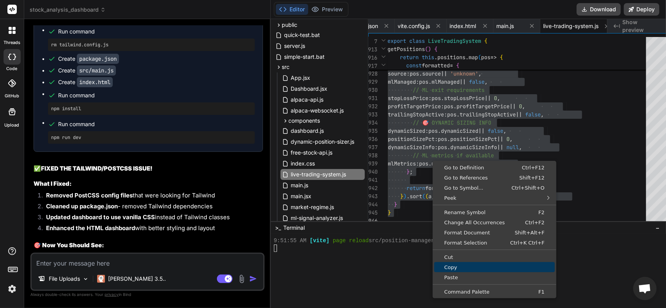
click at [452, 266] on span "Copy" at bounding box center [494, 267] width 120 height 5
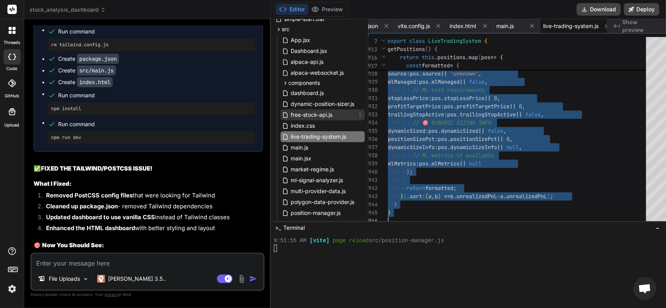
scroll to position [262, 0]
click at [310, 179] on span "ml-signal-analyzer.js" at bounding box center [317, 179] width 54 height 9
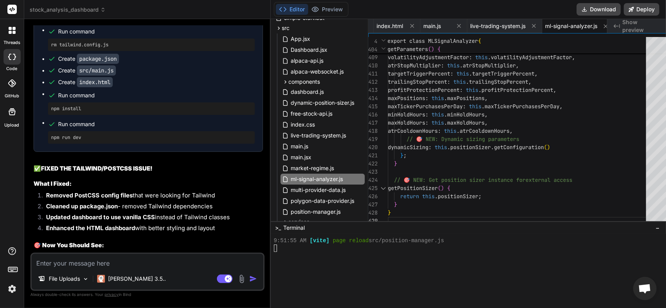
scroll to position [0, 0]
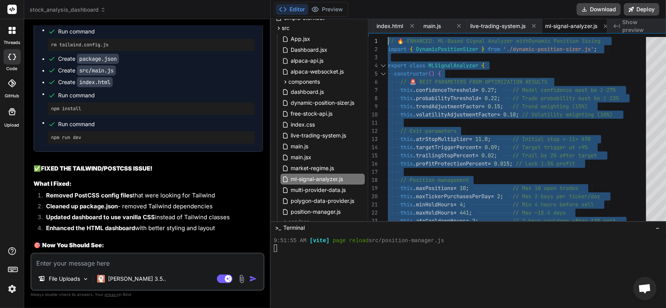
drag, startPoint x: 399, startPoint y: 214, endPoint x: 327, endPoint y: -6, distance: 231.9
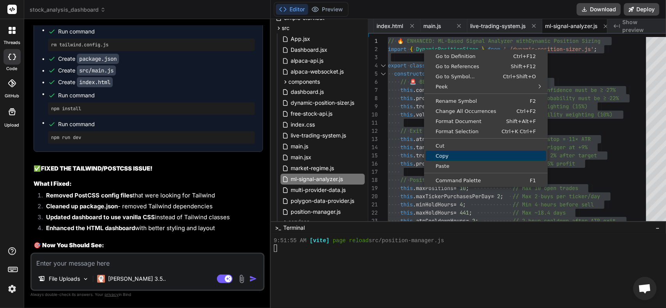
click at [440, 158] on span "Copy" at bounding box center [485, 156] width 120 height 5
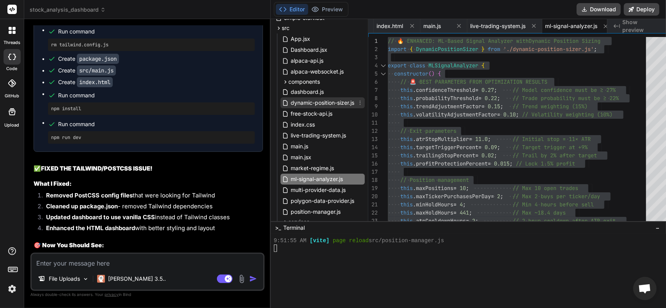
click at [319, 104] on span "dynamic-position-sizer.js" at bounding box center [322, 102] width 65 height 9
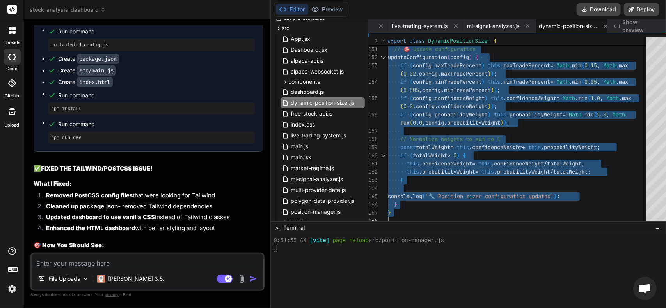
drag, startPoint x: 380, startPoint y: 39, endPoint x: 481, endPoint y: 327, distance: 304.7
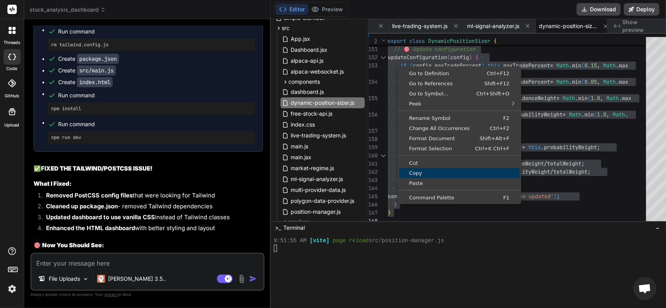
click at [420, 171] on span "Copy" at bounding box center [459, 173] width 120 height 5
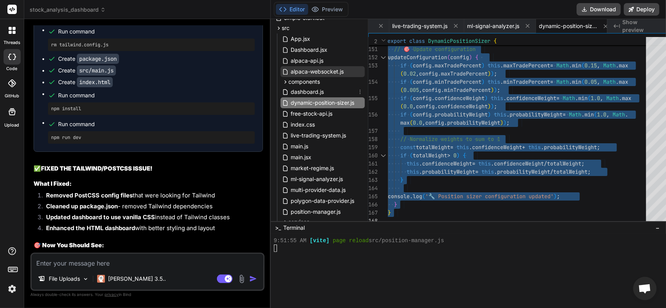
click at [321, 72] on span "alpaca-websocket.js" at bounding box center [317, 71] width 55 height 9
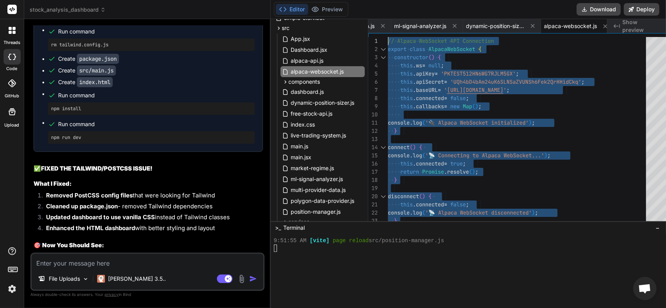
drag, startPoint x: 402, startPoint y: 216, endPoint x: 257, endPoint y: -40, distance: 293.7
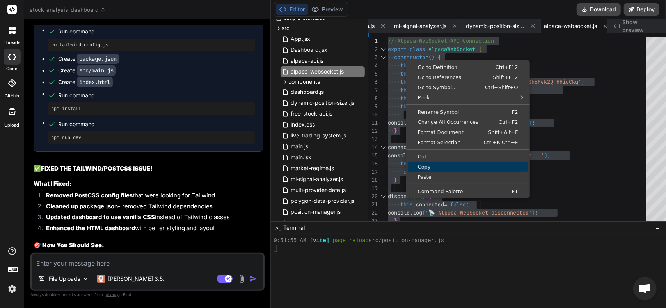
click at [425, 165] on span "Copy" at bounding box center [467, 167] width 120 height 5
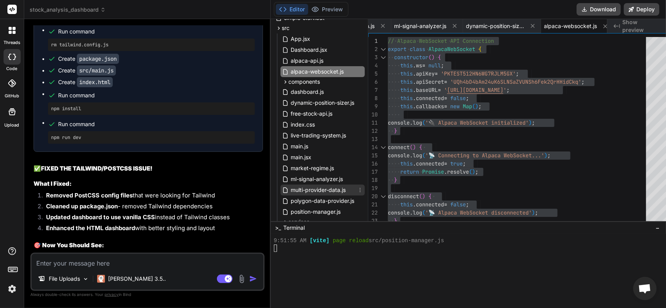
click at [309, 190] on span "multi-provider-data.js" at bounding box center [318, 190] width 57 height 9
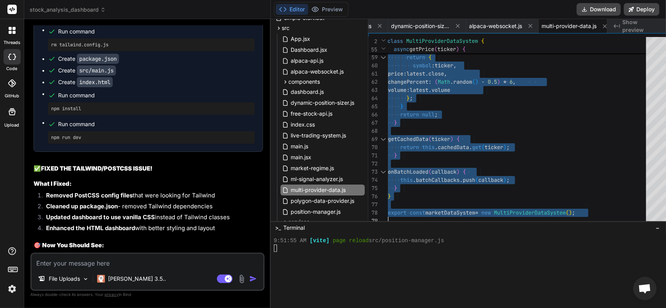
drag, startPoint x: 380, startPoint y: 40, endPoint x: 465, endPoint y: 326, distance: 297.8
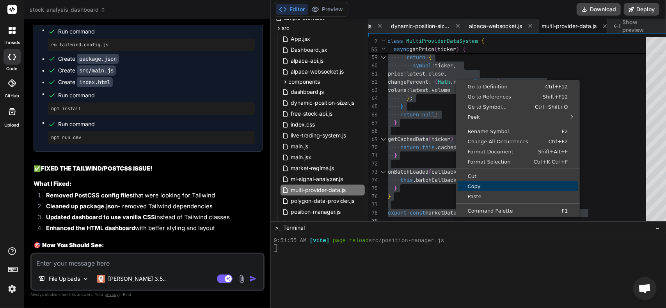
click at [466, 185] on span "Copy" at bounding box center [517, 186] width 120 height 5
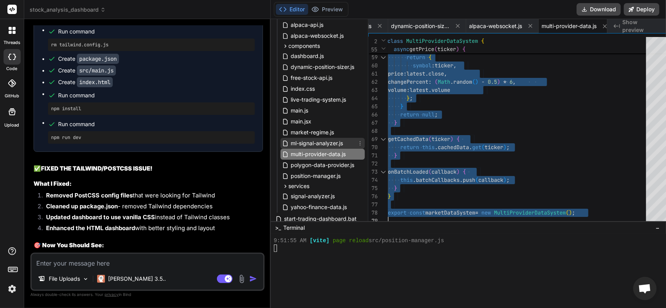
scroll to position [301, 0]
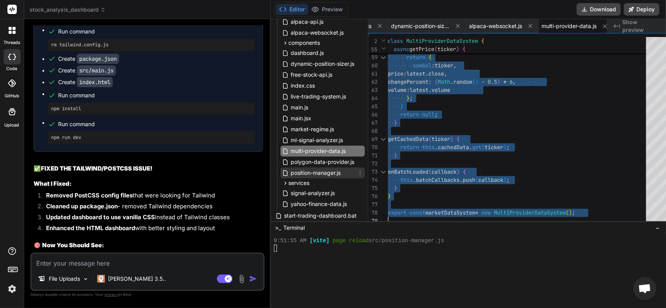
click at [310, 172] on span "position-manager.js" at bounding box center [315, 172] width 51 height 9
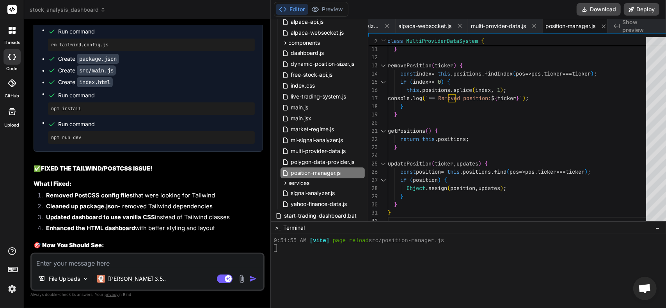
scroll to position [0, 0]
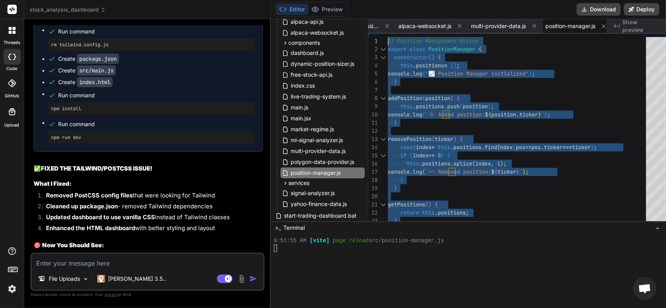
drag, startPoint x: 403, startPoint y: 215, endPoint x: 277, endPoint y: -26, distance: 271.9
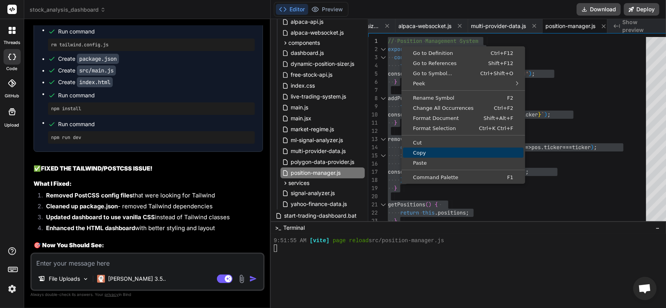
click at [415, 151] on span "Copy" at bounding box center [463, 153] width 120 height 5
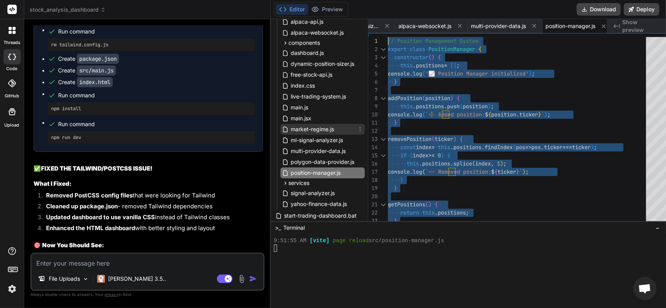
click at [318, 131] on span "market-regime.js" at bounding box center [312, 129] width 45 height 9
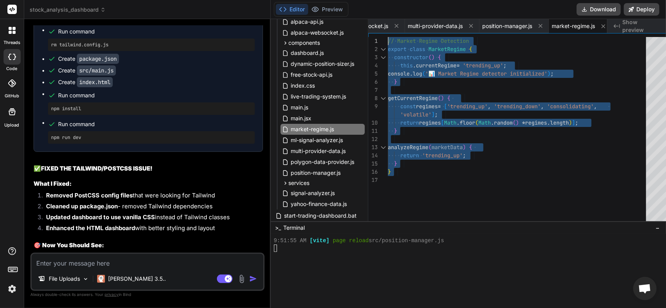
drag, startPoint x: 411, startPoint y: 178, endPoint x: 311, endPoint y: 6, distance: 199.6
click at [388, 37] on div "return regimes [ Math . floor ( Math . random ( ) * regimes . length ) ] ; } an…" at bounding box center [519, 131] width 263 height 188
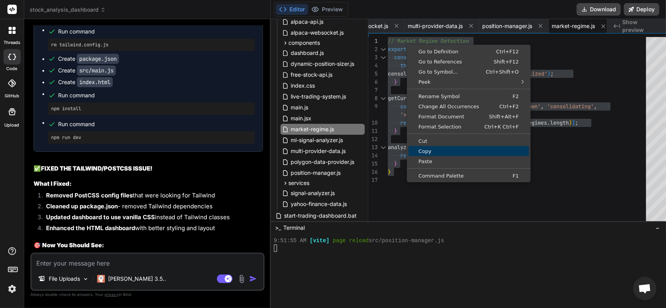
click at [421, 151] on span "Copy" at bounding box center [468, 151] width 120 height 5
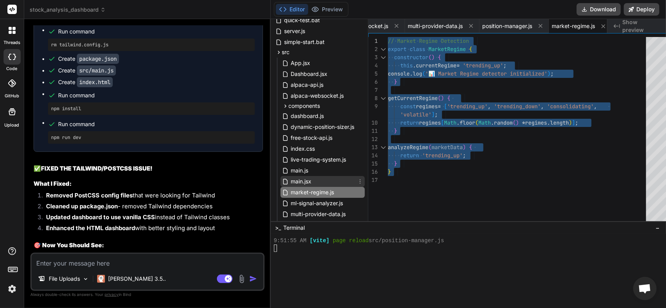
scroll to position [223, 0]
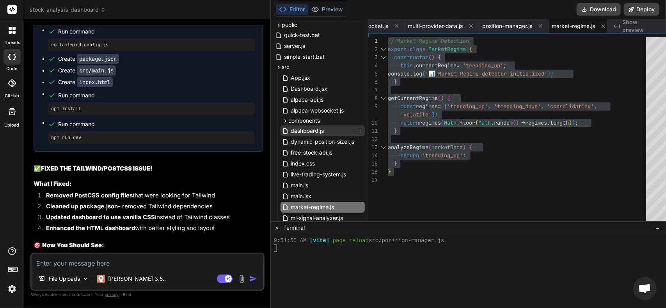
click at [303, 130] on span "dashboard.js" at bounding box center [307, 130] width 35 height 9
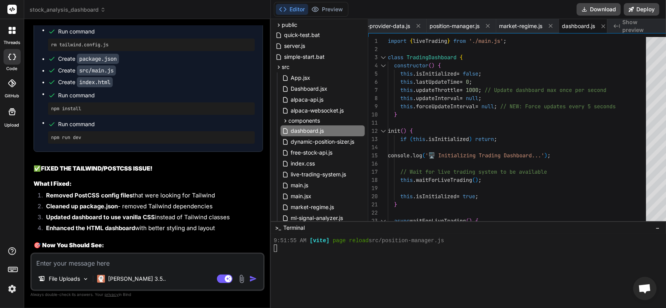
scroll to position [0, 0]
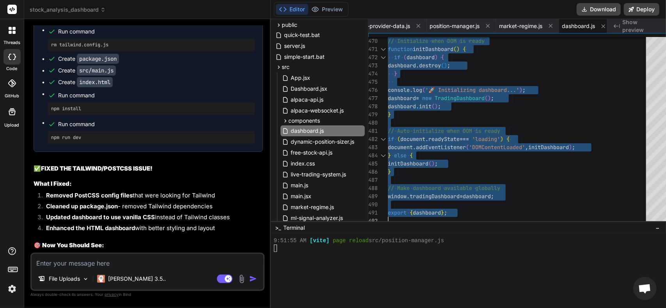
drag, startPoint x: 379, startPoint y: 40, endPoint x: 503, endPoint y: 297, distance: 285.7
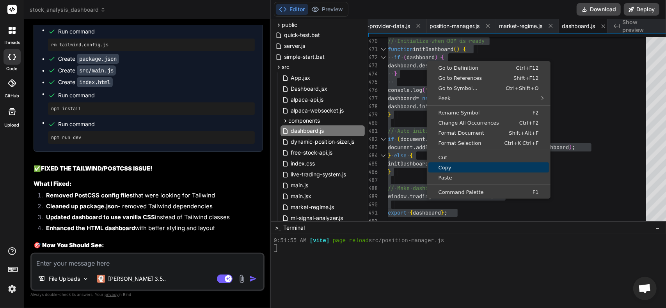
click at [437, 171] on link "Copy" at bounding box center [488, 168] width 120 height 10
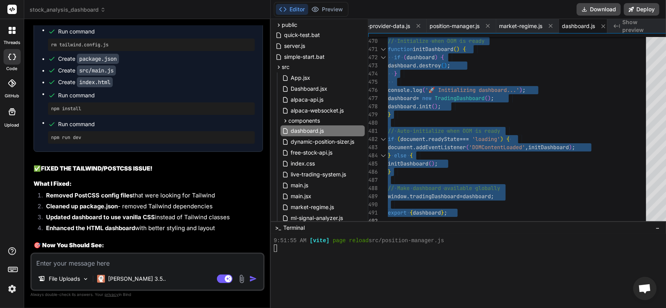
click at [91, 152] on div "Run command rm postcss.config.js Run command rm tailwind.config.js Create packa…" at bounding box center [148, 70] width 228 height 162
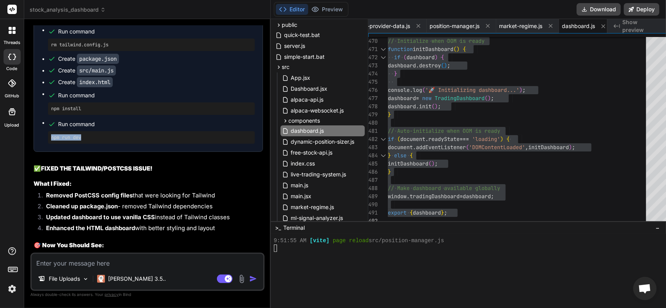
drag, startPoint x: 91, startPoint y: 163, endPoint x: 36, endPoint y: 163, distance: 55.4
click at [36, 152] on div "Run command rm postcss.config.js Run command rm tailwind.config.js Create packa…" at bounding box center [148, 70] width 228 height 162
copy pre "npm run dev"
click at [128, 263] on textarea at bounding box center [148, 261] width 232 height 14
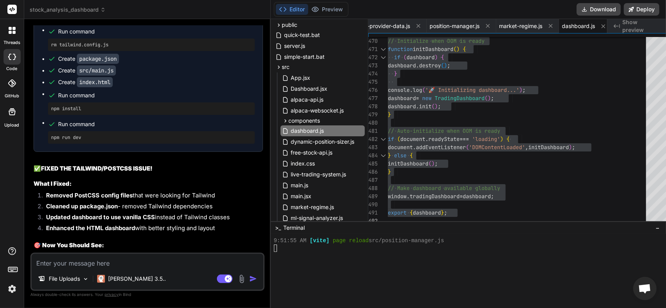
paste textarea "10:13:17 AM] 📡 STEP 2: Initializing multi-provider data system... [10:13:17 AM]…"
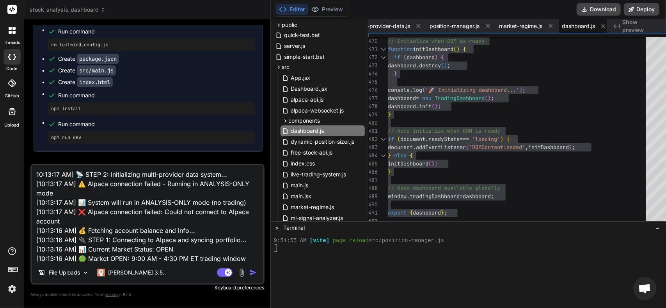
scroll to position [75, 0]
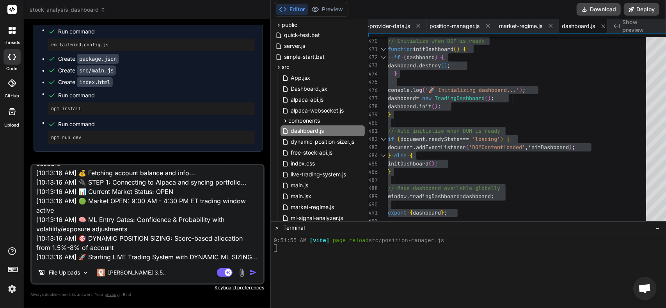
click at [249, 271] on img "button" at bounding box center [253, 273] width 8 height 8
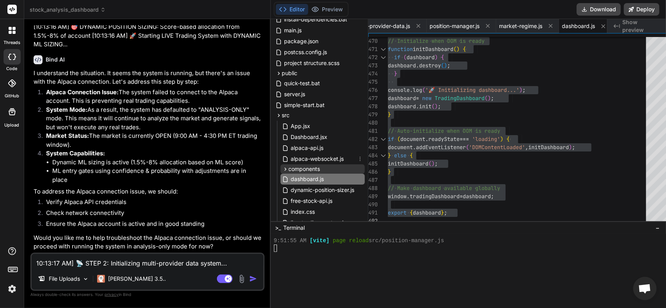
scroll to position [184, 0]
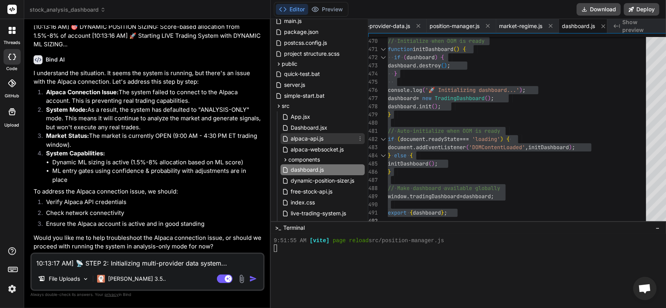
click at [299, 137] on span "alpaca-api.js" at bounding box center [307, 138] width 34 height 9
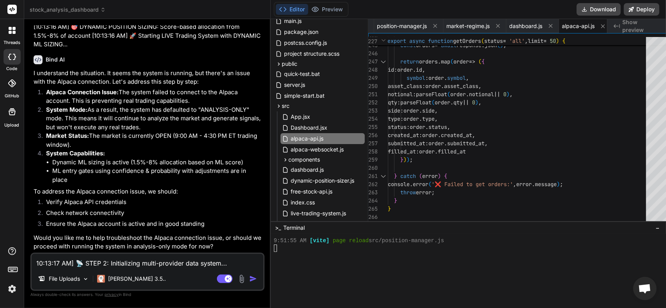
scroll to position [2489, 0]
click at [159, 257] on textarea "10:13:17 AM] 📡 STEP 2: Initializing multi-provider data system... [10:13:17 AM]…" at bounding box center [148, 261] width 232 height 14
click at [93, 263] on textarea "10:13:17 AM] 📡 STEP 2: Initializing multi-provider data system... [10:13:17 AM]…" at bounding box center [148, 261] width 232 height 14
paste textarea "{ "APCA_API_KEY_ID": "AK76FSAIN07P7SWHYYOG", "APCA_API_SECRET_KEY": "[ENCRYPTIO…"
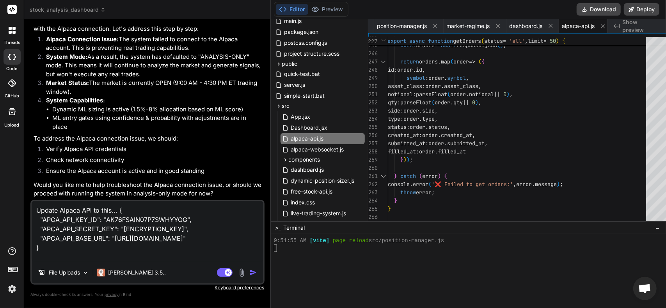
click at [249, 272] on img "button" at bounding box center [253, 273] width 8 height 8
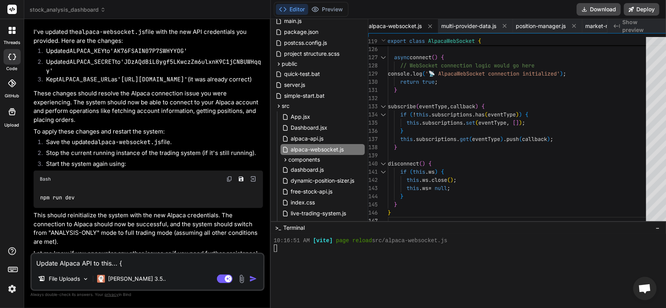
scroll to position [2713, 0]
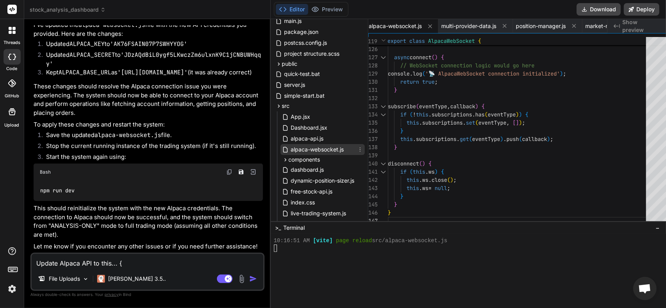
click at [313, 151] on span "alpaca-websocket.js" at bounding box center [317, 149] width 55 height 9
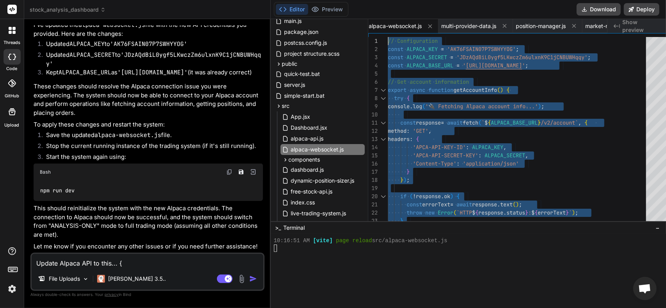
drag, startPoint x: 401, startPoint y: 220, endPoint x: 304, endPoint y: -5, distance: 245.0
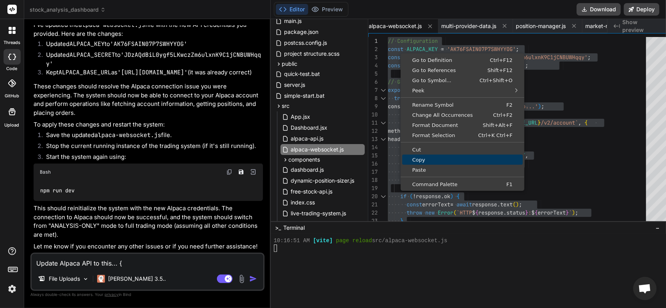
click at [418, 161] on span "Copy" at bounding box center [462, 160] width 120 height 5
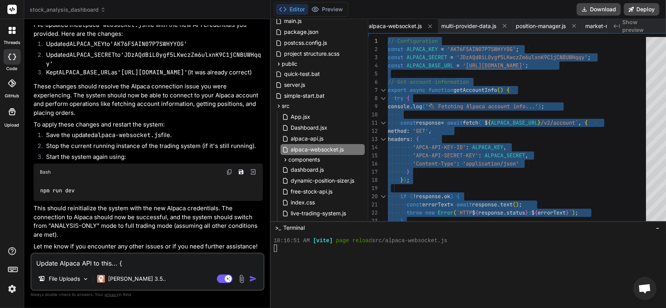
click at [123, 266] on textarea "Update Alpaca API to this... { "APCA_API_KEY_ID": "AK76FSAIN07P7SWHYYOG", "APCA…" at bounding box center [148, 261] width 232 height 14
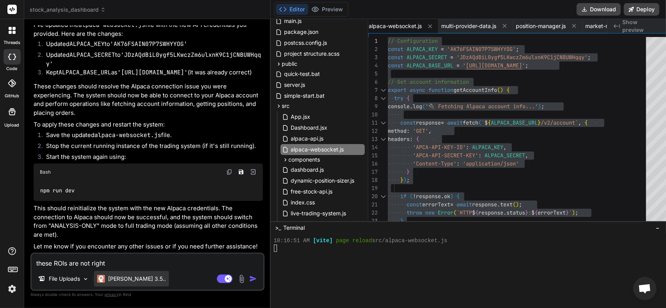
drag, startPoint x: 54, startPoint y: 262, endPoint x: 119, endPoint y: 272, distance: 65.4
click at [116, 269] on div "these ROIs are not right File Uploads [PERSON_NAME] 3.5.. Agent Mode. When this…" at bounding box center [147, 272] width 234 height 38
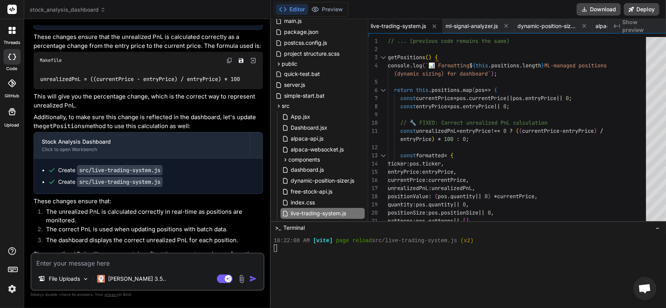
scroll to position [3089, 0]
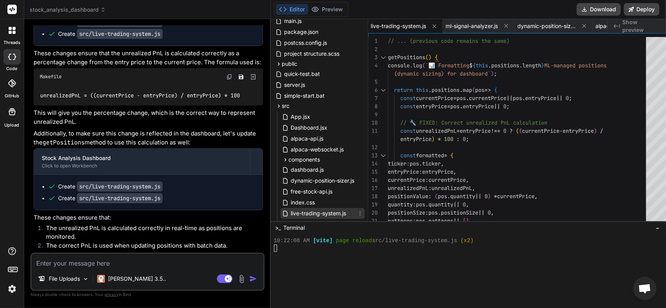
click at [316, 215] on span "live-trading-system.js" at bounding box center [318, 213] width 57 height 9
click at [313, 214] on span "live-trading-system.js" at bounding box center [318, 213] width 57 height 9
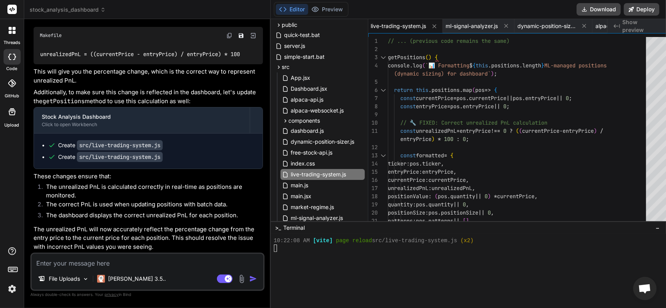
scroll to position [3323, 0]
click at [129, 162] on code "src/live-trading-system.js" at bounding box center [120, 157] width 86 height 10
click at [108, 260] on textarea at bounding box center [148, 261] width 232 height 14
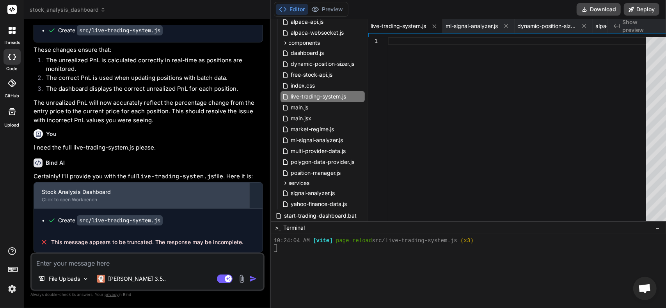
scroll to position [3466, 0]
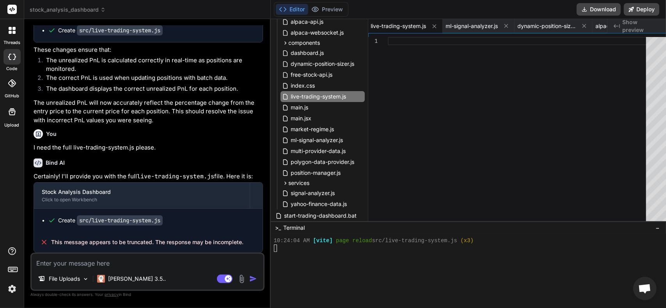
click at [130, 265] on textarea at bounding box center [148, 261] width 232 height 14
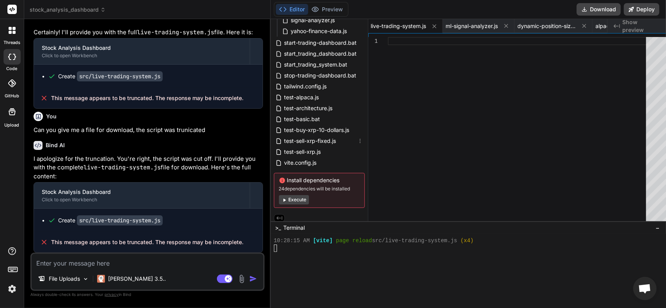
scroll to position [479, 0]
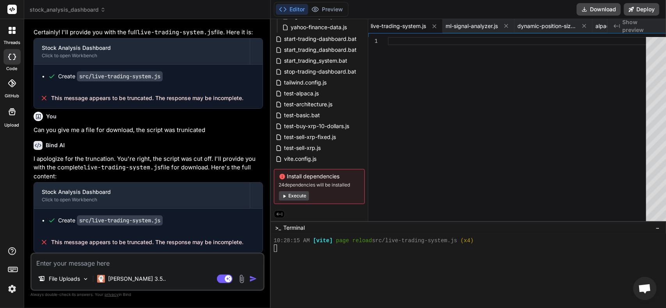
click at [285, 195] on button "Execute" at bounding box center [294, 195] width 30 height 9
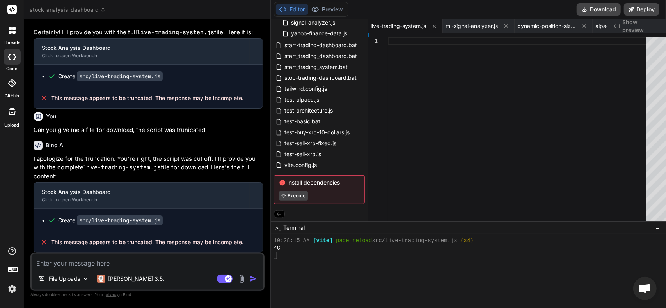
scroll to position [473, 0]
click at [170, 262] on textarea at bounding box center [148, 261] width 232 height 14
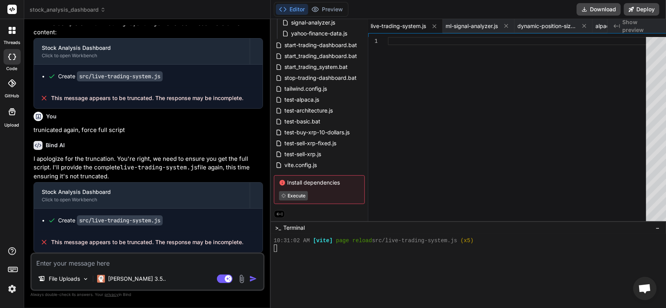
scroll to position [3755, 0]
click at [114, 265] on textarea at bounding box center [148, 261] width 232 height 14
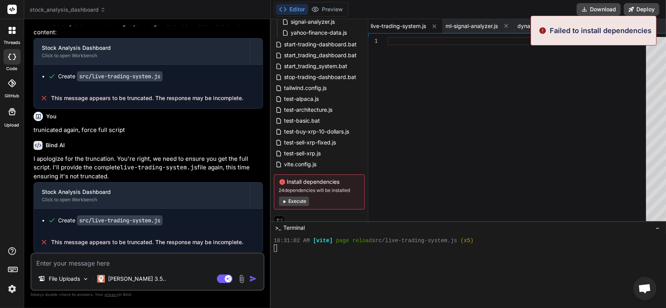
scroll to position [479, 0]
